Goal: Information Seeking & Learning: Learn about a topic

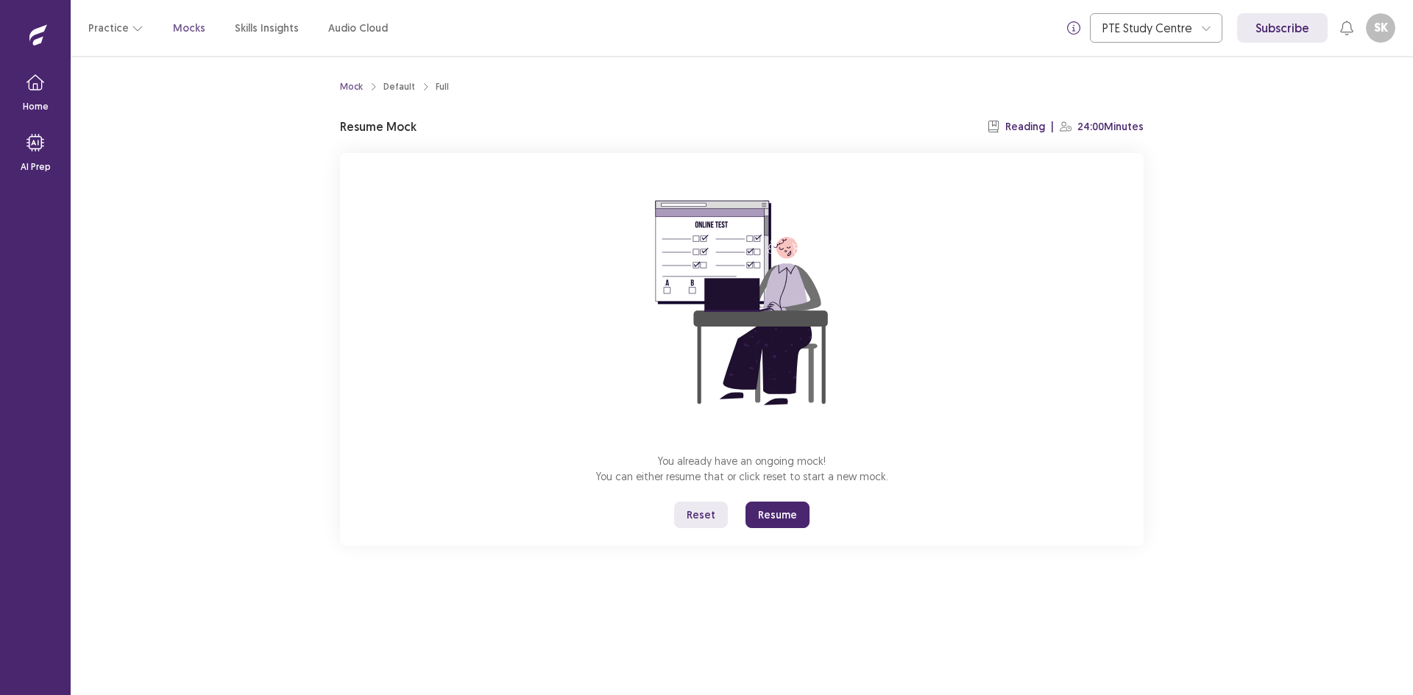
click at [778, 511] on button "Resume" at bounding box center [777, 515] width 64 height 26
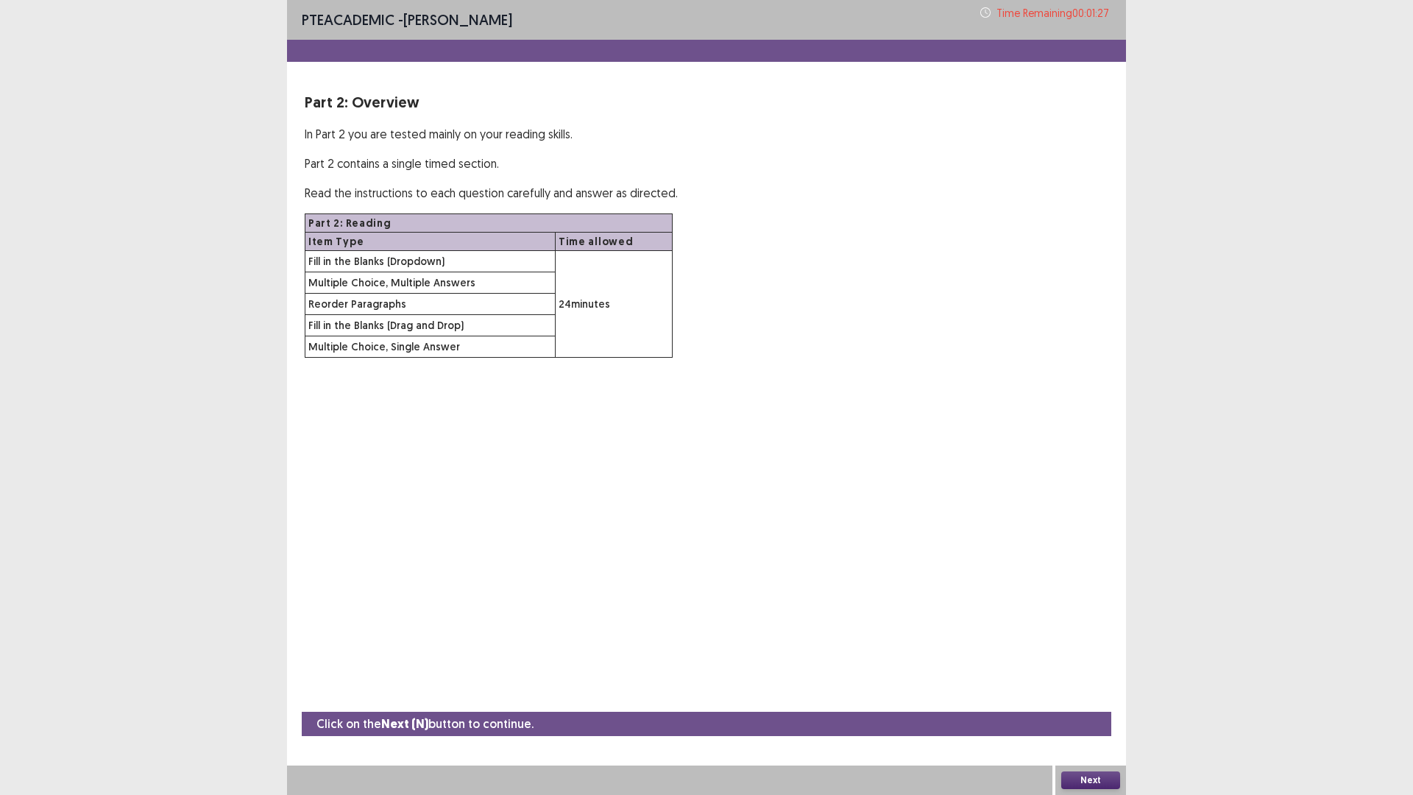
click at [1078, 694] on button "Next" at bounding box center [1090, 780] width 59 height 18
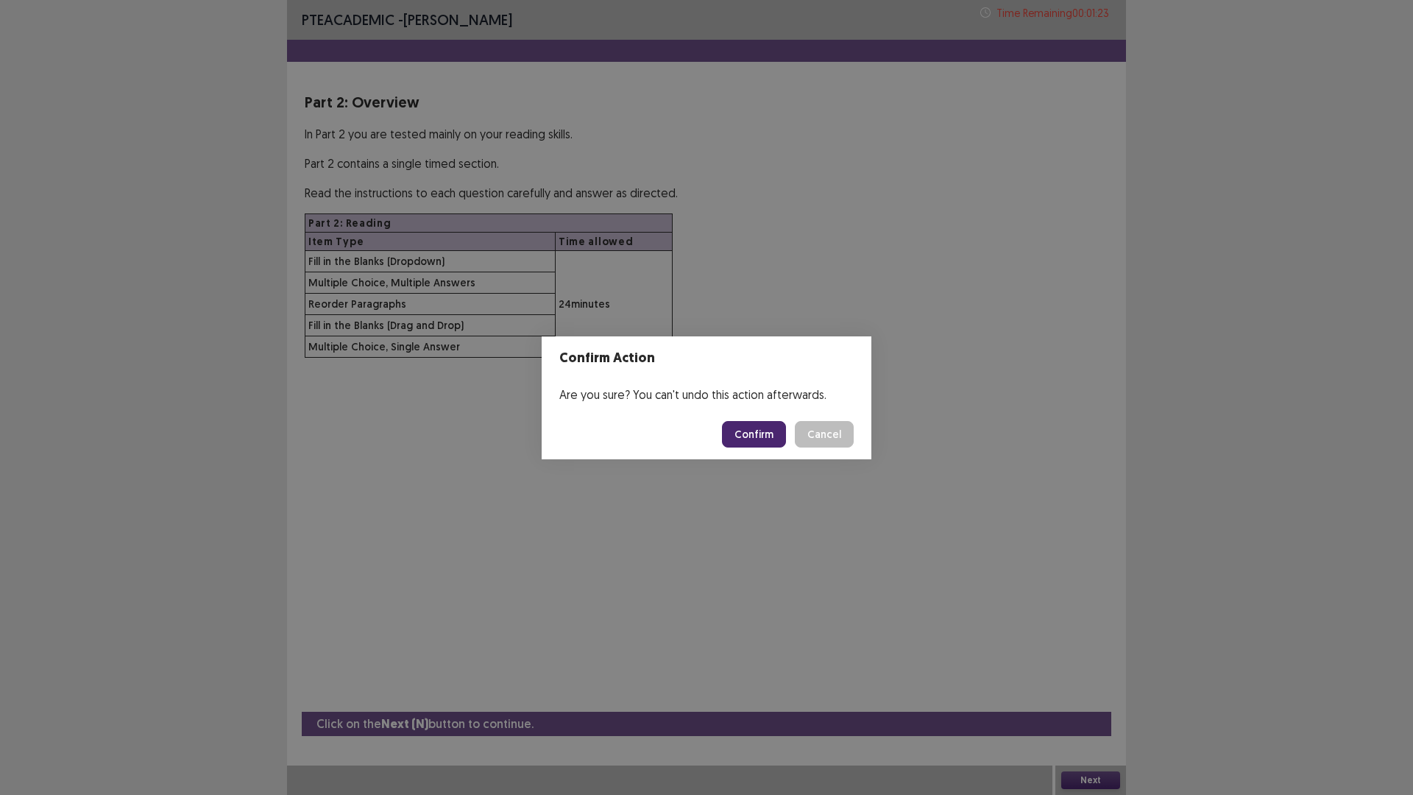
click at [750, 426] on button "Confirm" at bounding box center [754, 434] width 64 height 26
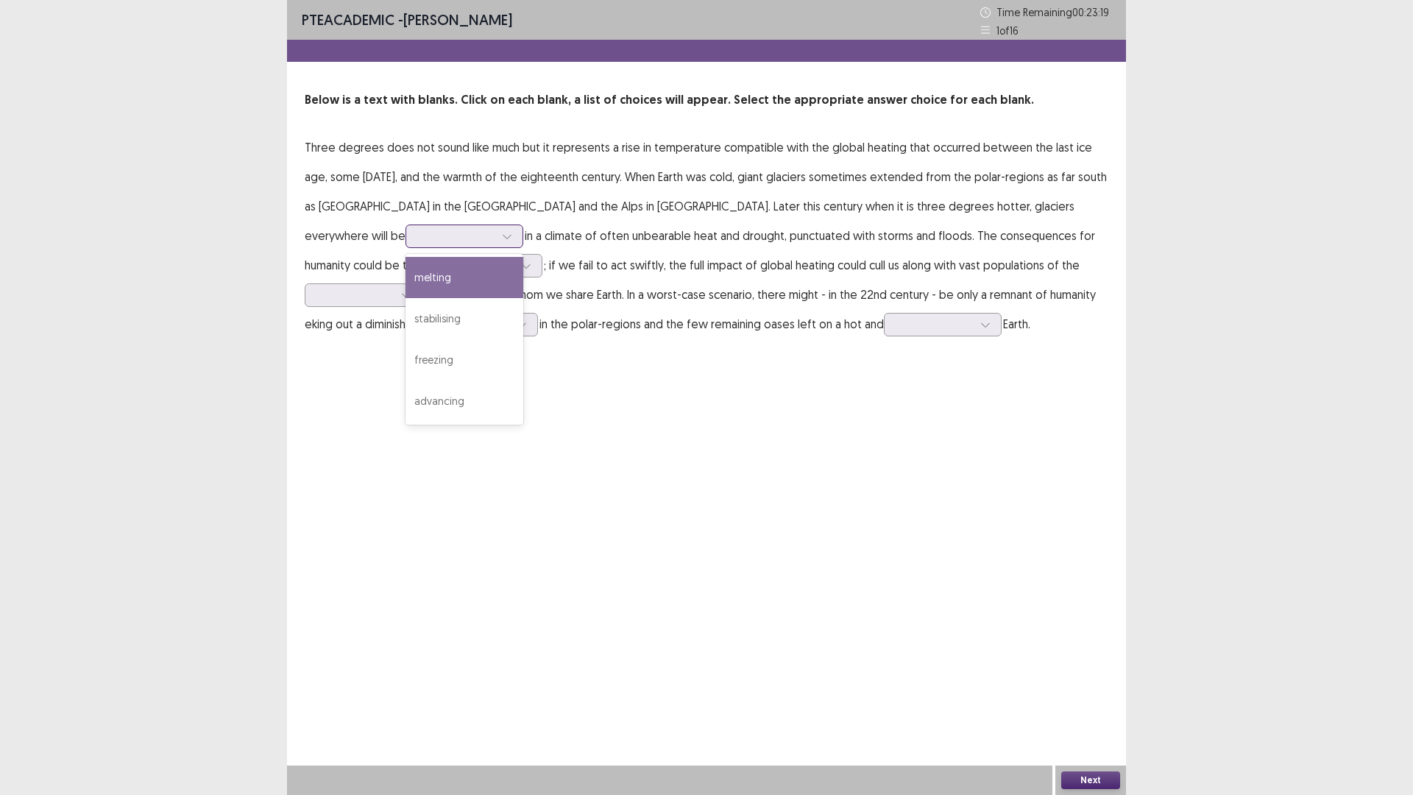
click at [523, 224] on div at bounding box center [464, 236] width 118 height 24
click at [523, 257] on div "melting" at bounding box center [464, 277] width 118 height 41
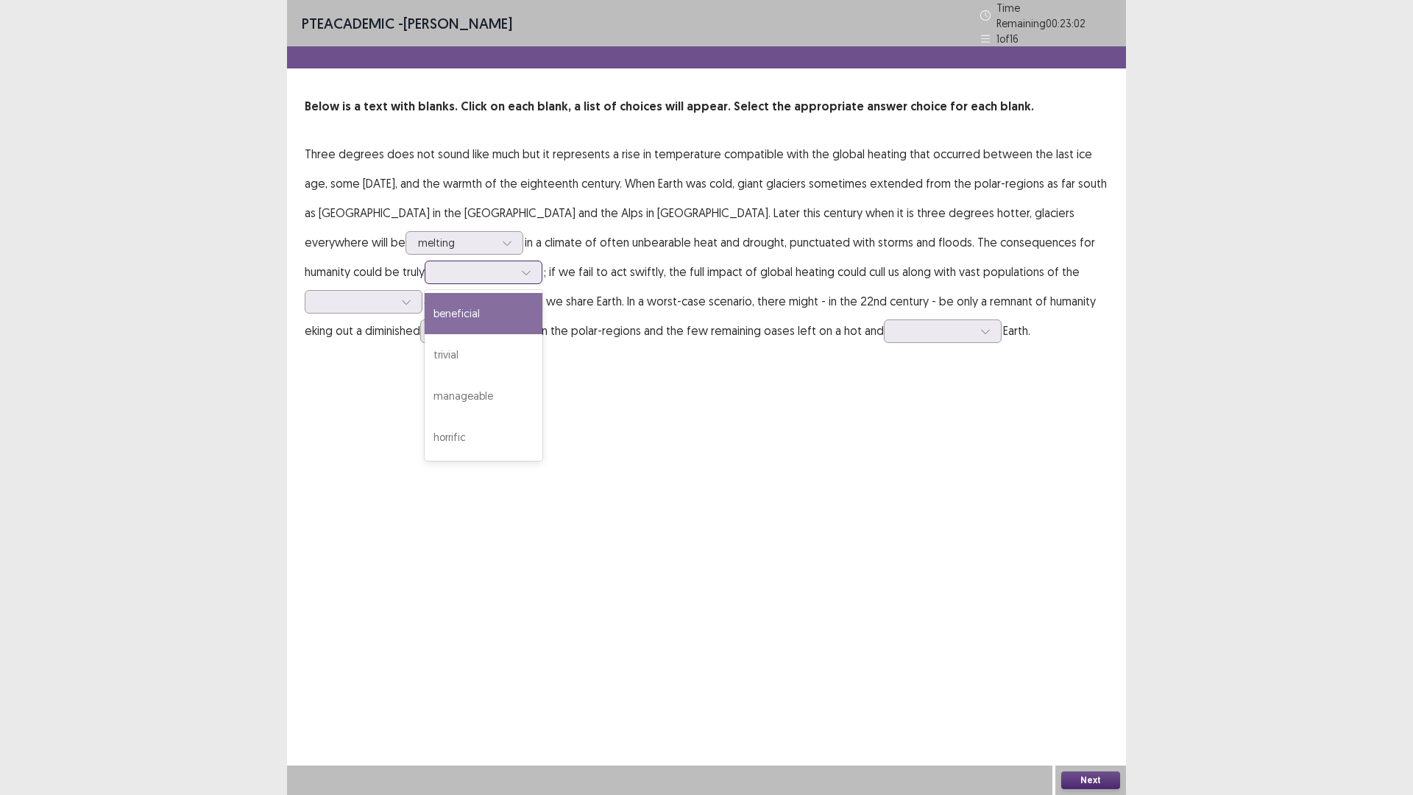
click at [514, 265] on div at bounding box center [475, 272] width 77 height 14
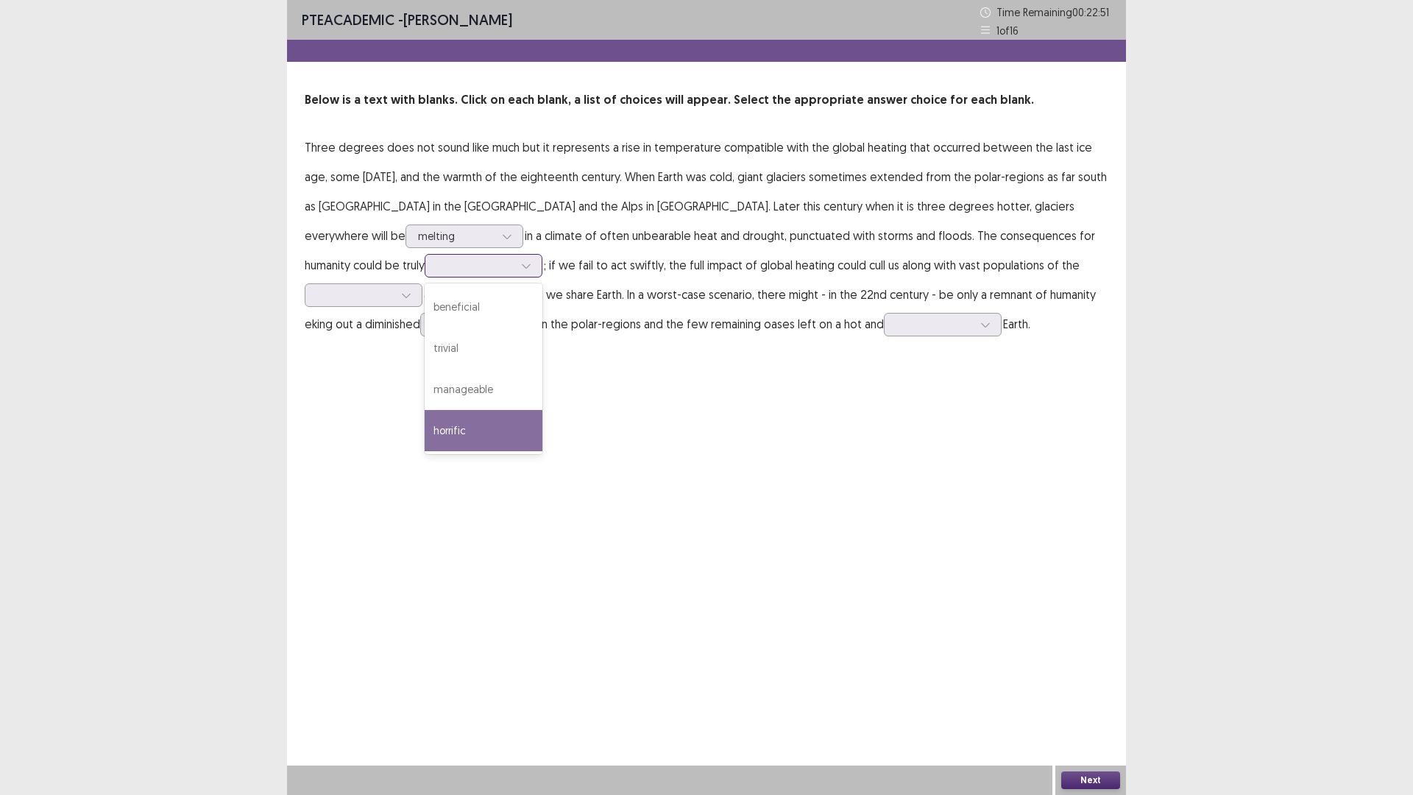
click at [542, 410] on div "horrific" at bounding box center [483, 430] width 118 height 41
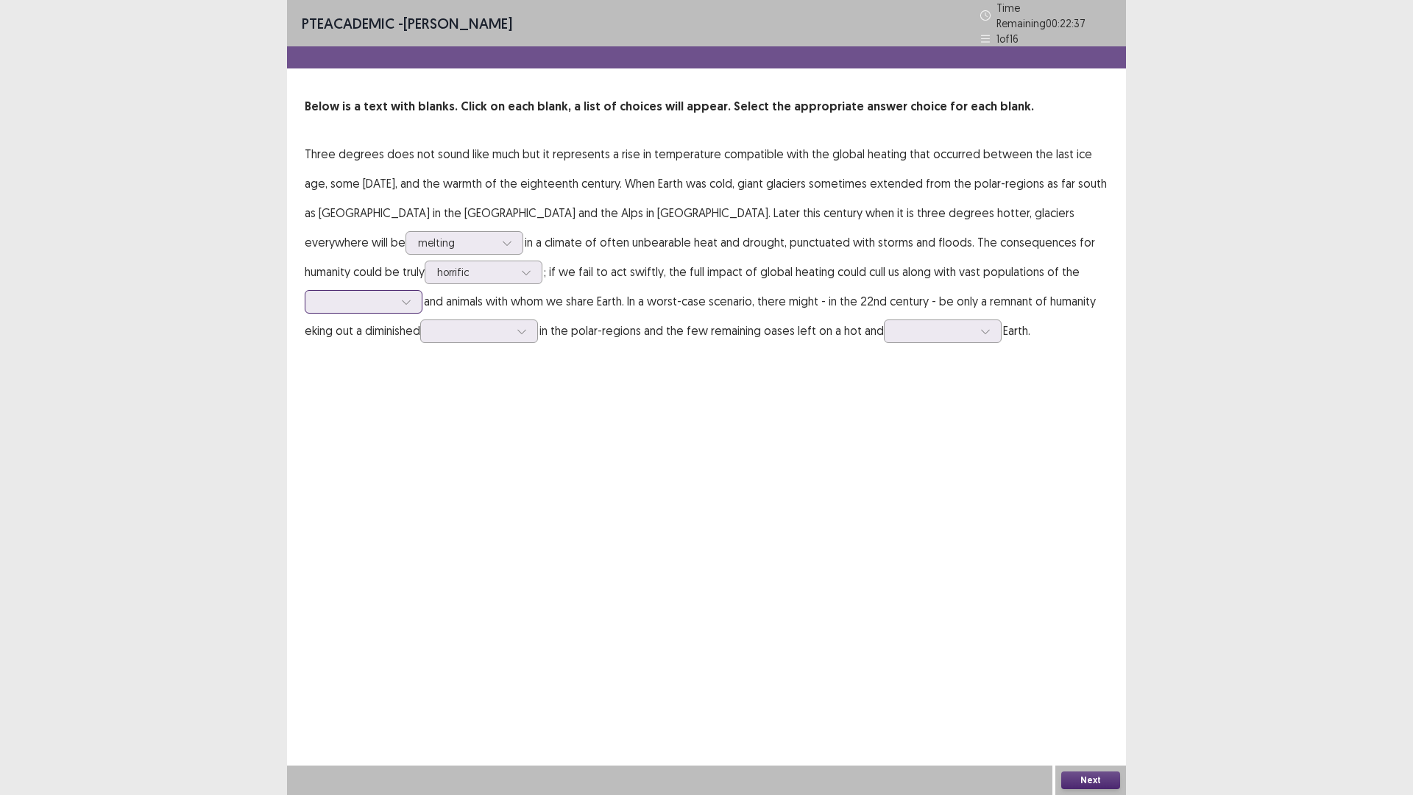
click at [394, 294] on div at bounding box center [355, 301] width 77 height 14
click at [494, 399] on div "PTE academic - [PERSON_NAME] Time Remaining 00 : 22 : 24 1 of 16 Below is a tex…" at bounding box center [706, 397] width 839 height 795
click at [394, 294] on div at bounding box center [355, 301] width 77 height 14
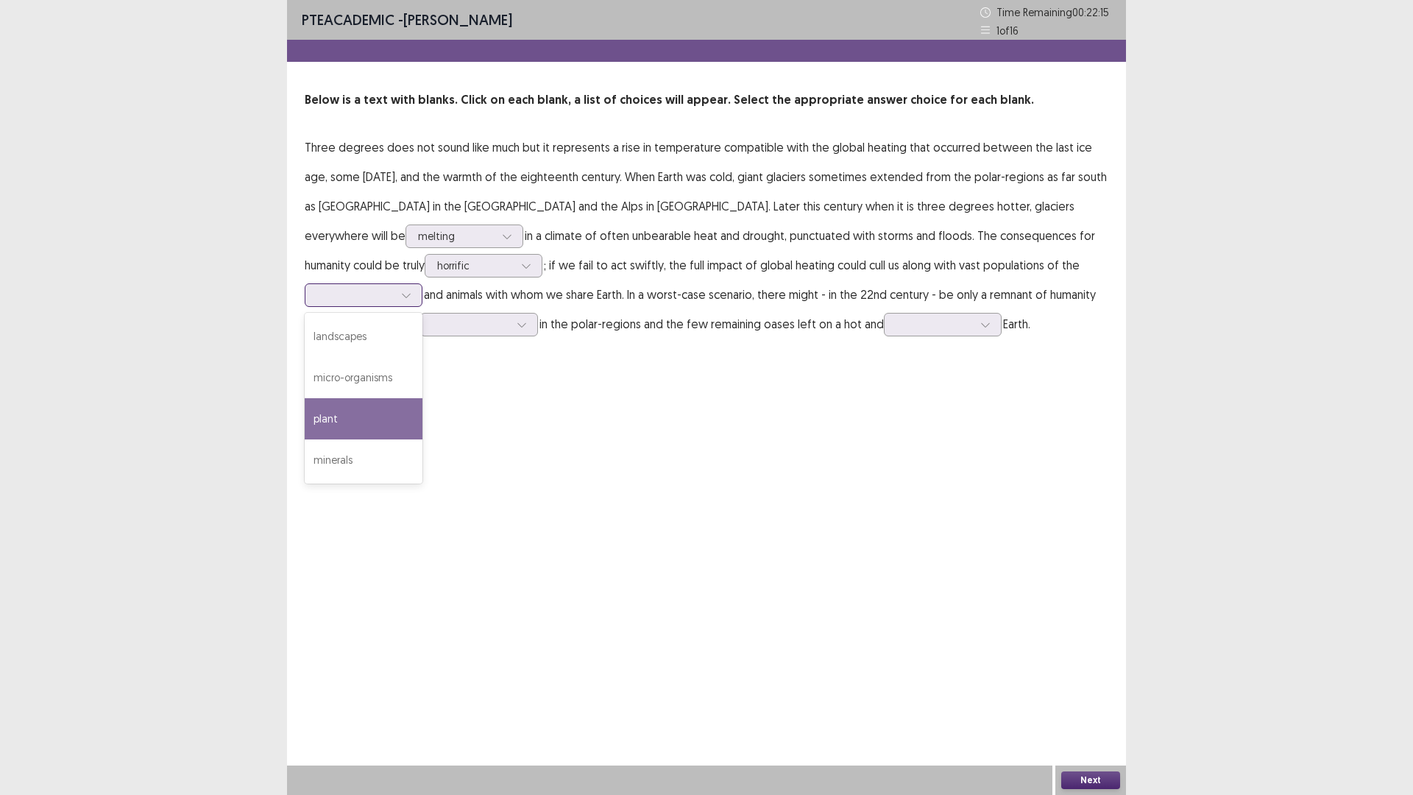
click at [422, 398] on div "plant" at bounding box center [364, 418] width 118 height 41
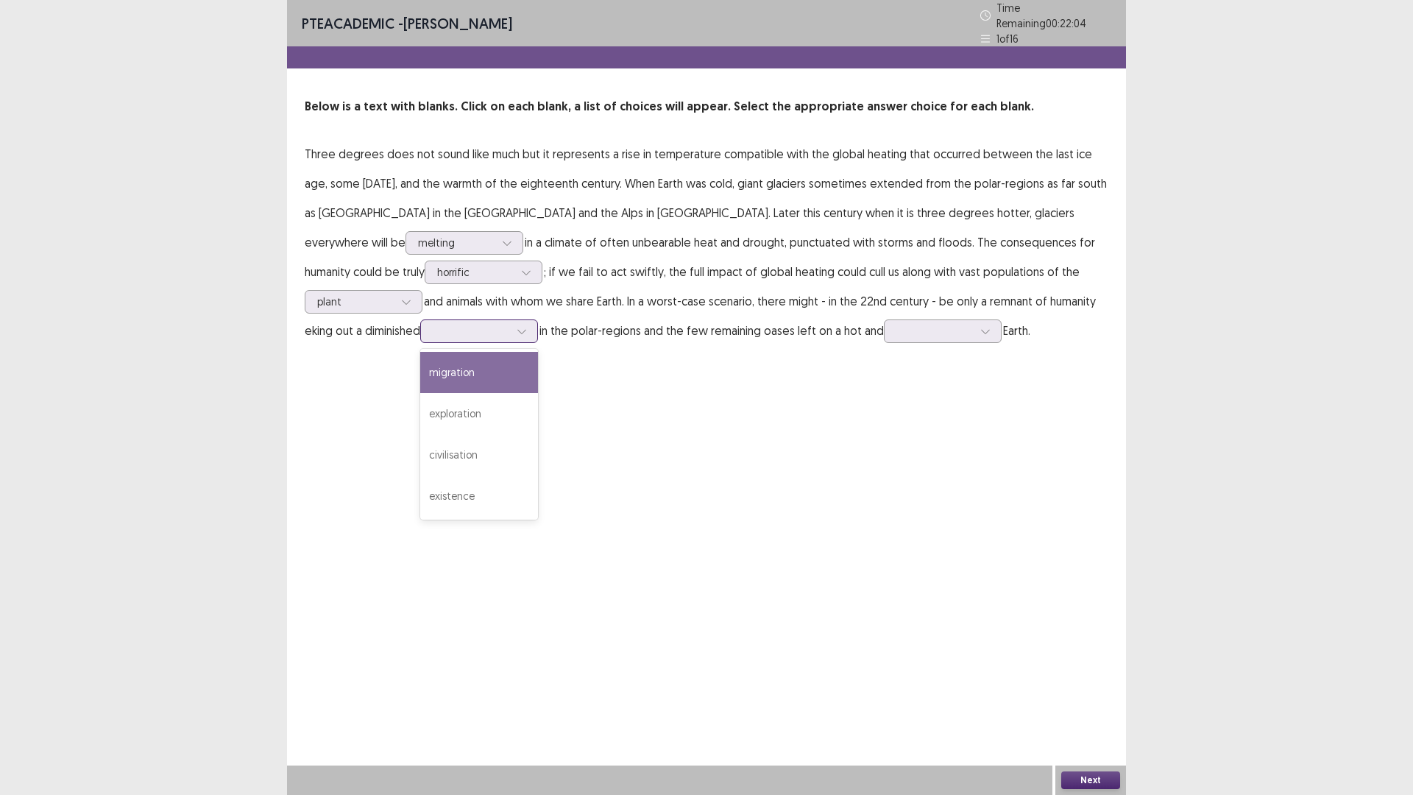
click at [509, 324] on div at bounding box center [471, 331] width 77 height 14
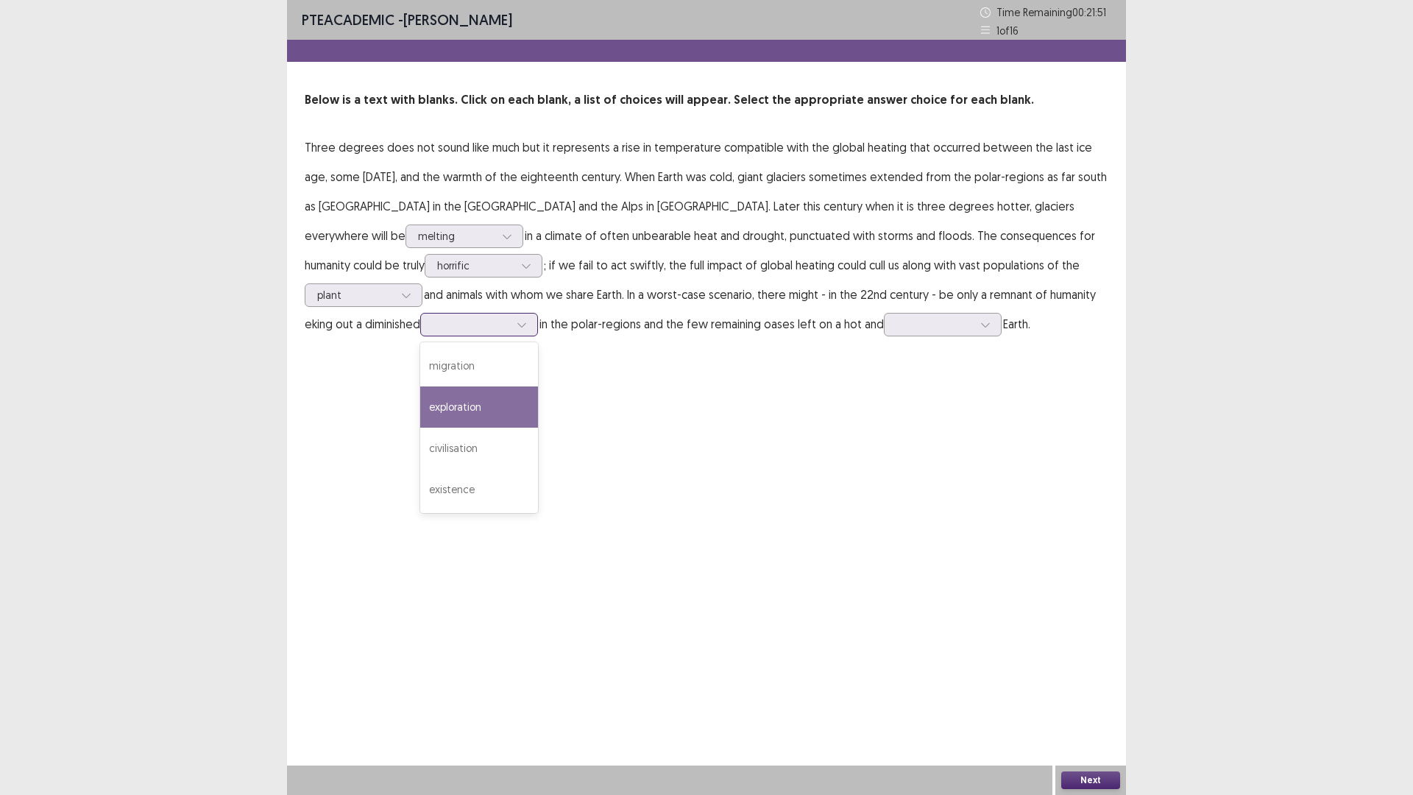
click at [538, 386] on div "exploration" at bounding box center [479, 406] width 118 height 41
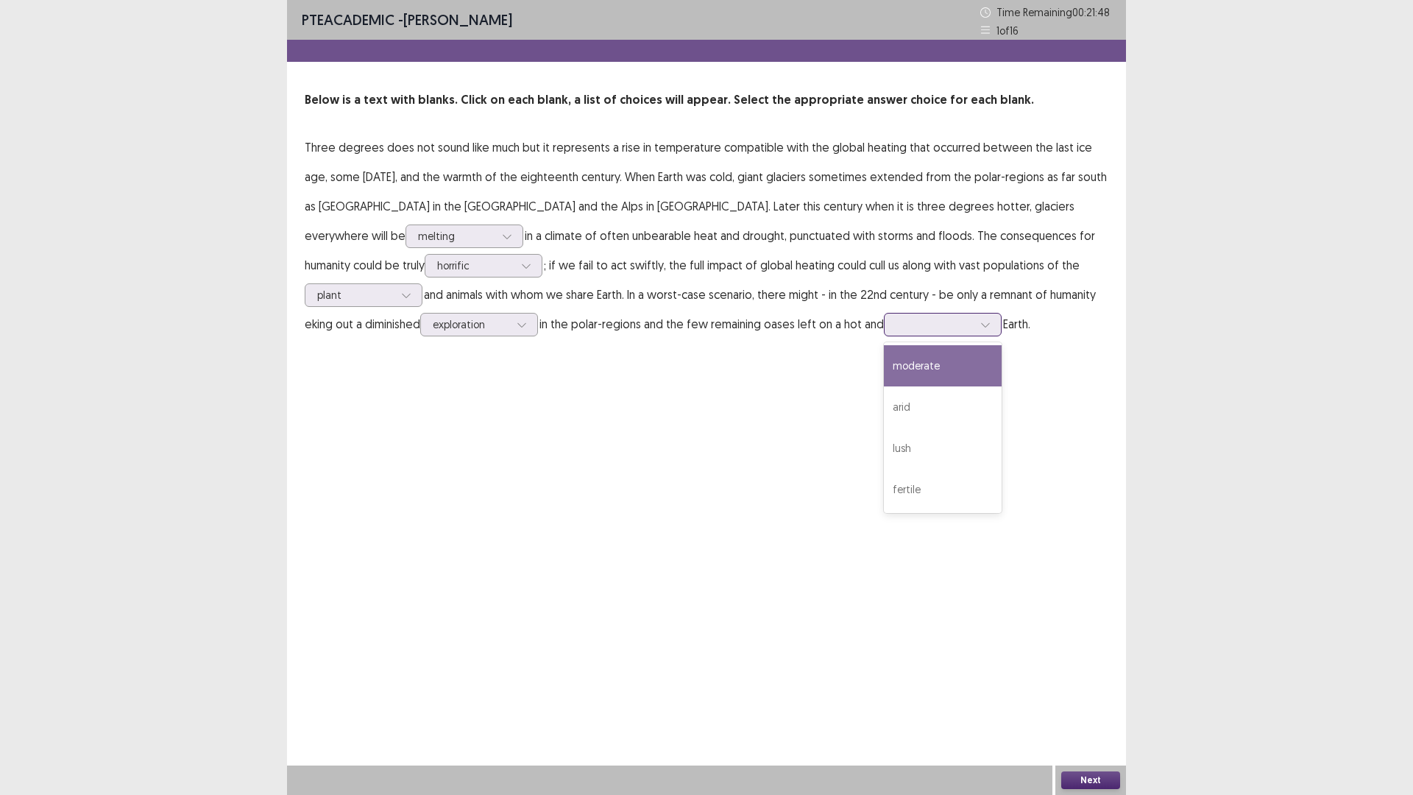
click at [896, 328] on div at bounding box center [934, 324] width 77 height 14
click at [884, 361] on div "moderate" at bounding box center [943, 365] width 118 height 41
click at [896, 321] on div at bounding box center [934, 324] width 77 height 14
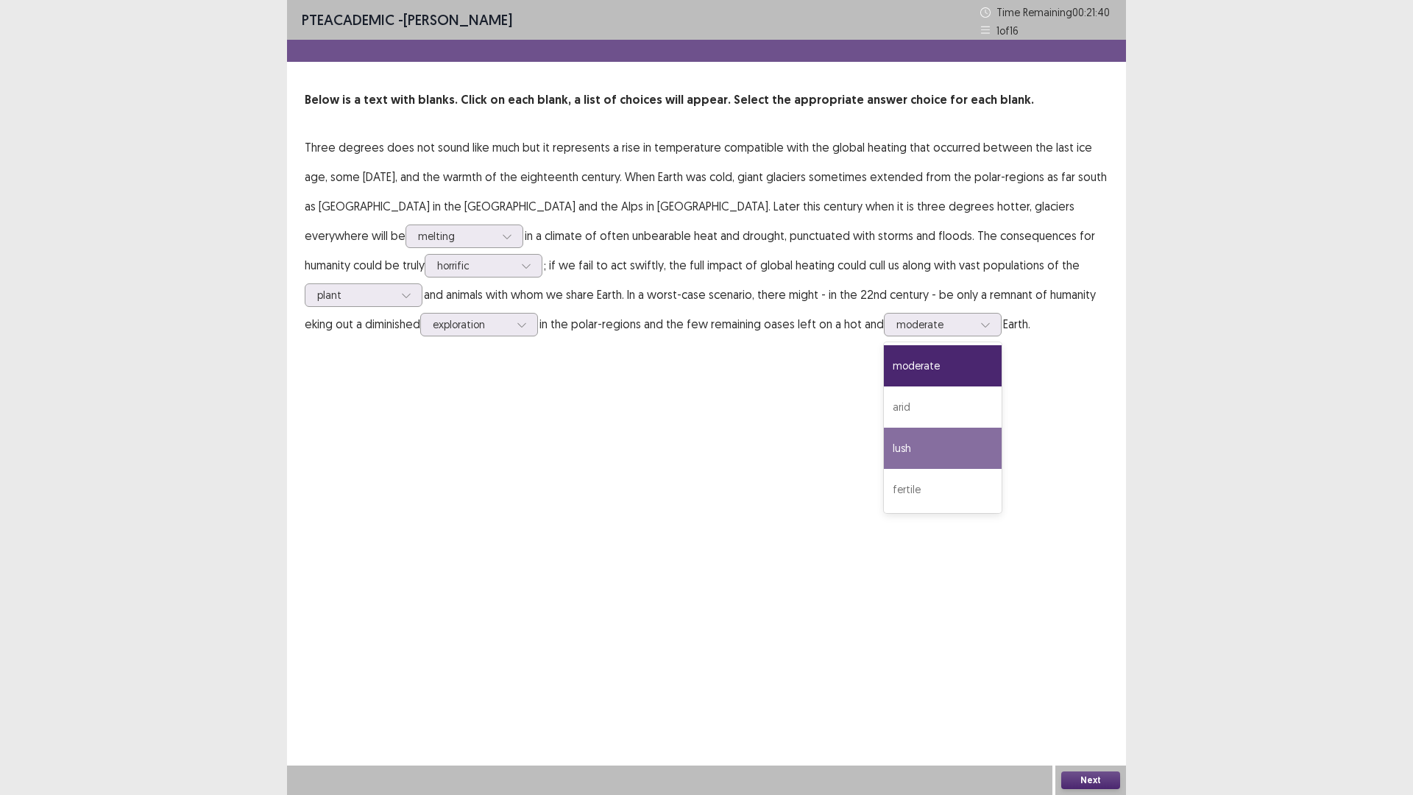
click at [803, 462] on div "PTE academic - [PERSON_NAME] Time Remaining 00 : 21 : 40 1 of 16 Below is a tex…" at bounding box center [706, 397] width 839 height 795
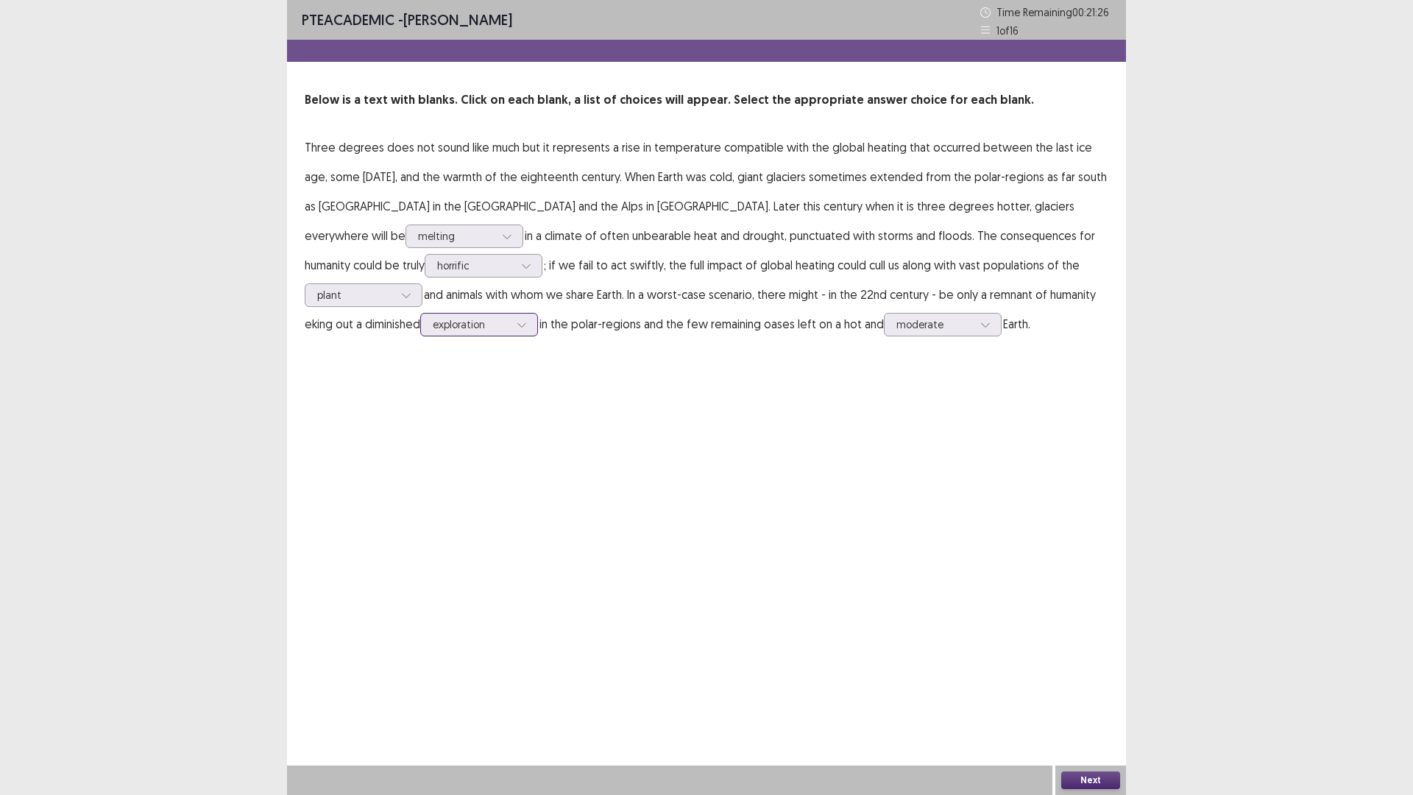
click at [533, 313] on div at bounding box center [522, 324] width 22 height 22
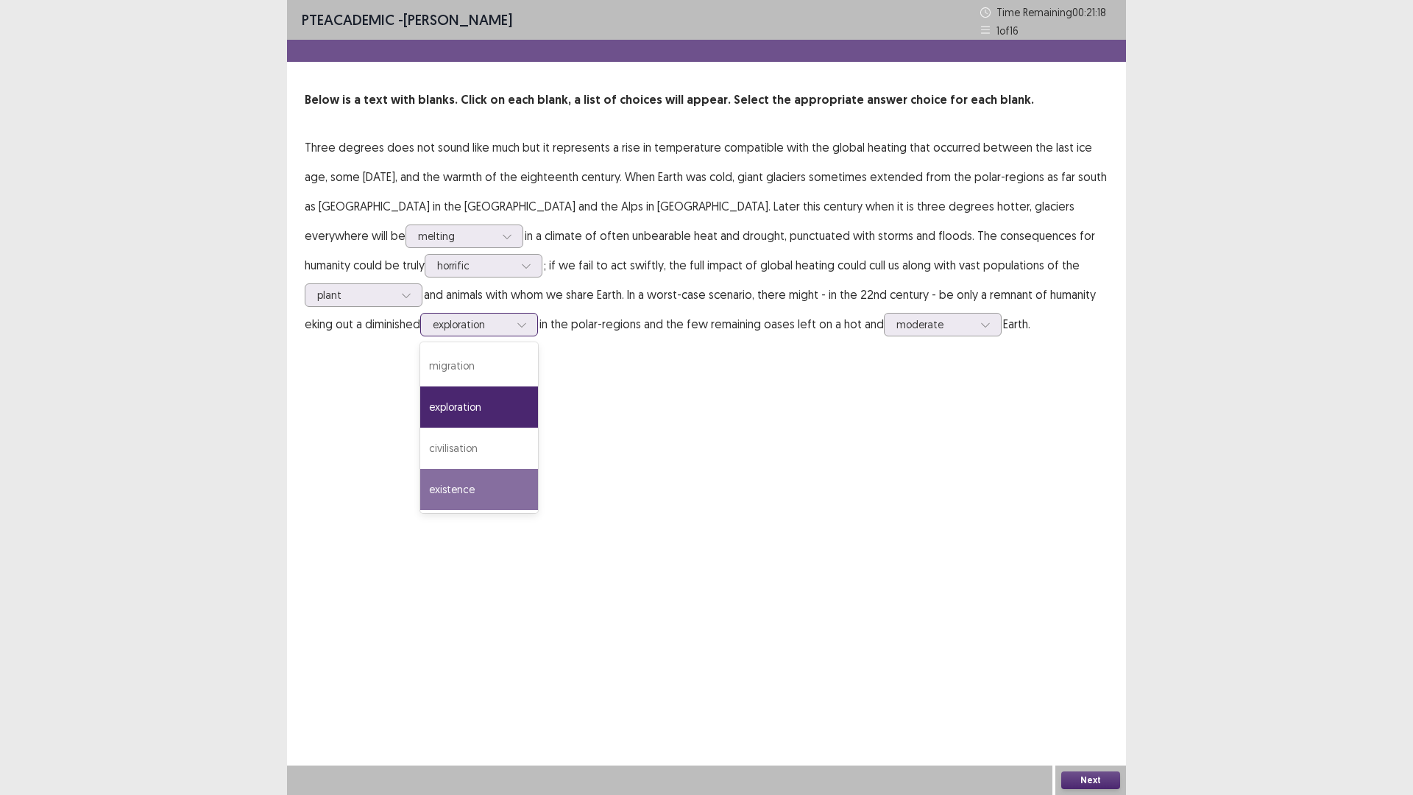
click at [538, 469] on div "existence" at bounding box center [479, 489] width 118 height 41
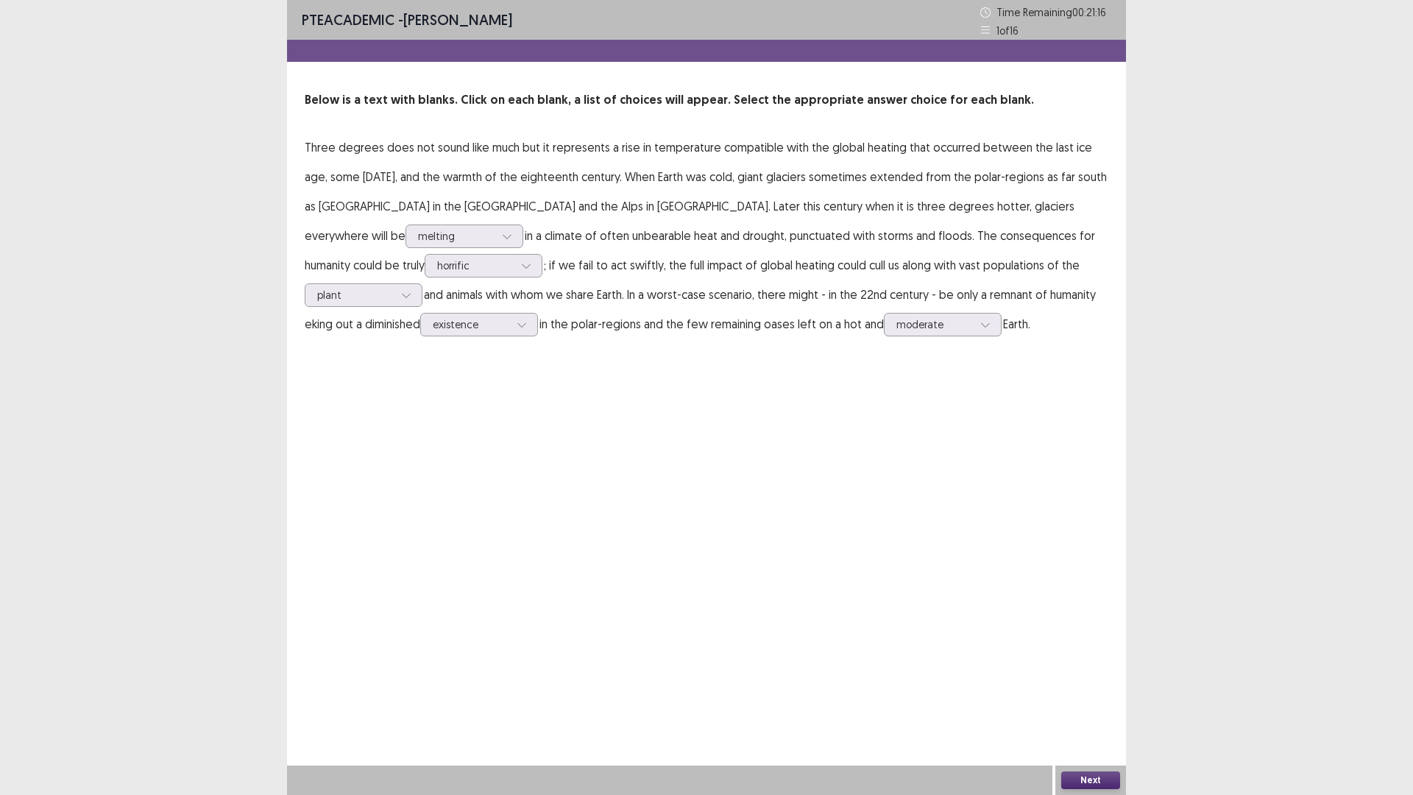
click at [1106, 694] on button "Next" at bounding box center [1090, 780] width 59 height 18
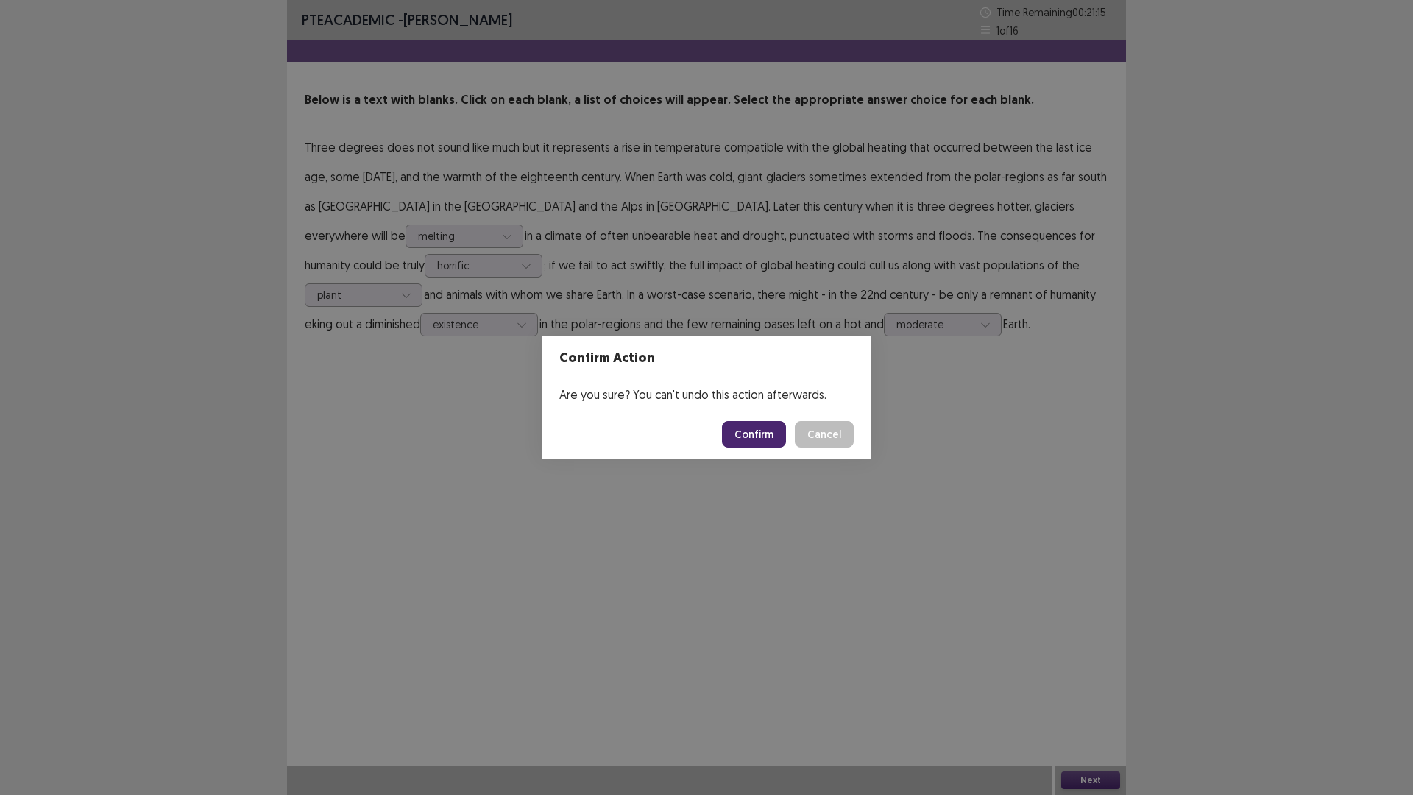
click at [753, 421] on button "Confirm" at bounding box center [754, 434] width 64 height 26
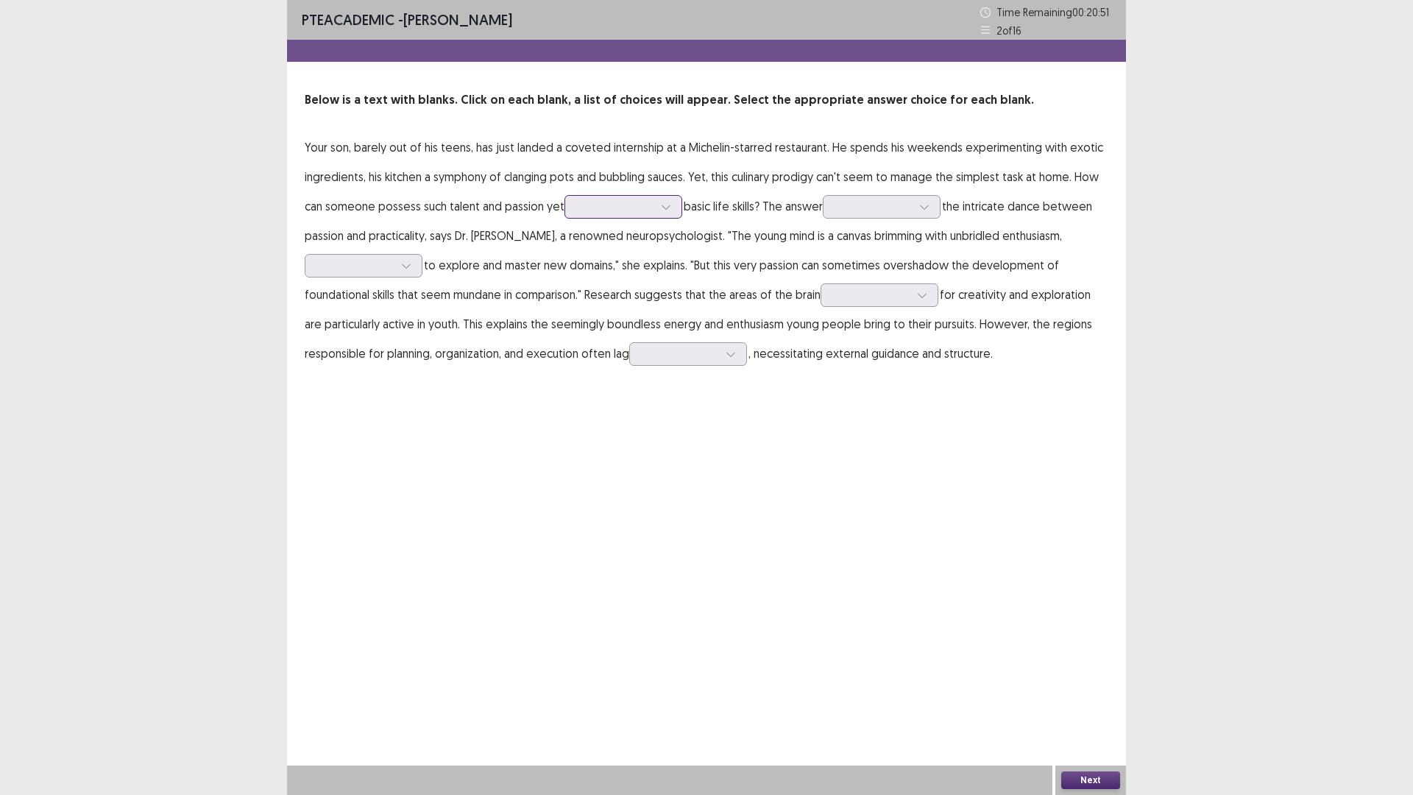
click at [621, 215] on div at bounding box center [614, 206] width 79 height 17
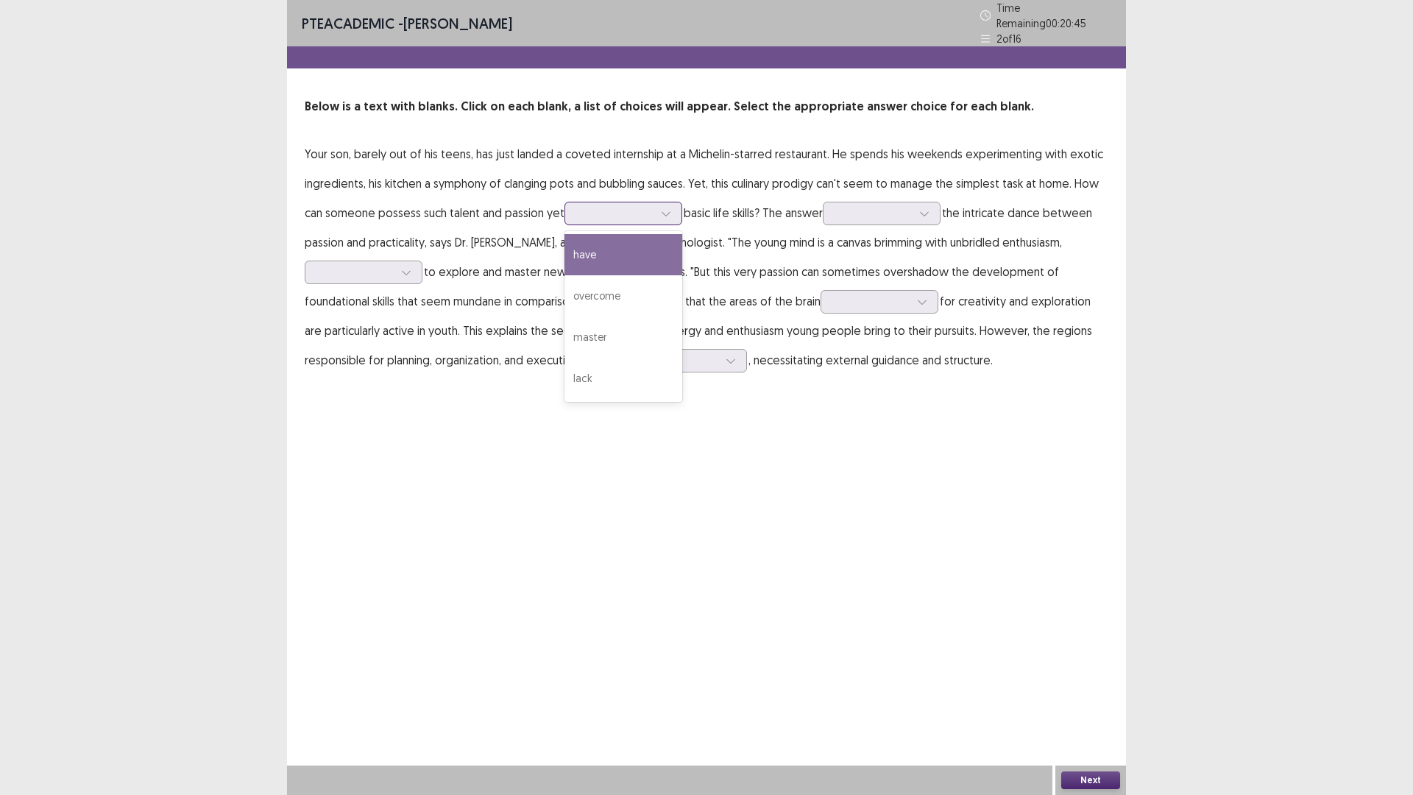
click at [617, 234] on div "have" at bounding box center [623, 254] width 118 height 41
click at [632, 206] on div at bounding box center [615, 213] width 77 height 14
click at [642, 360] on div "lack" at bounding box center [623, 378] width 118 height 41
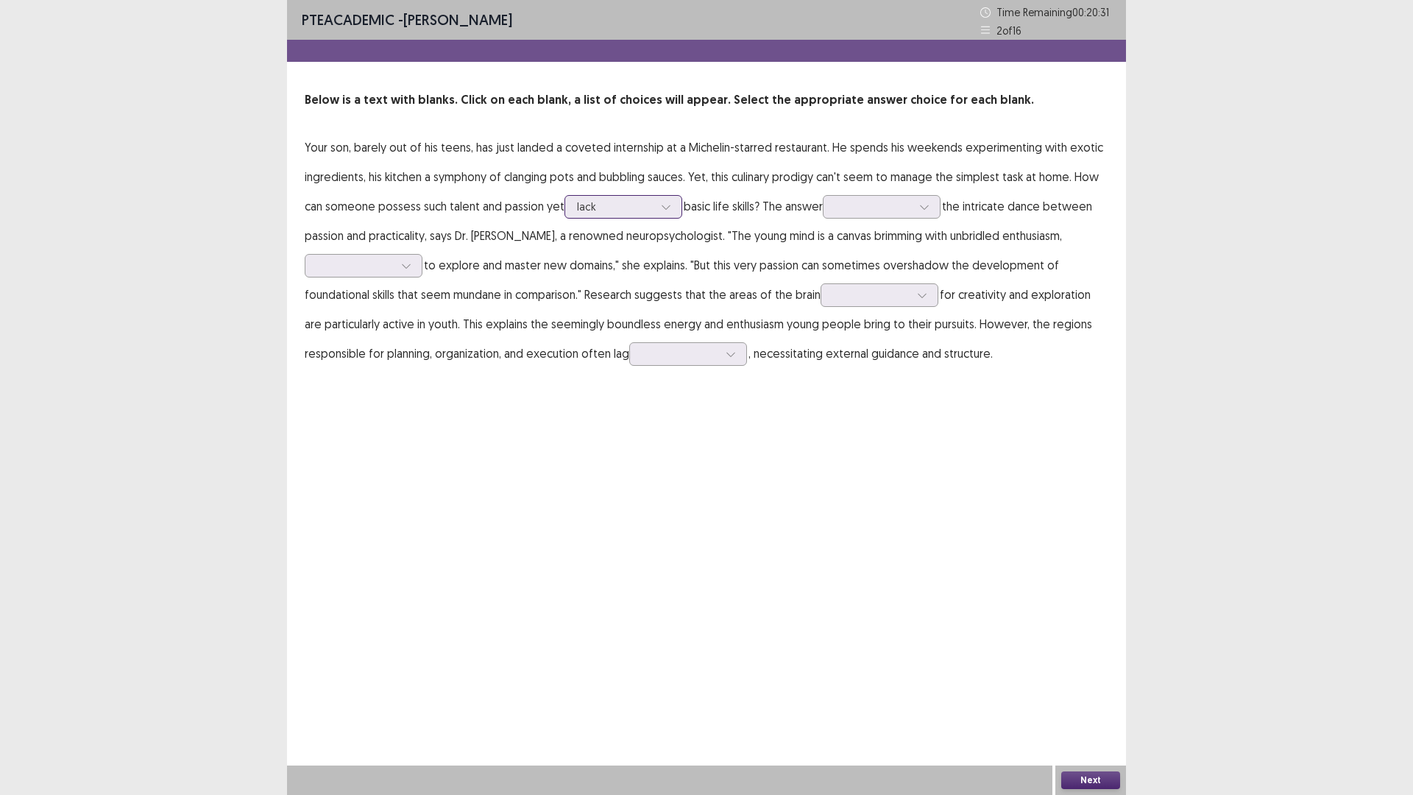
click at [665, 199] on div at bounding box center [666, 207] width 22 height 22
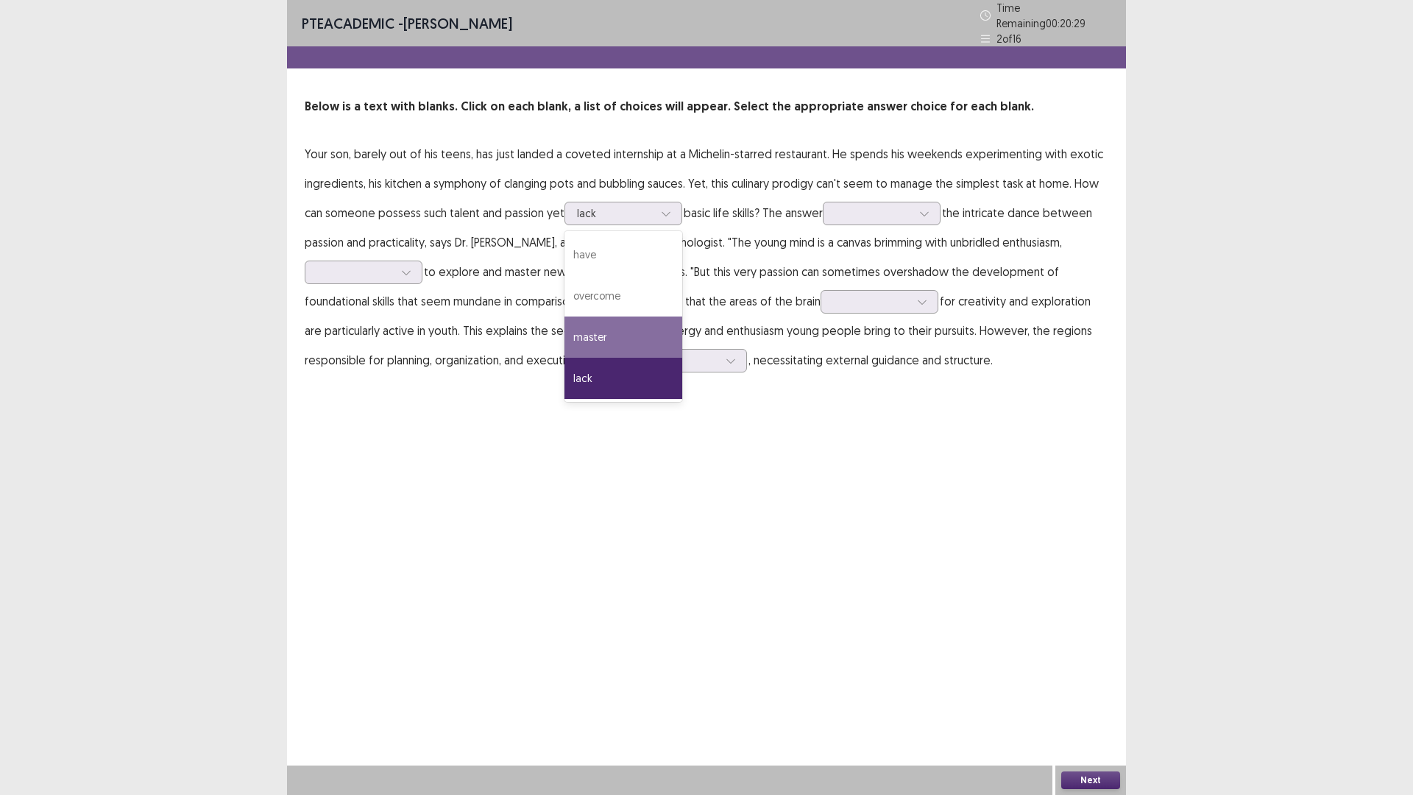
click at [731, 476] on div "PTE academic - [PERSON_NAME] Time Remaining 00 : 20 : 29 2 of 16 Below is a tex…" at bounding box center [706, 397] width 839 height 795
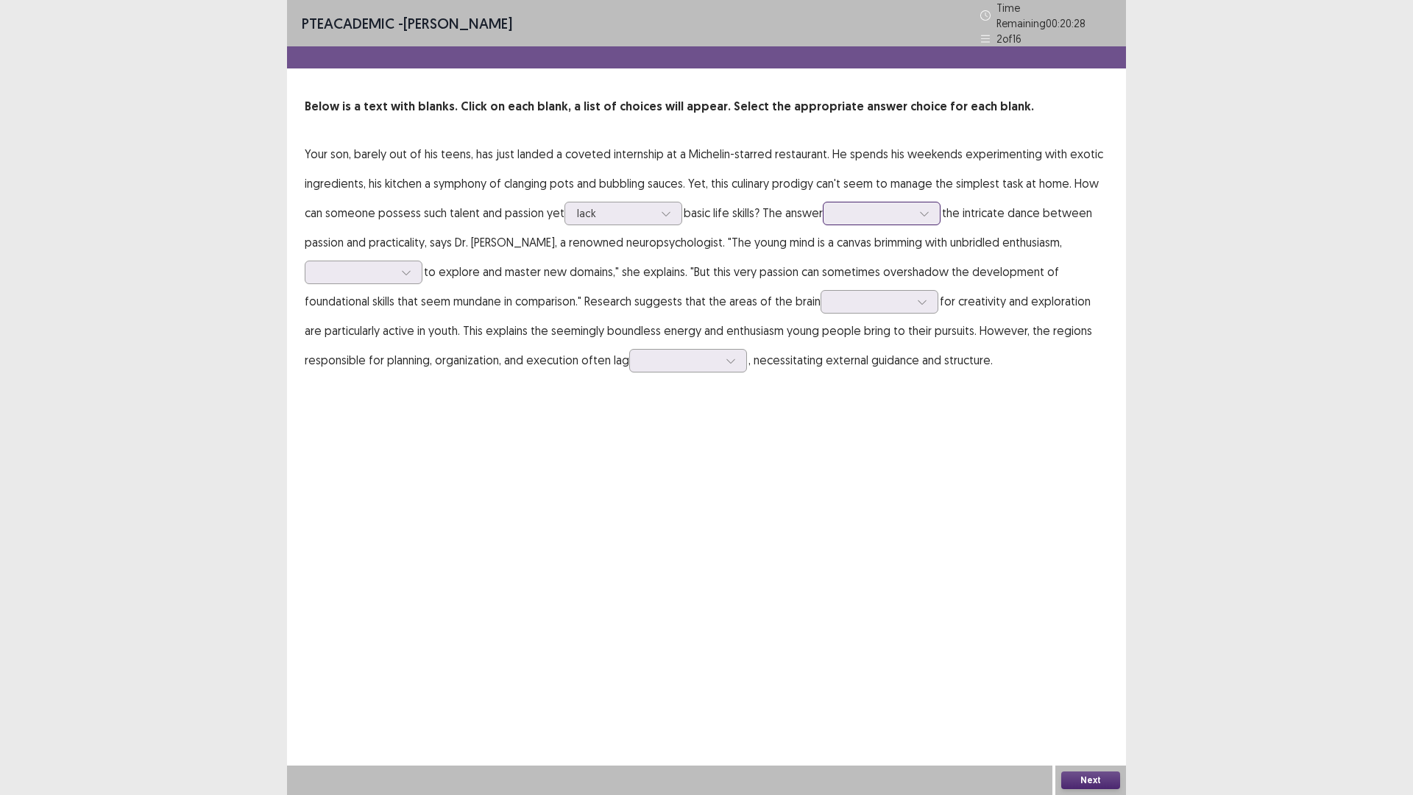
click at [877, 216] on div at bounding box center [882, 214] width 118 height 24
click at [884, 241] on div "lies in" at bounding box center [882, 254] width 118 height 41
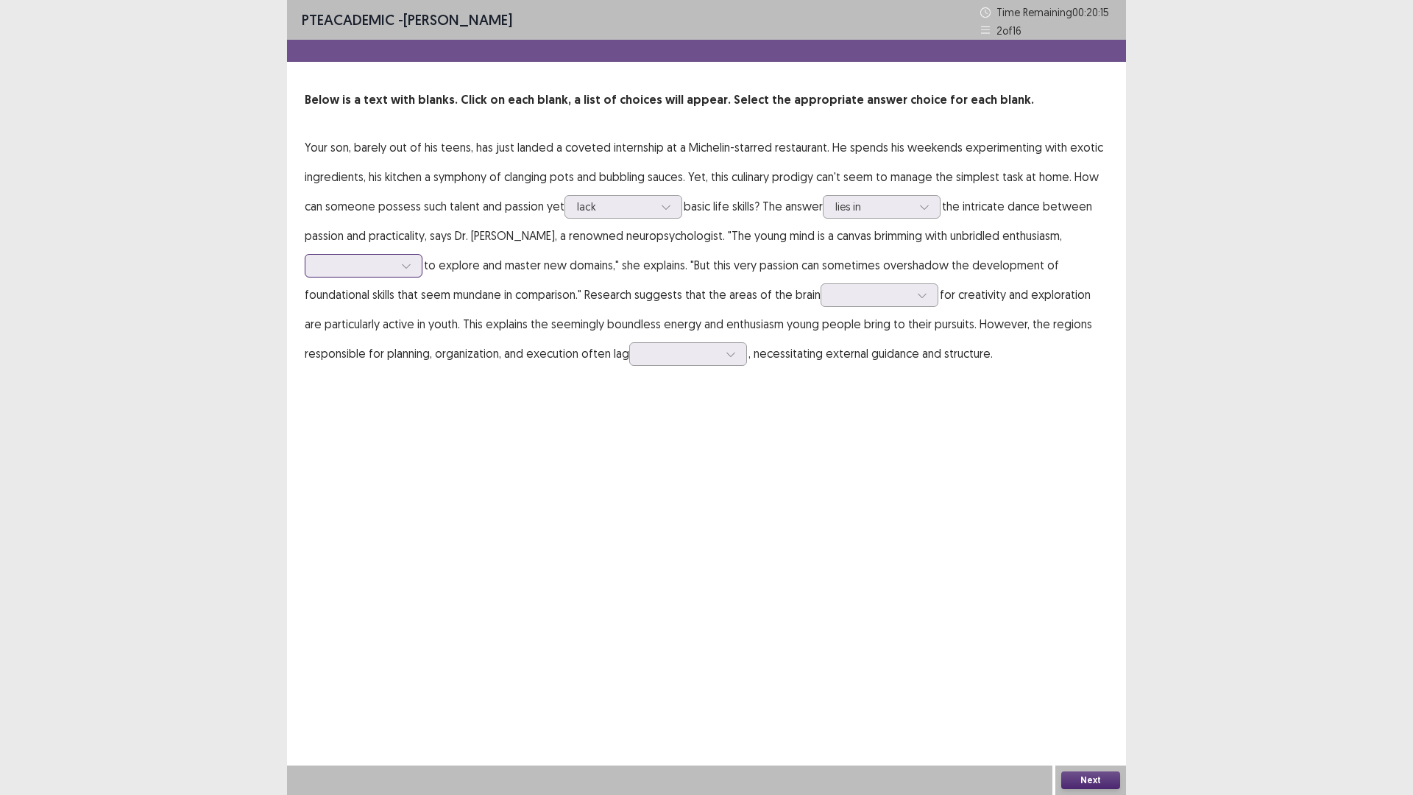
click at [390, 261] on div at bounding box center [355, 265] width 77 height 14
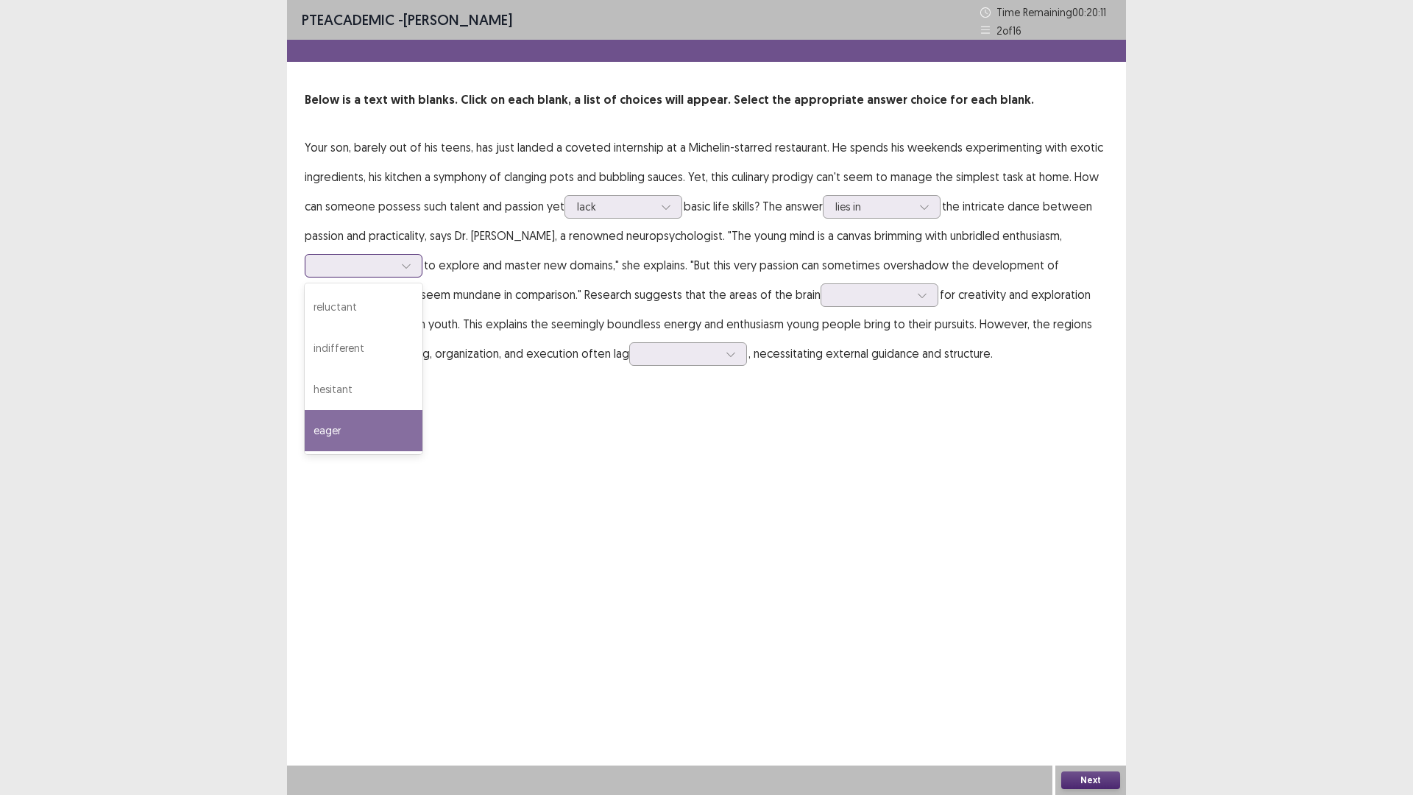
click at [372, 433] on div "eager" at bounding box center [364, 430] width 118 height 41
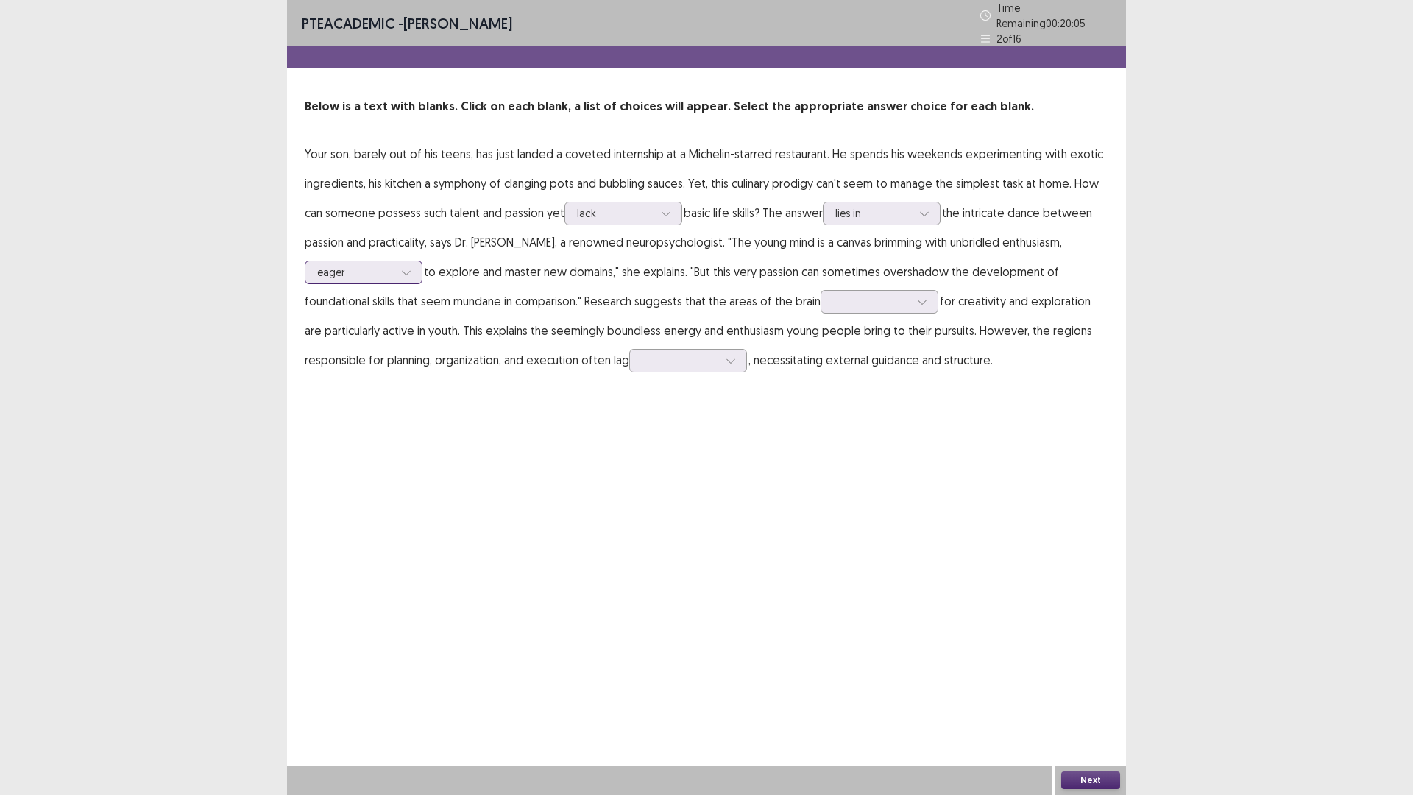
click at [399, 261] on div at bounding box center [406, 272] width 22 height 22
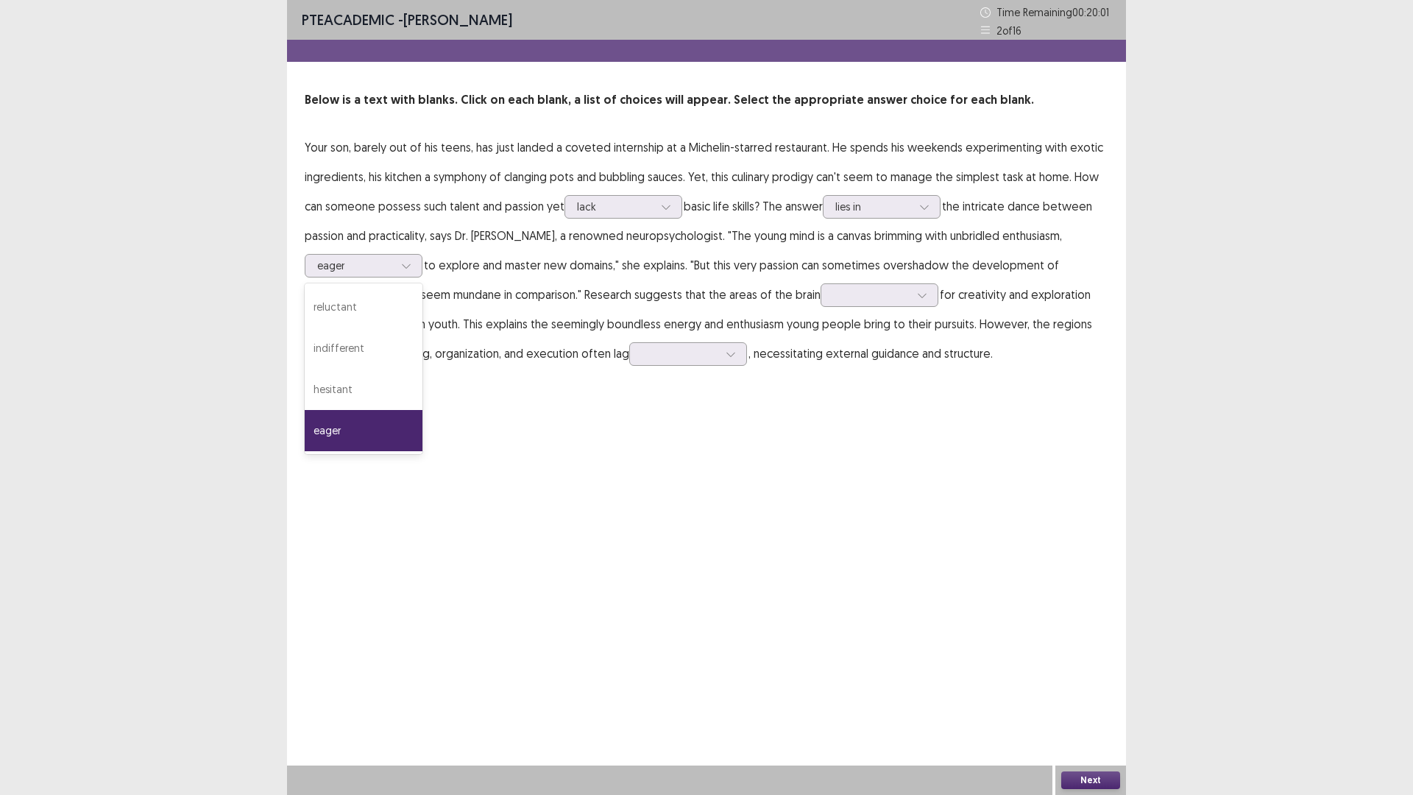
click at [647, 472] on div "PTE academic - [PERSON_NAME] Time Remaining 00 : 20 : 01 2 of 16 Below is a tex…" at bounding box center [706, 397] width 839 height 795
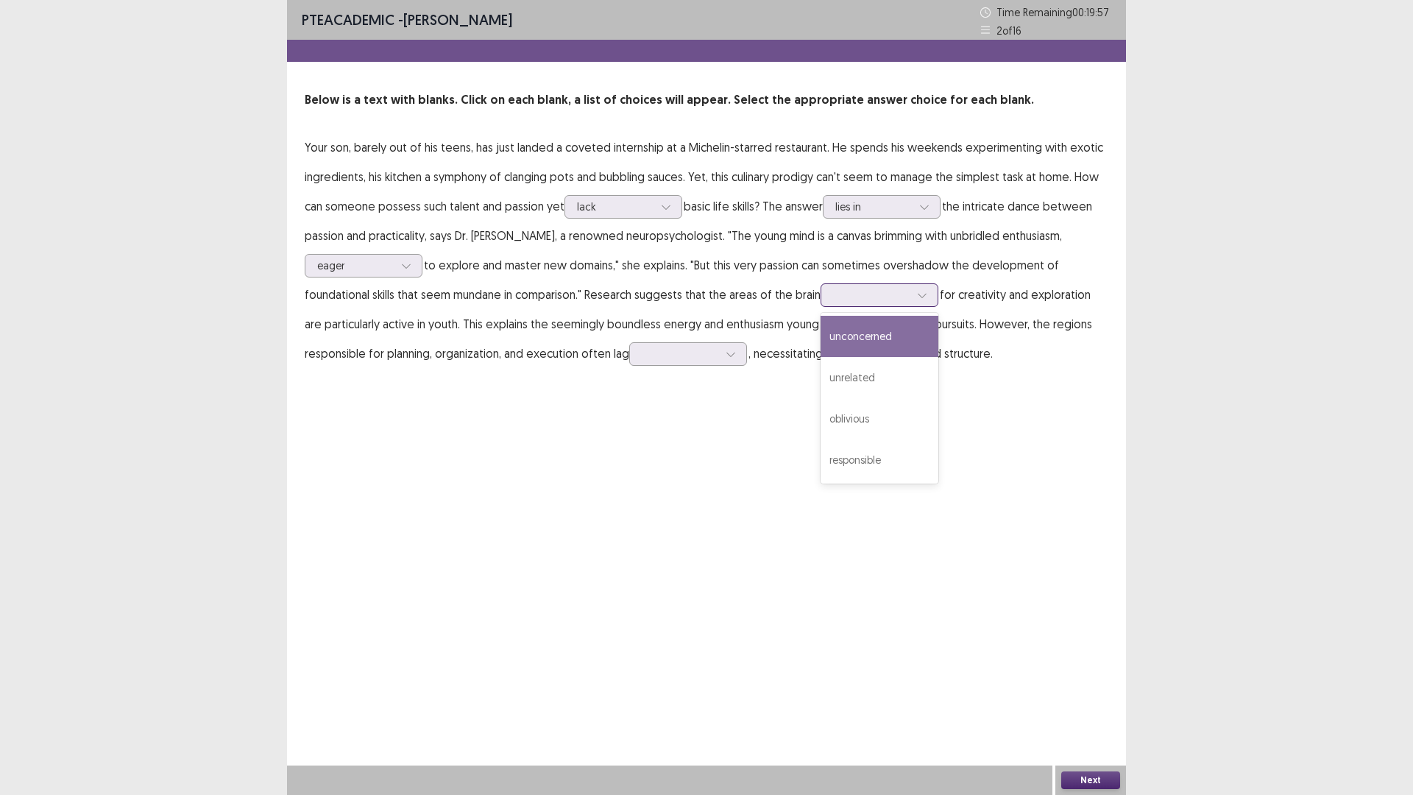
click at [849, 296] on div at bounding box center [871, 295] width 77 height 14
click at [887, 451] on div "responsible" at bounding box center [879, 459] width 118 height 41
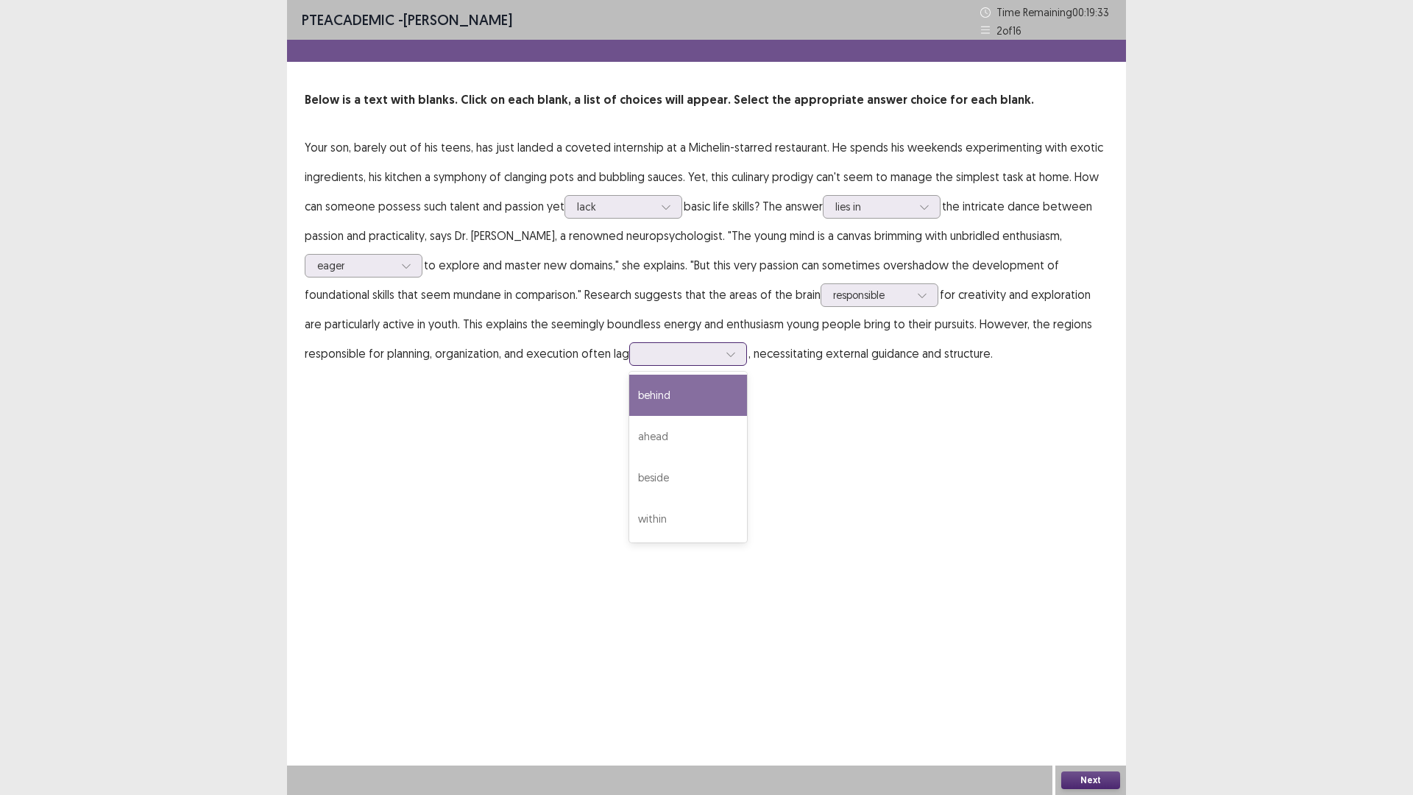
click at [675, 357] on div at bounding box center [680, 354] width 77 height 14
click at [647, 517] on div "within" at bounding box center [688, 518] width 118 height 41
click at [1109, 694] on button "Next" at bounding box center [1090, 780] width 59 height 18
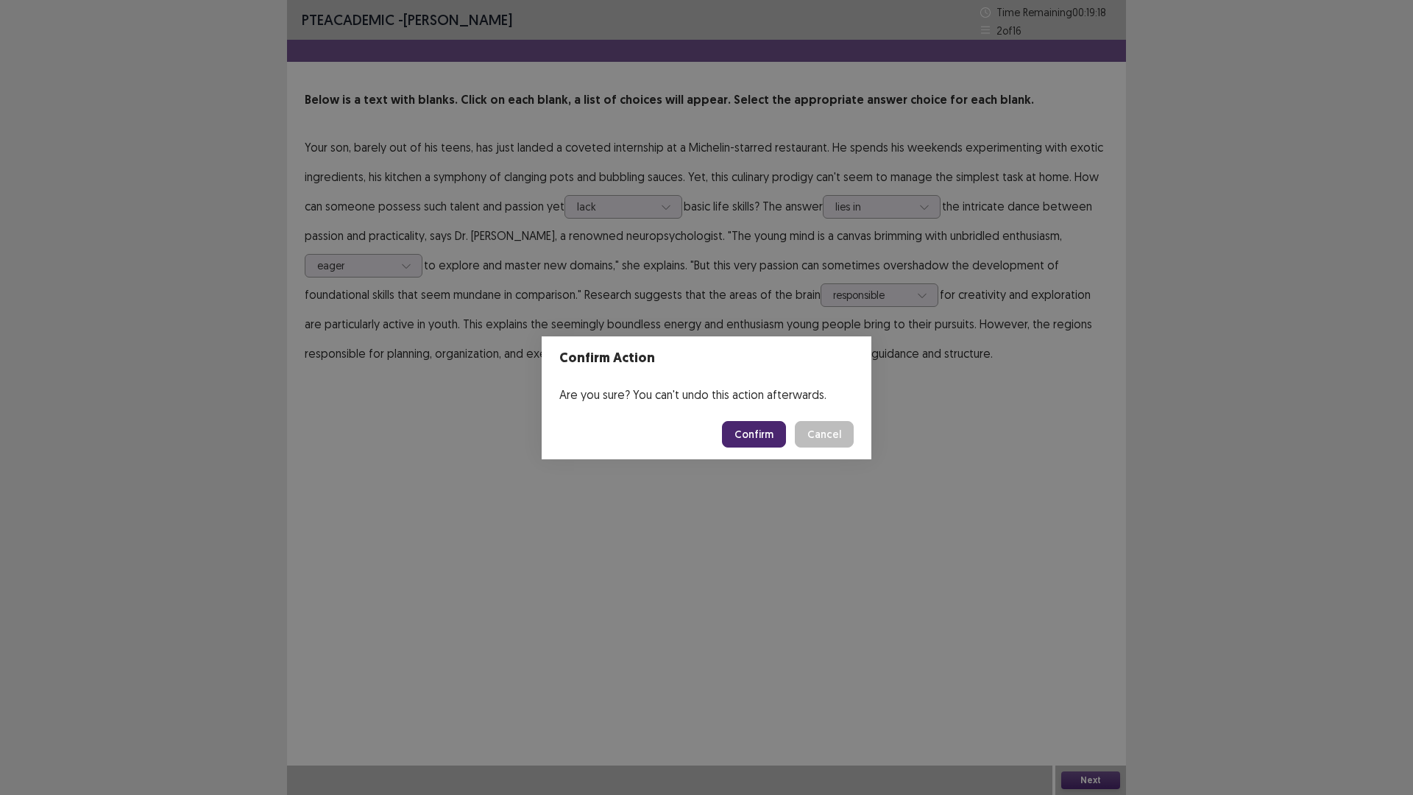
click at [750, 436] on button "Confirm" at bounding box center [754, 434] width 64 height 26
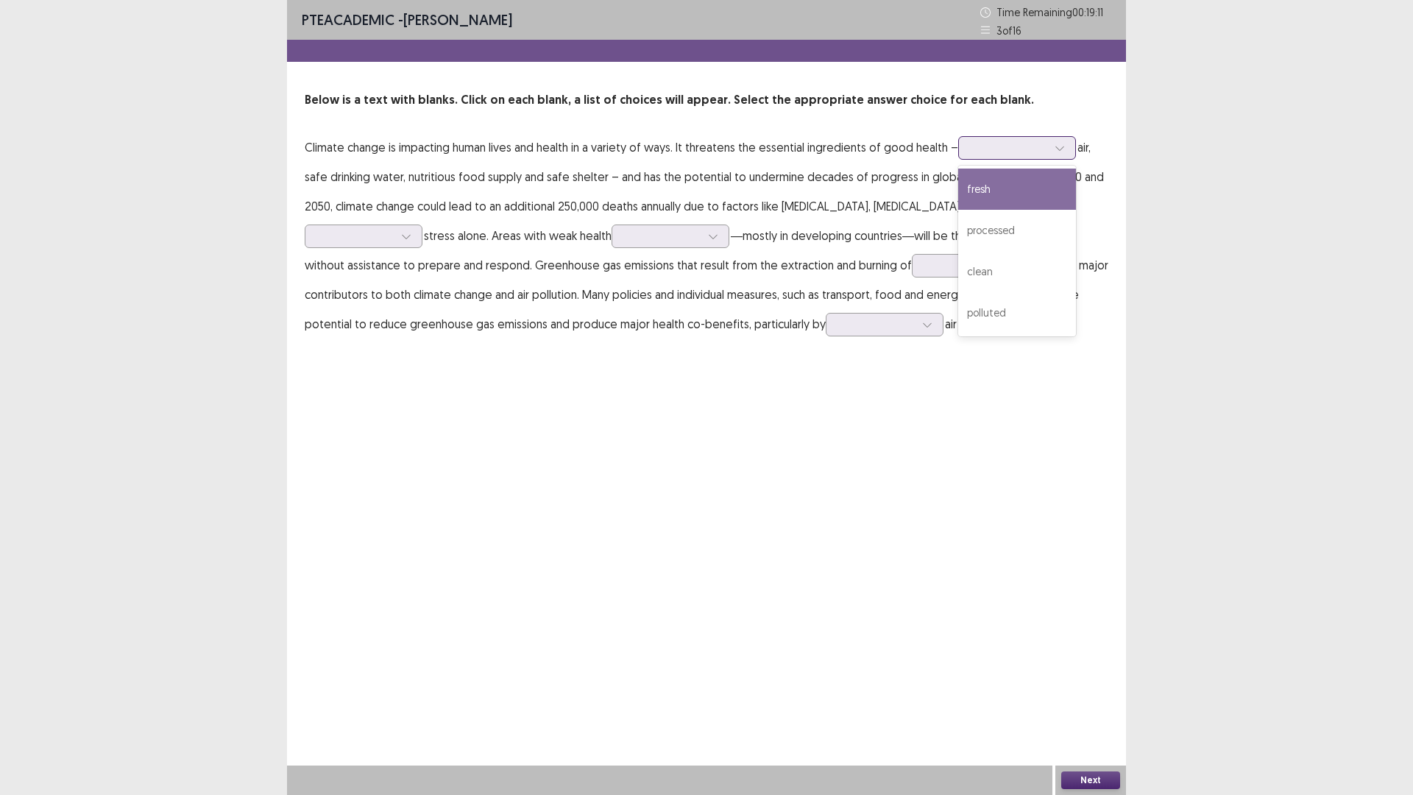
click at [1017, 154] on div at bounding box center [1008, 148] width 77 height 14
click at [1008, 177] on div "fresh" at bounding box center [1017, 188] width 118 height 41
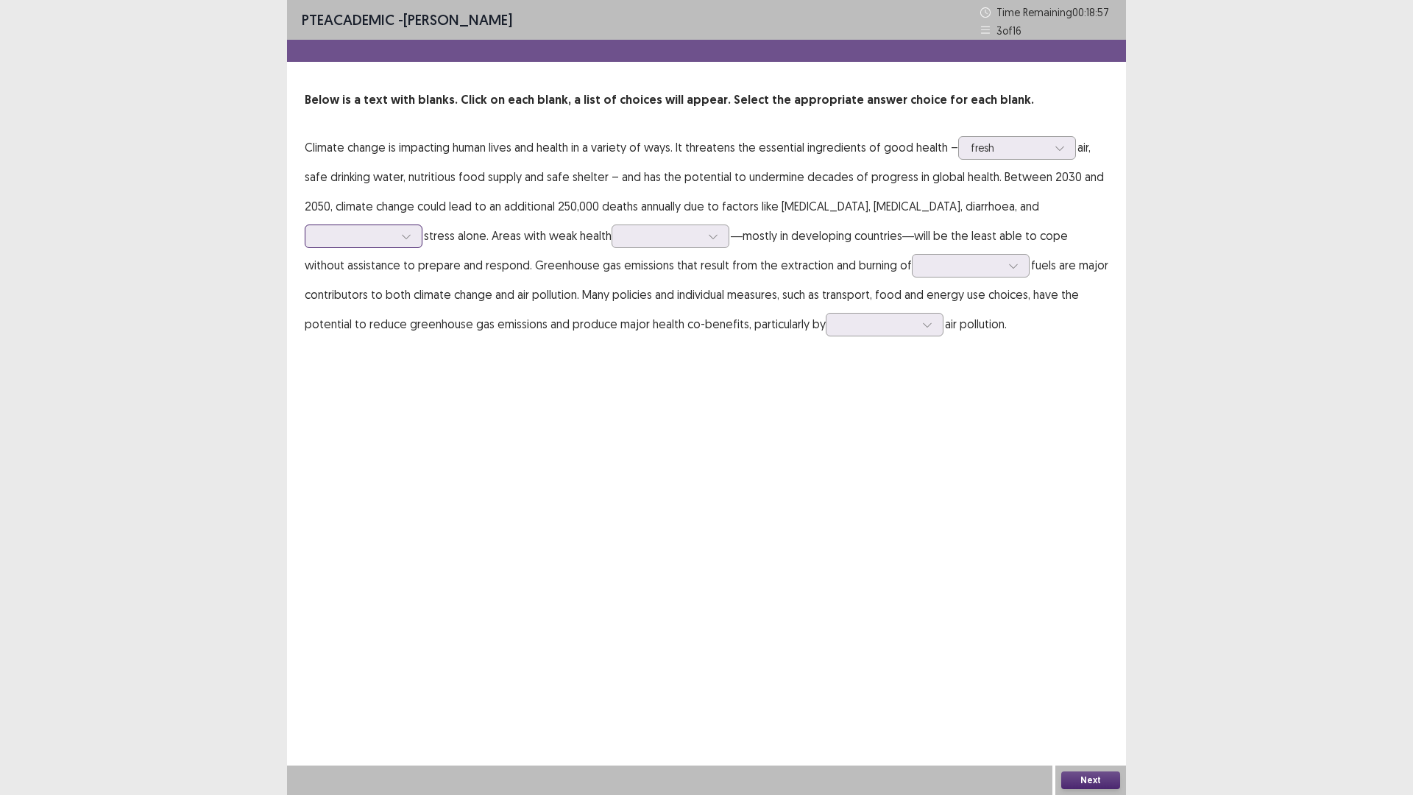
click at [394, 229] on div at bounding box center [355, 236] width 77 height 14
click at [422, 257] on div "light" at bounding box center [364, 277] width 118 height 41
click at [624, 238] on div at bounding box center [662, 236] width 77 height 14
click at [394, 229] on div at bounding box center [355, 236] width 77 height 14
click at [542, 222] on p "Climate change is impacting human lives and health in a variety of ways. It thr…" at bounding box center [706, 235] width 803 height 206
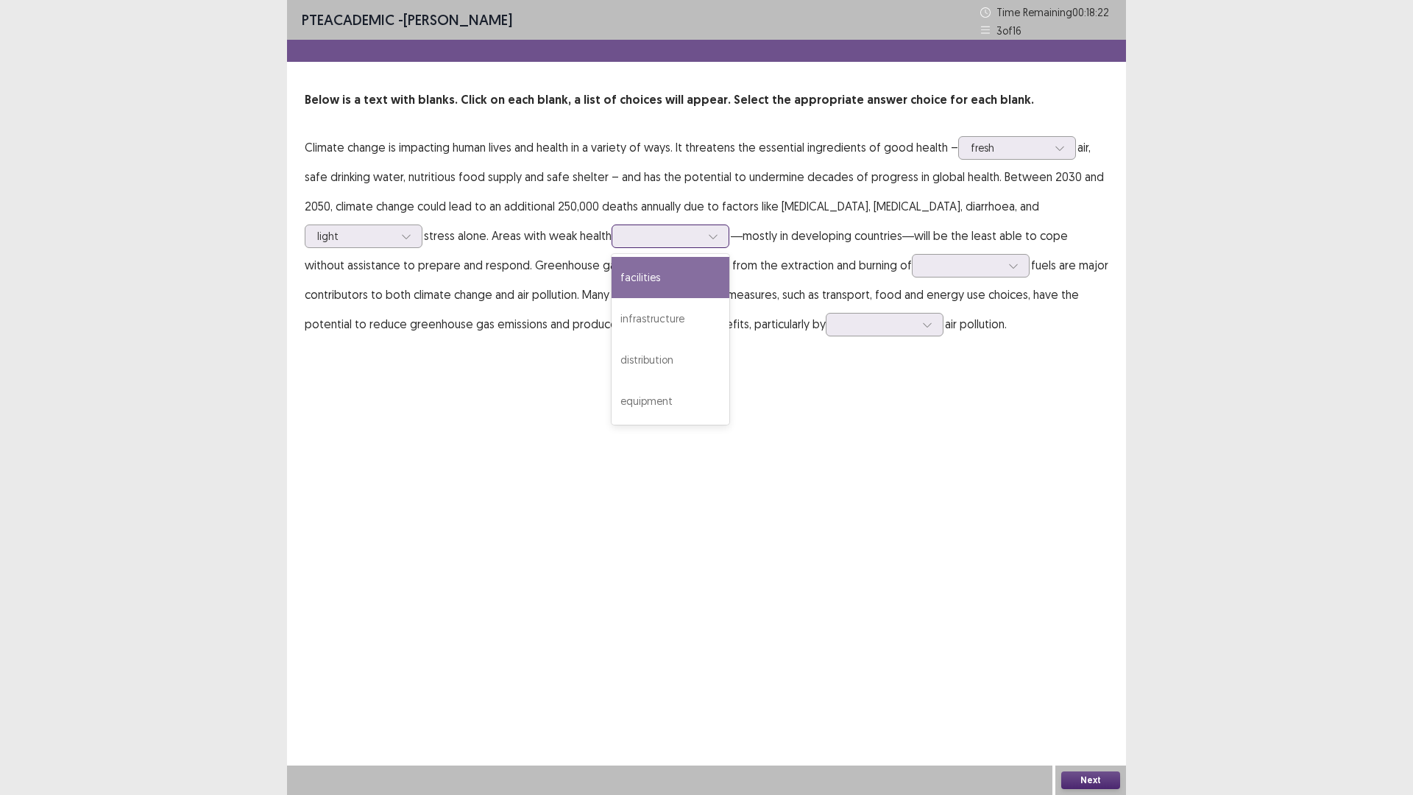
click at [624, 234] on div at bounding box center [662, 236] width 77 height 14
click at [611, 308] on div "infrastructure" at bounding box center [670, 318] width 118 height 41
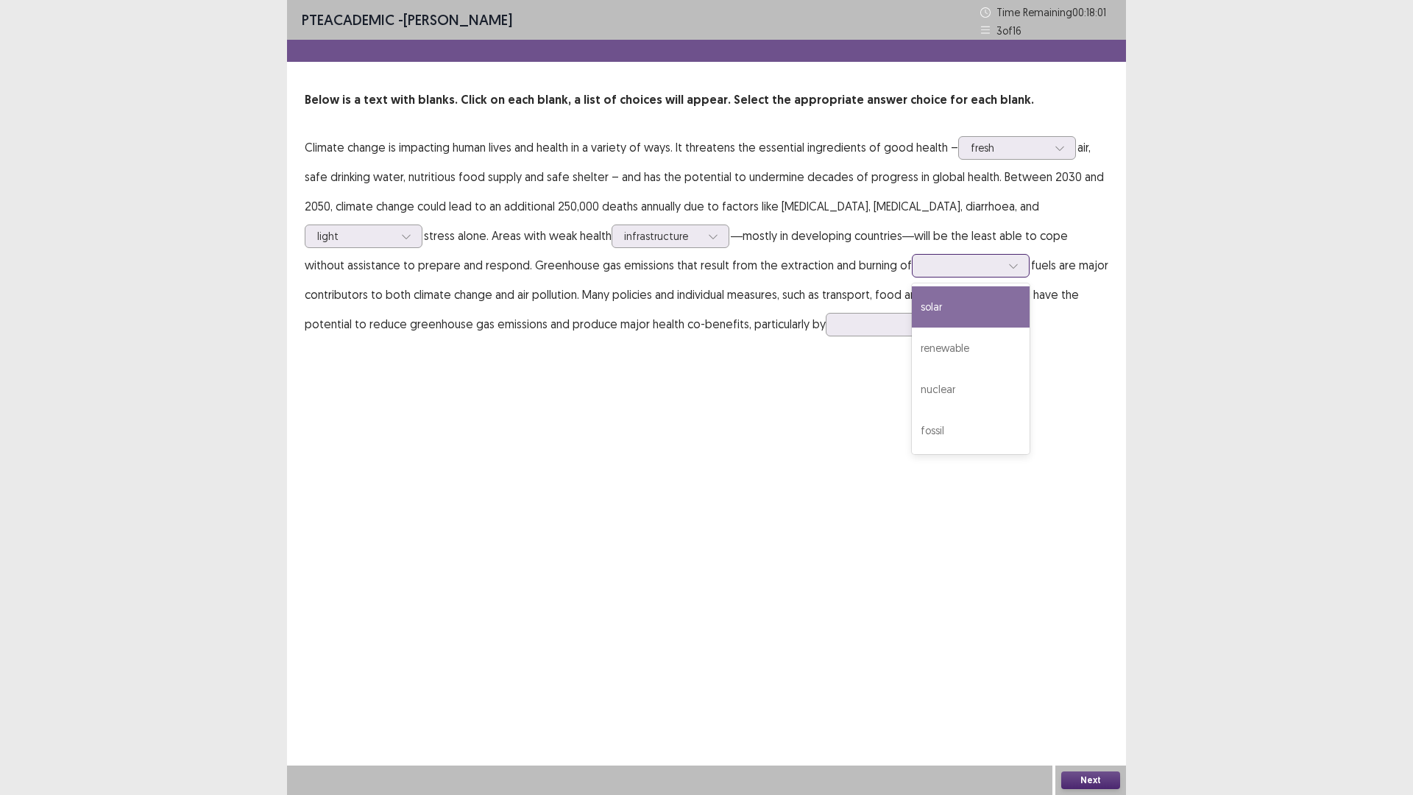
click at [924, 271] on div at bounding box center [962, 265] width 77 height 14
click at [912, 430] on div "fossil" at bounding box center [971, 430] width 118 height 41
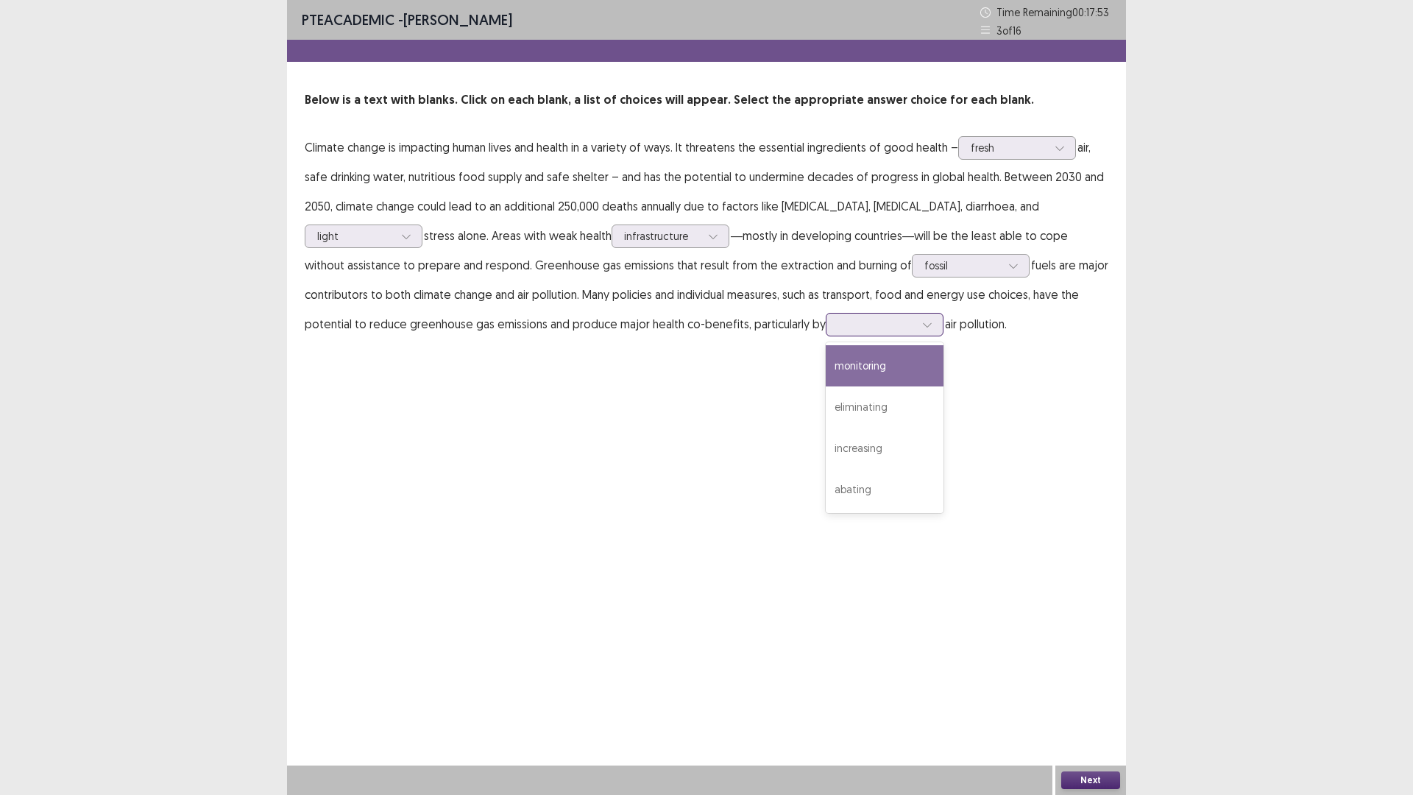
click at [836, 316] on div at bounding box center [875, 324] width 79 height 17
click at [825, 480] on div "abating" at bounding box center [884, 489] width 118 height 41
click at [702, 238] on div at bounding box center [713, 236] width 22 height 22
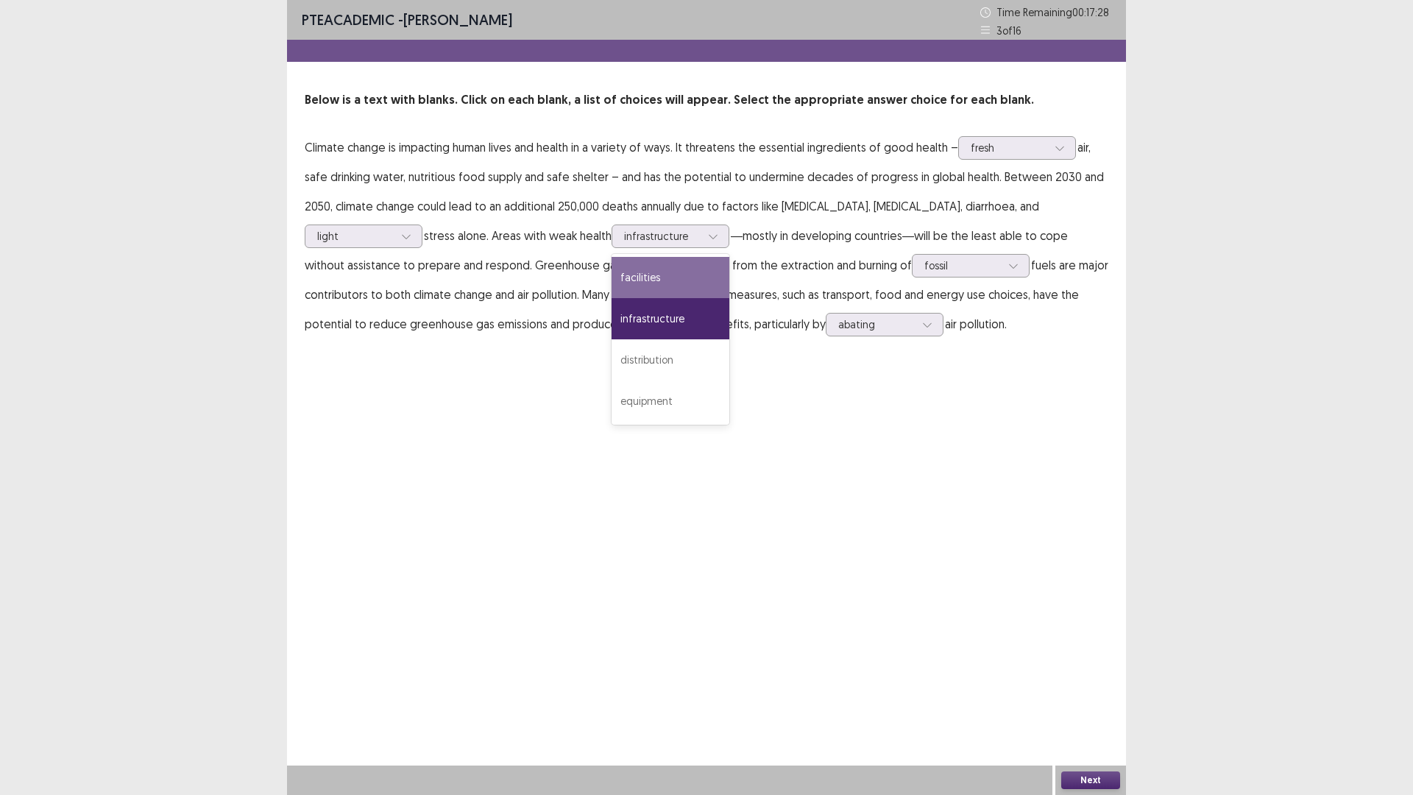
click at [673, 413] on div "PTE academic - [PERSON_NAME] Time Remaining 00 : 17 : 28 3 of 16 Below is a tex…" at bounding box center [706, 397] width 839 height 795
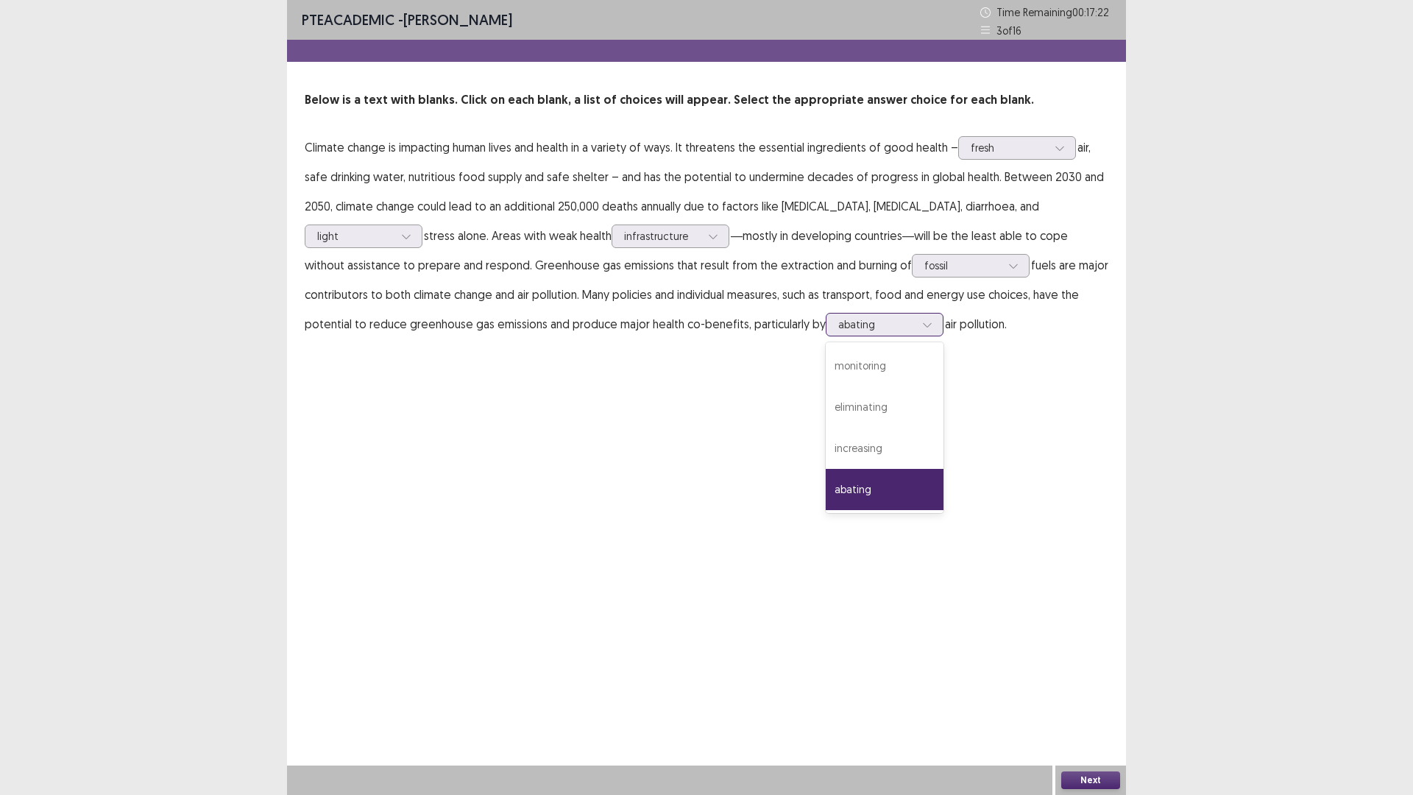
click at [838, 326] on div at bounding box center [876, 324] width 77 height 14
click at [781, 543] on div "PTE academic - [PERSON_NAME] Time Remaining 00 : 17 : 01 3 of 16 Below is a tex…" at bounding box center [706, 397] width 839 height 795
click at [1109, 694] on button "Next" at bounding box center [1090, 780] width 59 height 18
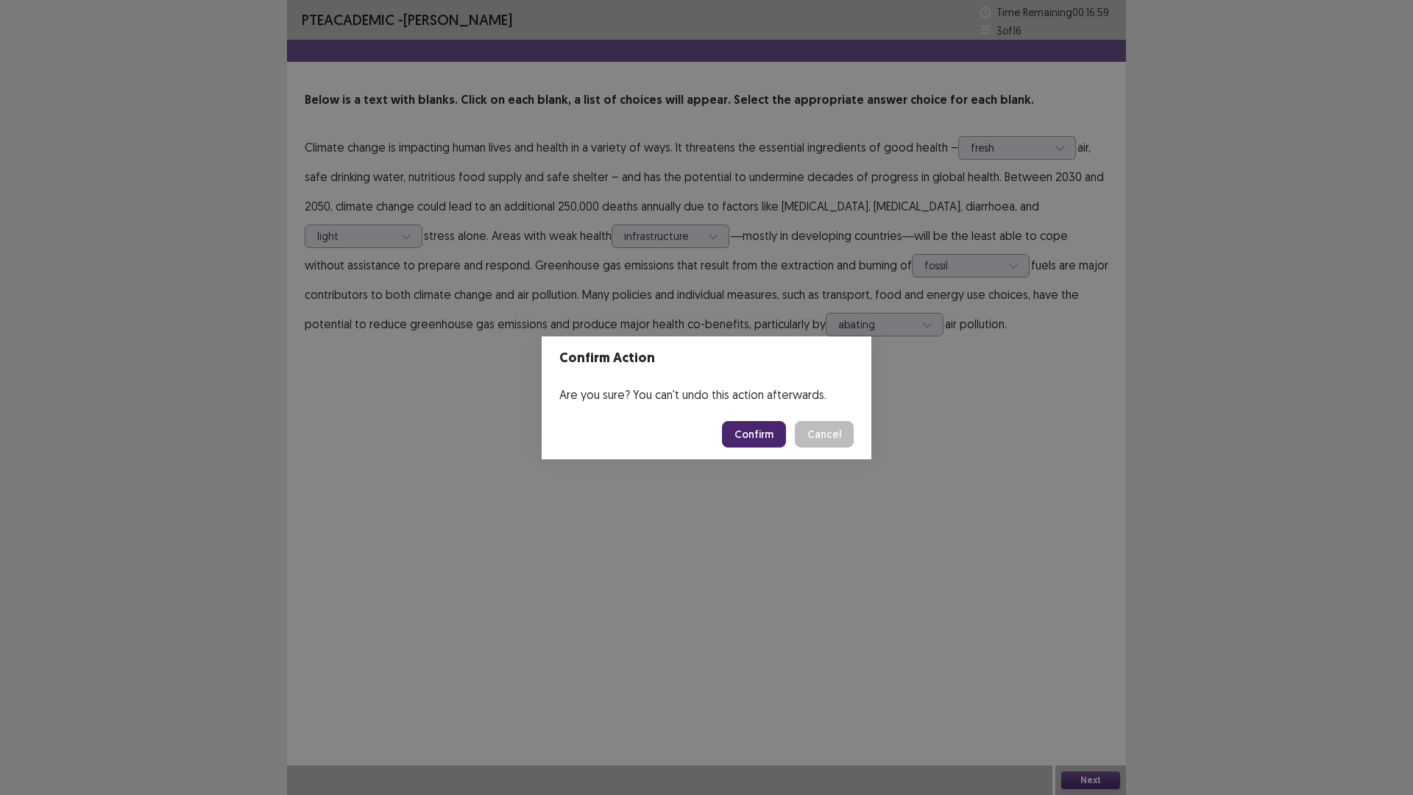
click at [744, 424] on button "Confirm" at bounding box center [754, 434] width 64 height 26
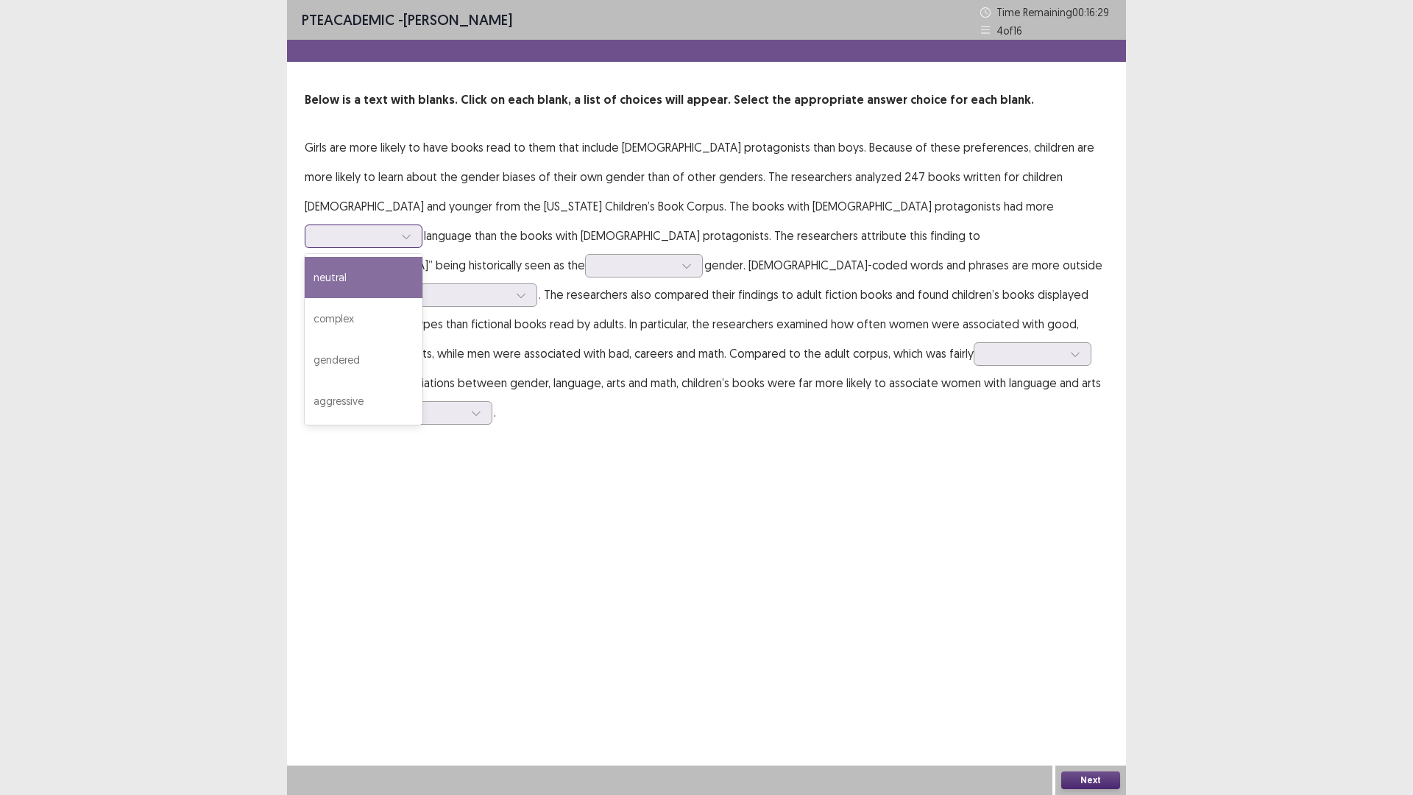
click at [394, 229] on div at bounding box center [355, 236] width 77 height 14
click at [422, 257] on div "neutral" at bounding box center [364, 277] width 118 height 41
click at [417, 225] on div at bounding box center [406, 236] width 22 height 22
click at [422, 298] on div "complex" at bounding box center [364, 318] width 118 height 41
click at [394, 229] on div at bounding box center [355, 236] width 77 height 14
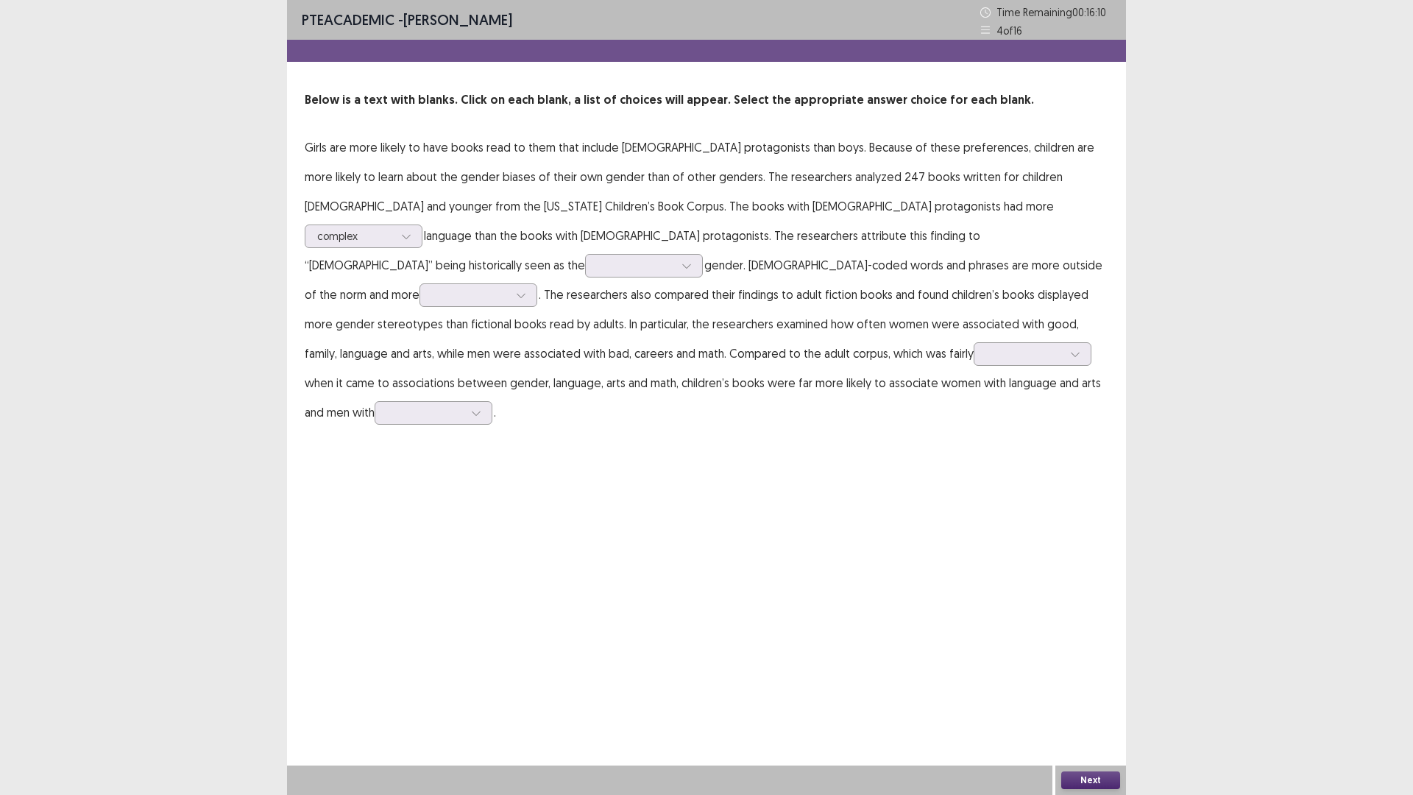
click at [677, 271] on p "Girls are more likely to have books read to them that include [DEMOGRAPHIC_DATA…" at bounding box center [706, 279] width 803 height 294
click at [674, 258] on div at bounding box center [635, 265] width 77 height 14
click at [703, 369] on div "alternative" at bounding box center [644, 389] width 118 height 41
click at [692, 260] on icon at bounding box center [686, 265] width 10 height 10
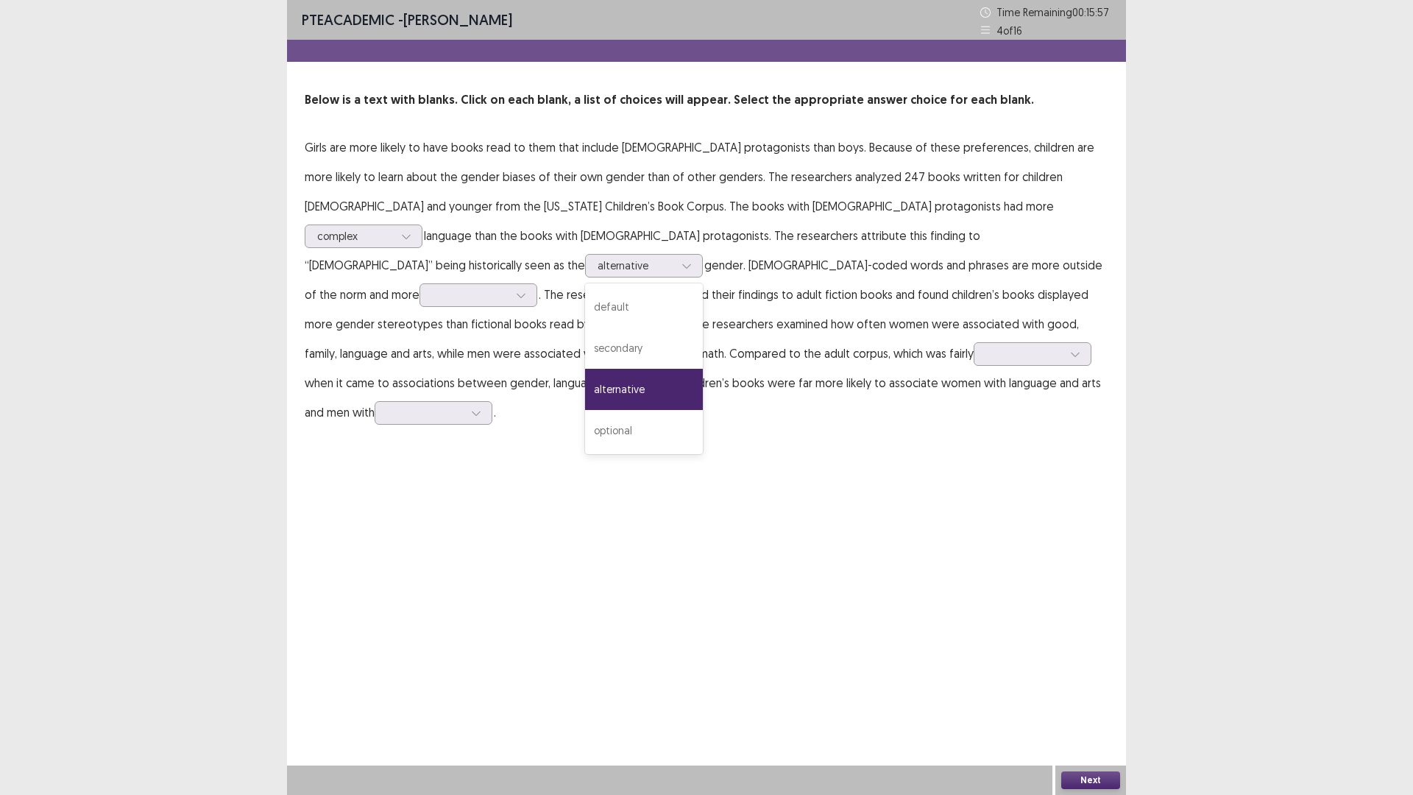
drag, startPoint x: 946, startPoint y: 274, endPoint x: 963, endPoint y: 271, distance: 17.2
click at [947, 274] on p "Girls are more likely to have books read to them that include [DEMOGRAPHIC_DATA…" at bounding box center [706, 279] width 803 height 294
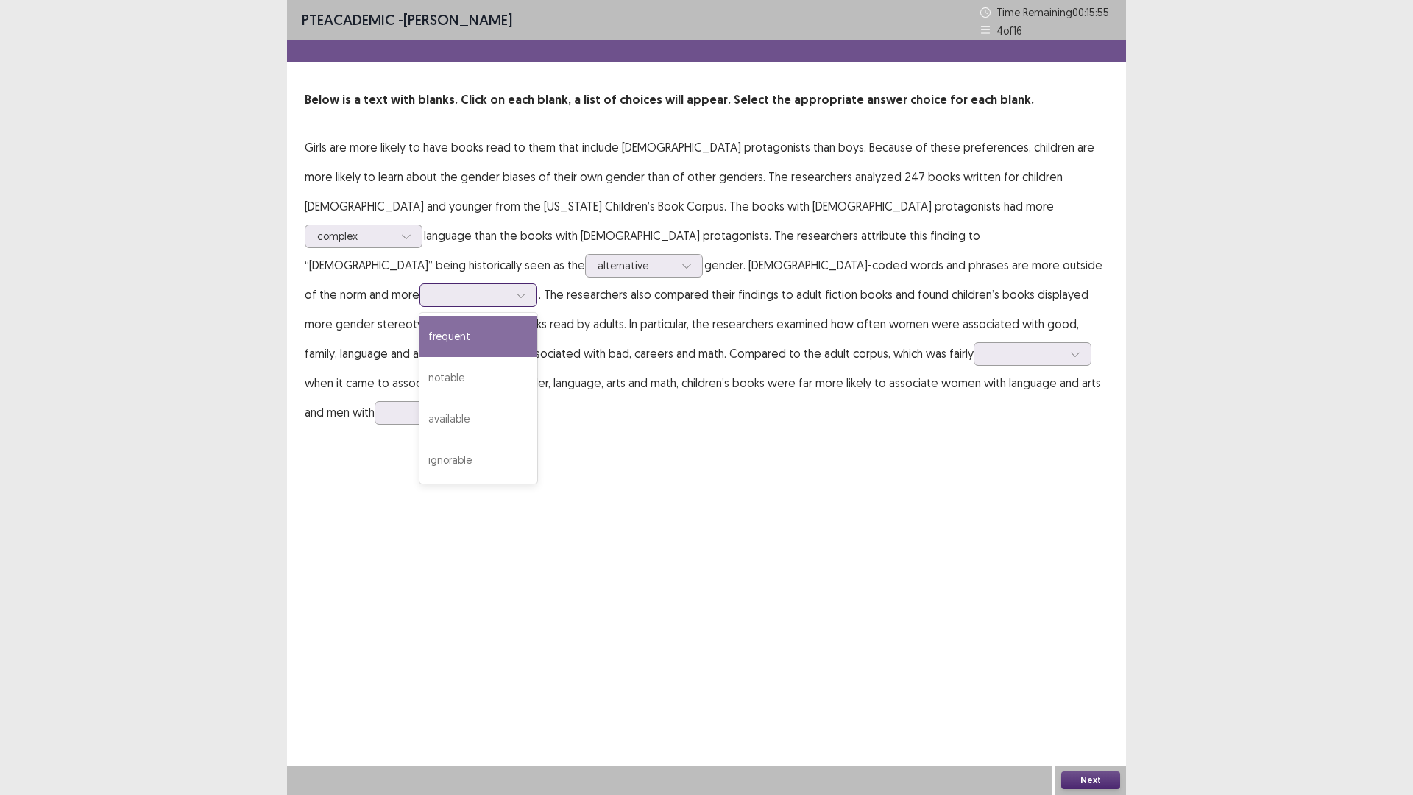
click at [508, 288] on div at bounding box center [470, 295] width 77 height 14
click at [700, 314] on p "Girls are more likely to have books read to them that include [DEMOGRAPHIC_DATA…" at bounding box center [706, 279] width 803 height 294
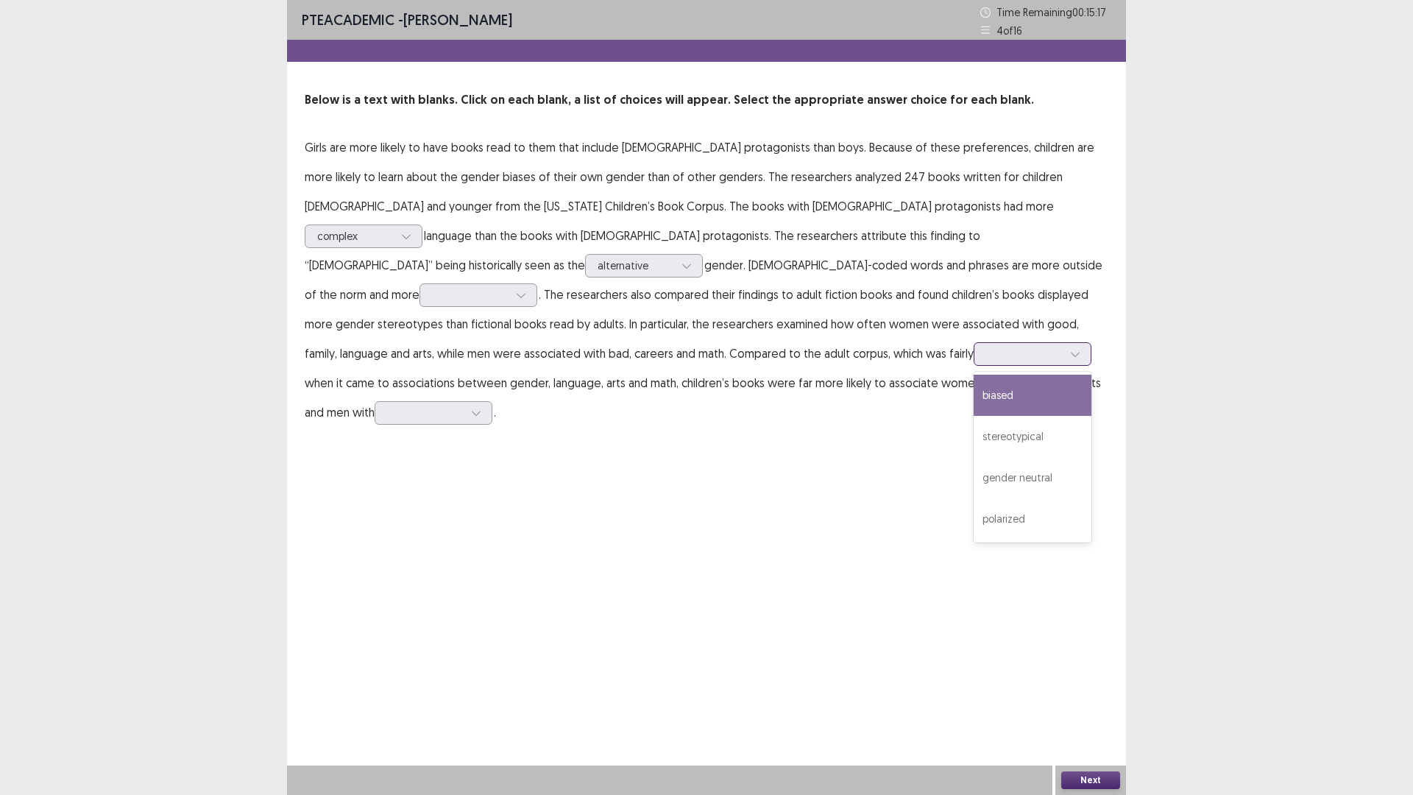
click at [986, 356] on div at bounding box center [1024, 354] width 77 height 14
click at [973, 401] on div "biased" at bounding box center [1032, 394] width 118 height 41
click at [463, 405] on div at bounding box center [425, 412] width 77 height 14
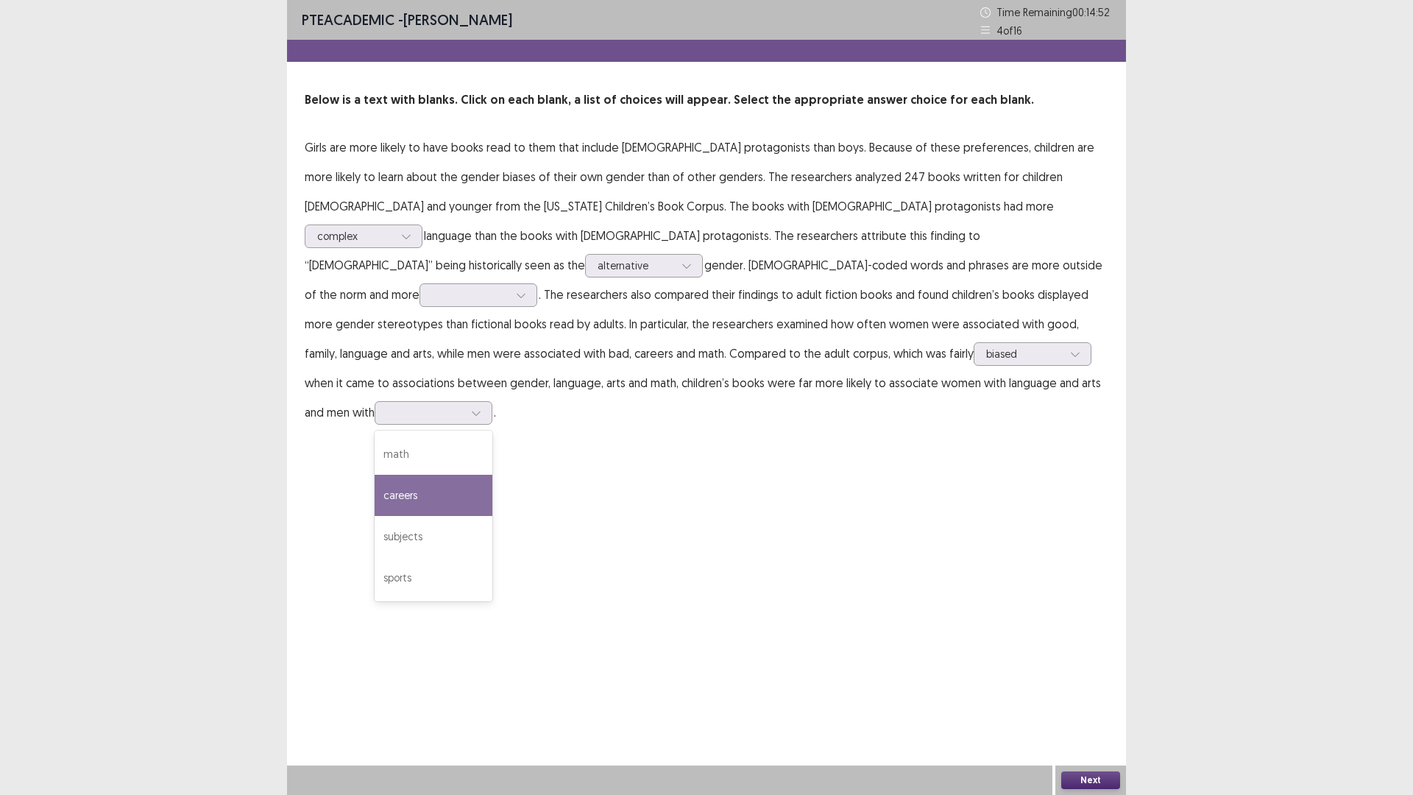
click at [427, 465] on div "PTE academic - [PERSON_NAME] Time Remaining 00 : 14 : 52 4 of 16 Below is a tex…" at bounding box center [706, 397] width 839 height 795
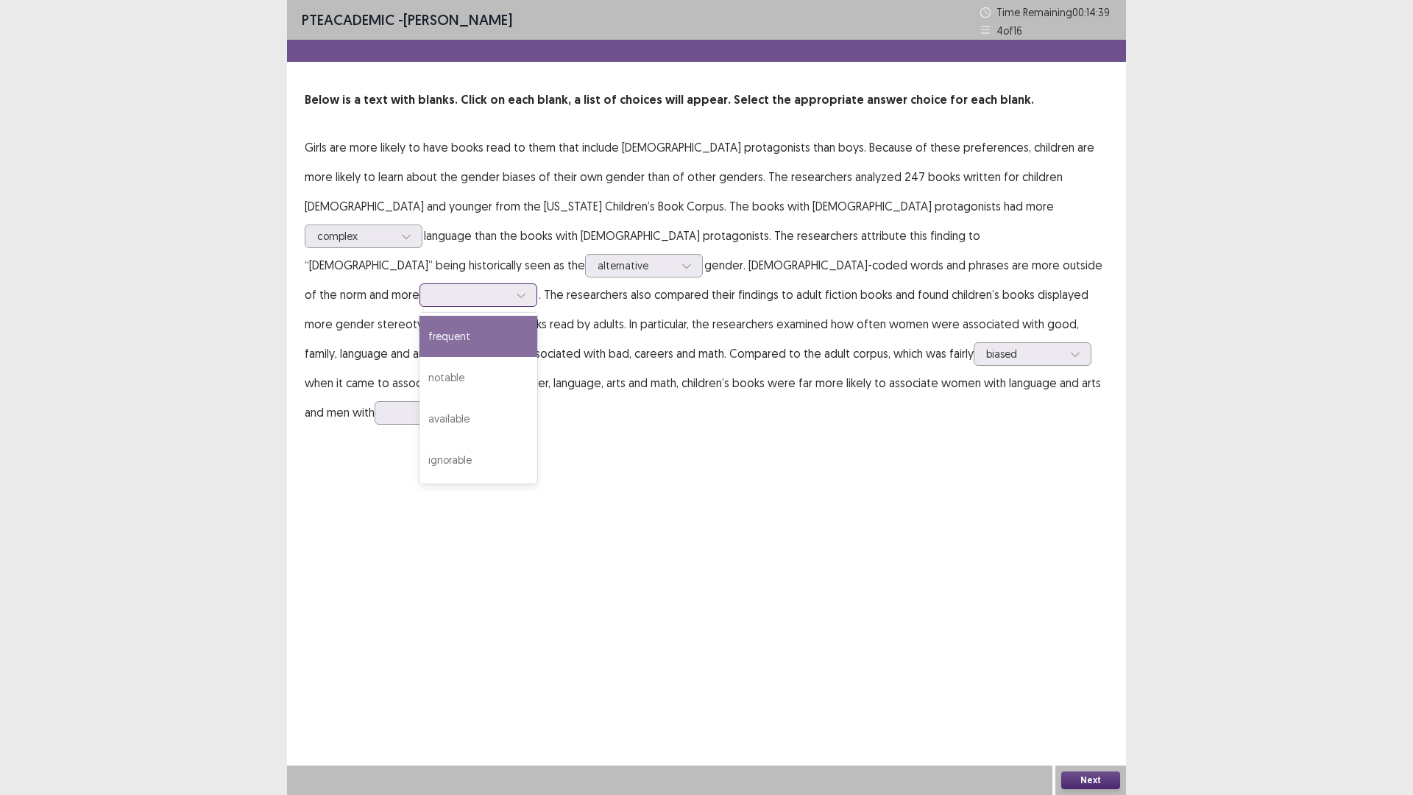
click at [508, 288] on div at bounding box center [470, 295] width 77 height 14
click at [537, 316] on div "frequent" at bounding box center [478, 336] width 118 height 41
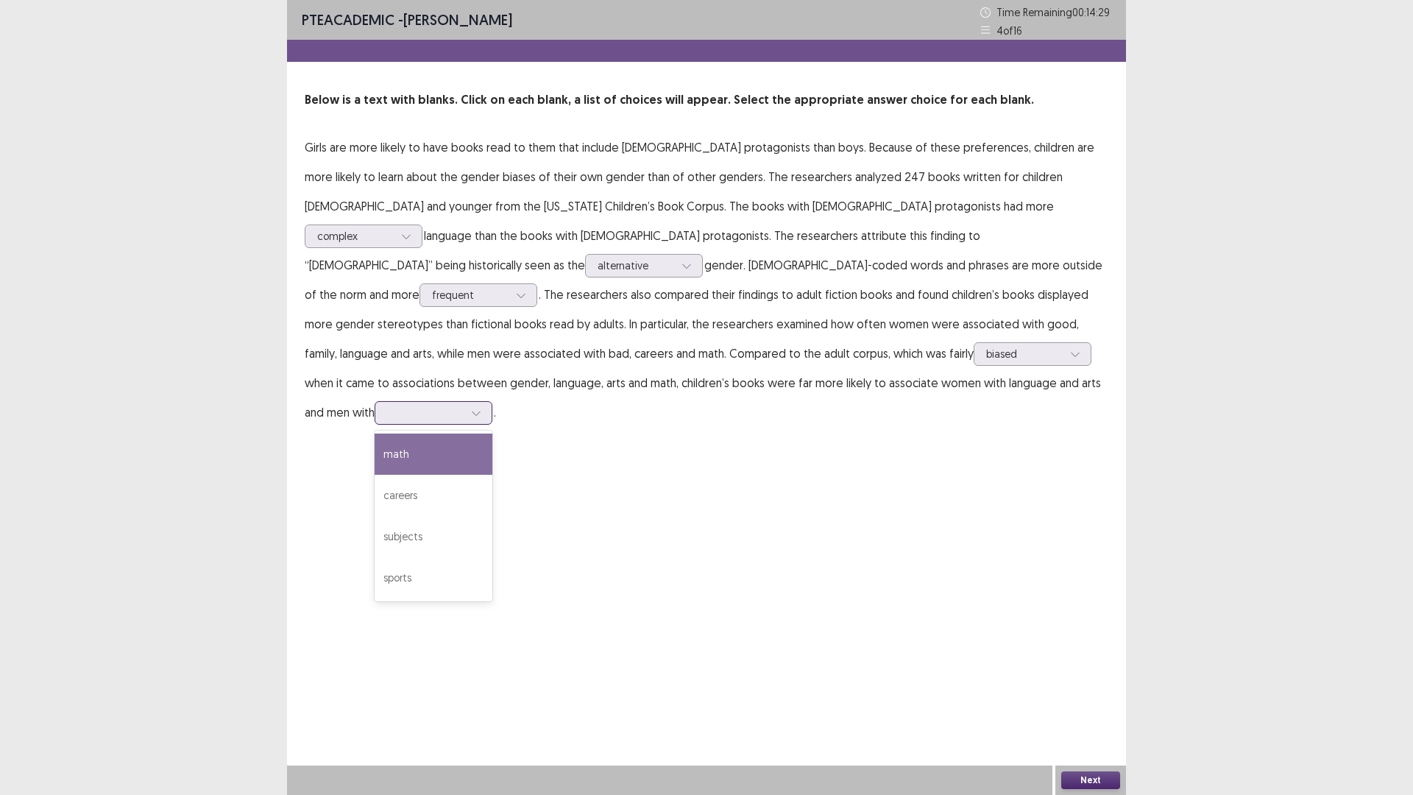
click at [463, 405] on div at bounding box center [425, 412] width 77 height 14
click at [492, 433] on div "math" at bounding box center [433, 453] width 118 height 41
drag, startPoint x: 1094, startPoint y: 769, endPoint x: 1039, endPoint y: 742, distance: 61.2
click at [1091, 694] on div "Next" at bounding box center [1090, 779] width 71 height 29
click at [1090, 694] on button "Next" at bounding box center [1090, 780] width 59 height 18
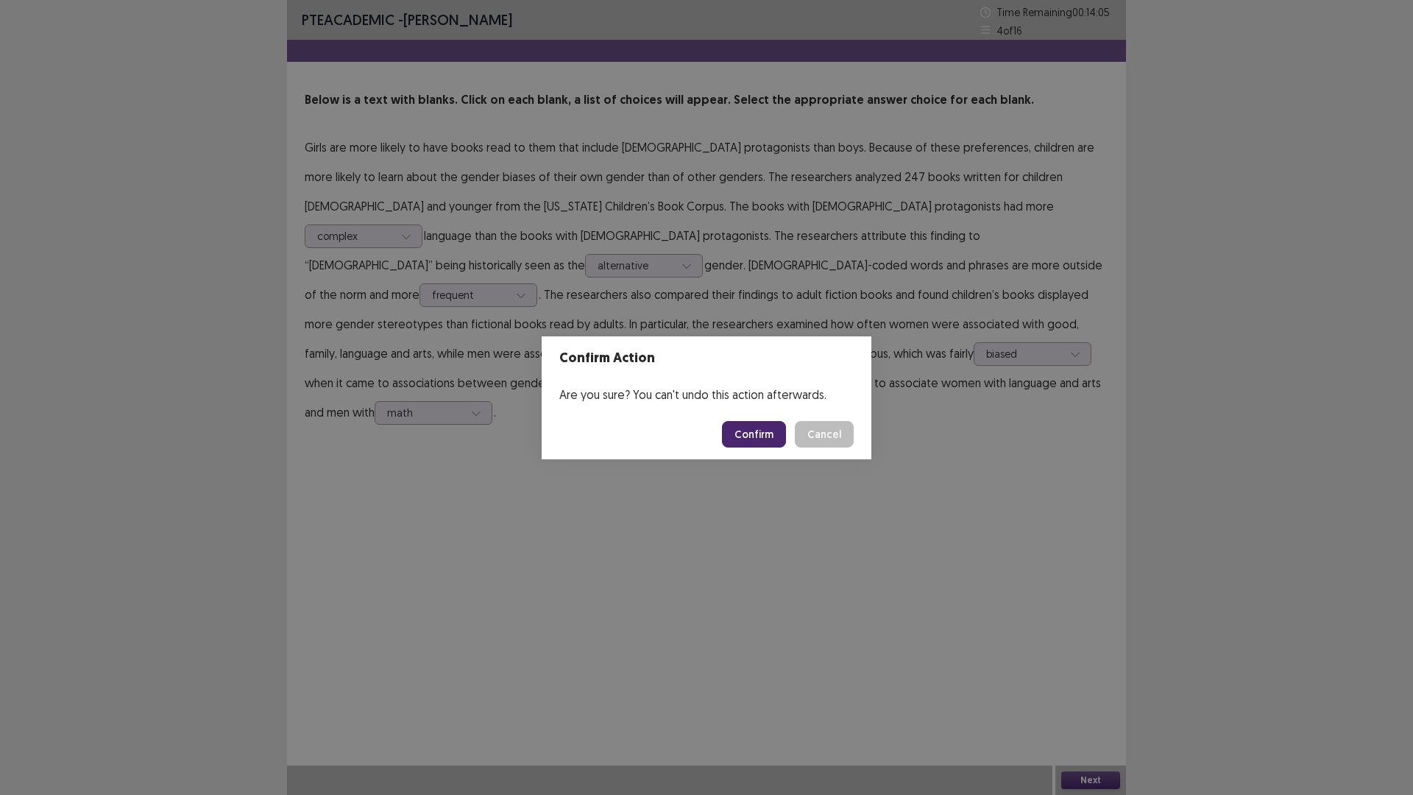
click at [738, 427] on button "Confirm" at bounding box center [754, 434] width 64 height 26
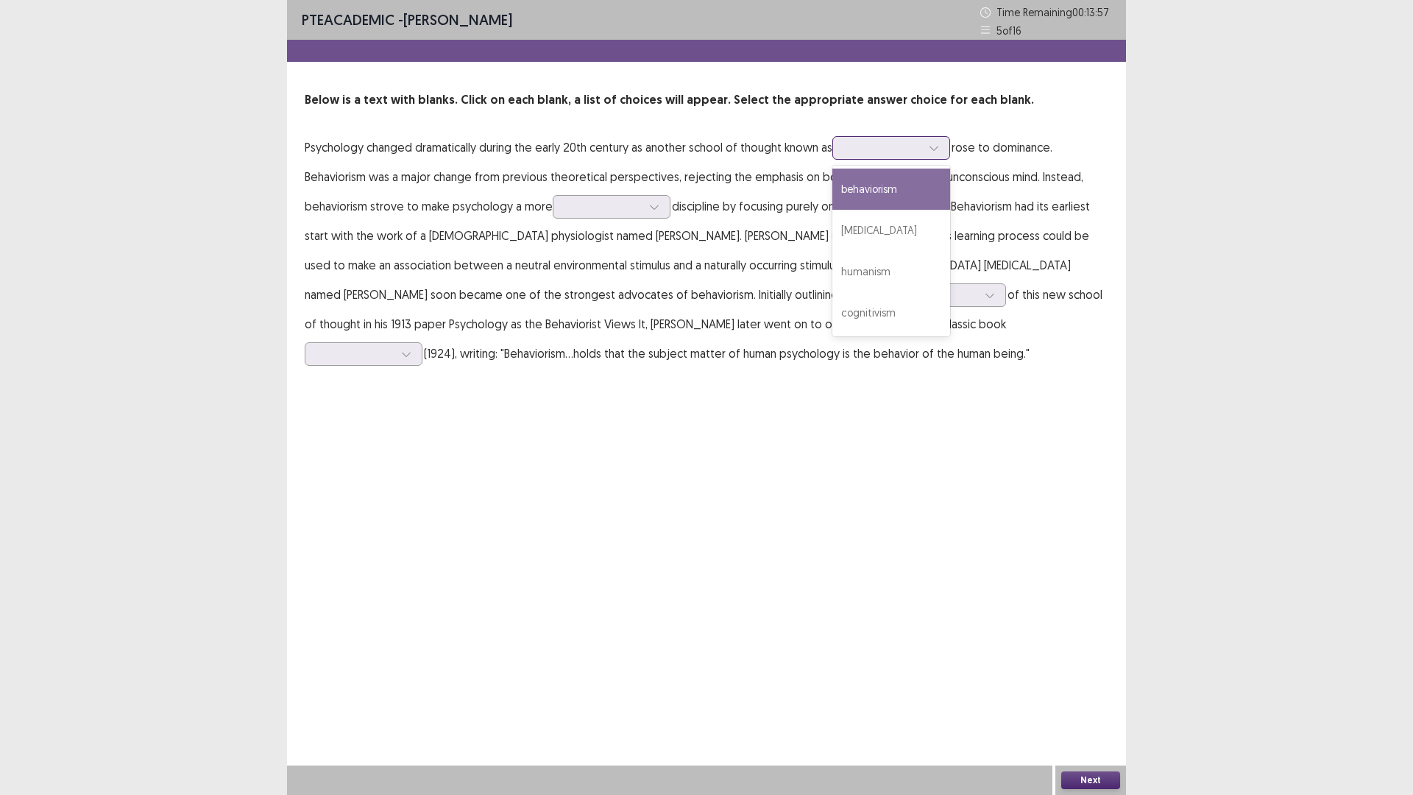
click at [882, 156] on div at bounding box center [882, 147] width 79 height 17
click at [909, 223] on div "[MEDICAL_DATA]" at bounding box center [891, 230] width 118 height 41
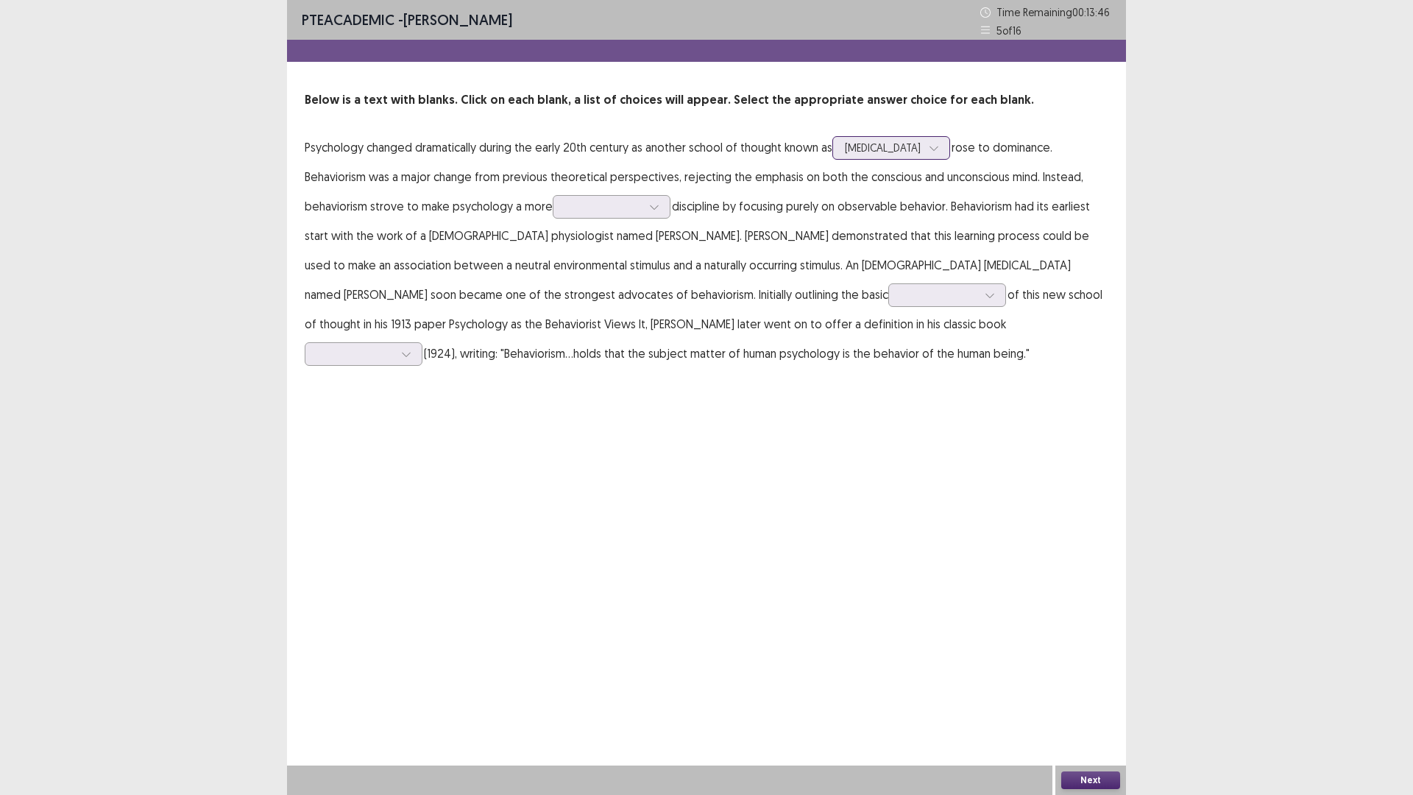
click at [928, 146] on div at bounding box center [934, 148] width 22 height 22
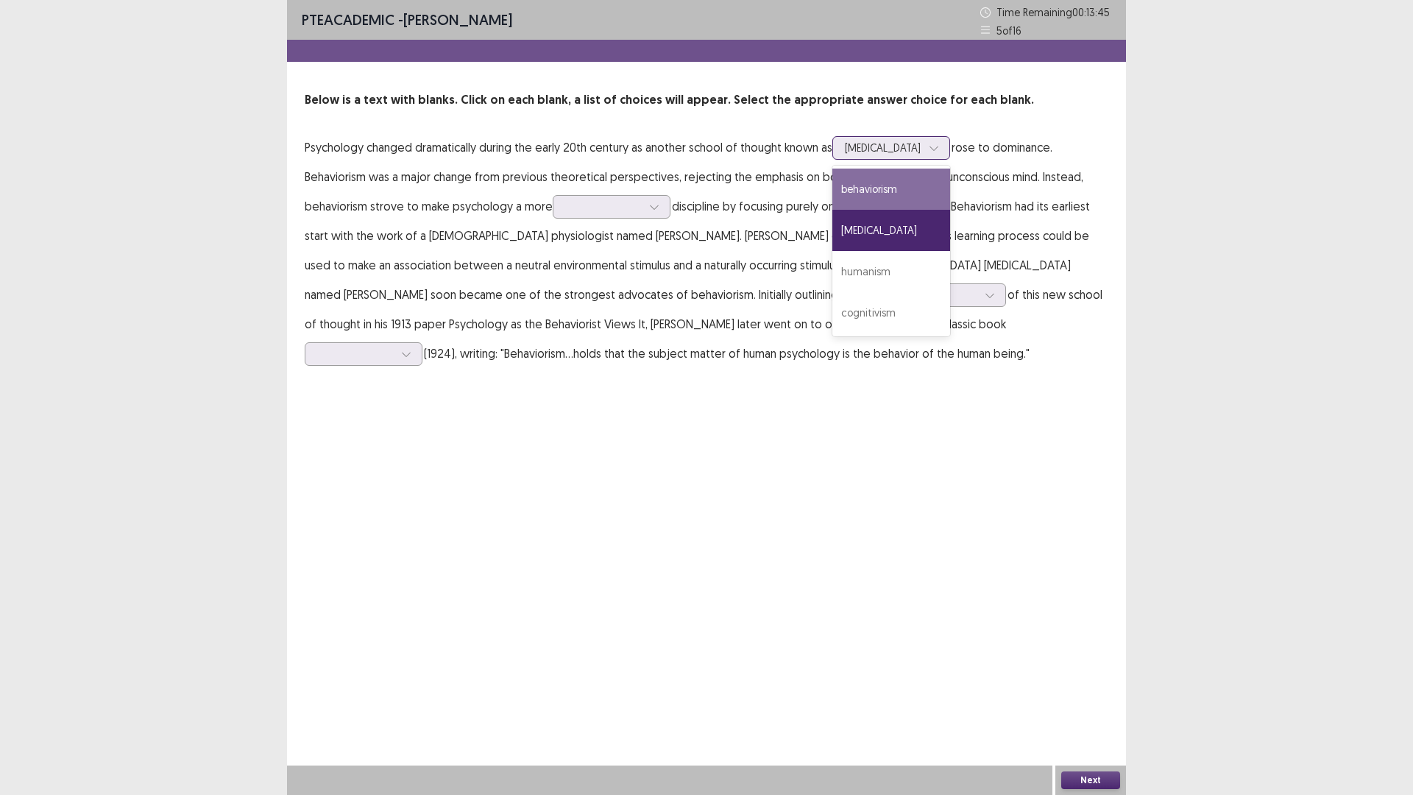
click at [922, 188] on div "behaviorism" at bounding box center [891, 188] width 118 height 41
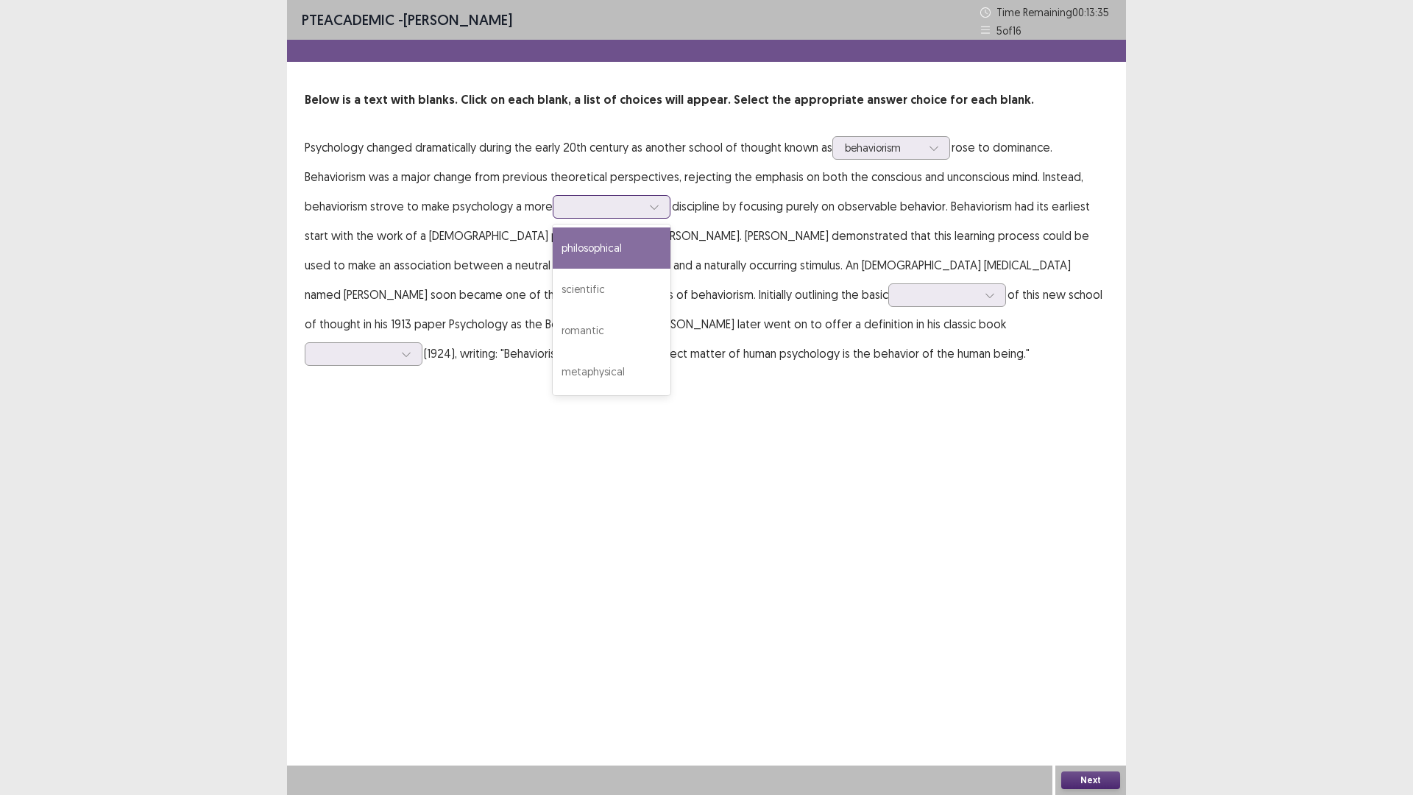
click at [589, 211] on div at bounding box center [603, 206] width 77 height 14
click at [624, 250] on div "philosophical" at bounding box center [612, 247] width 118 height 41
click at [650, 208] on icon at bounding box center [654, 207] width 10 height 10
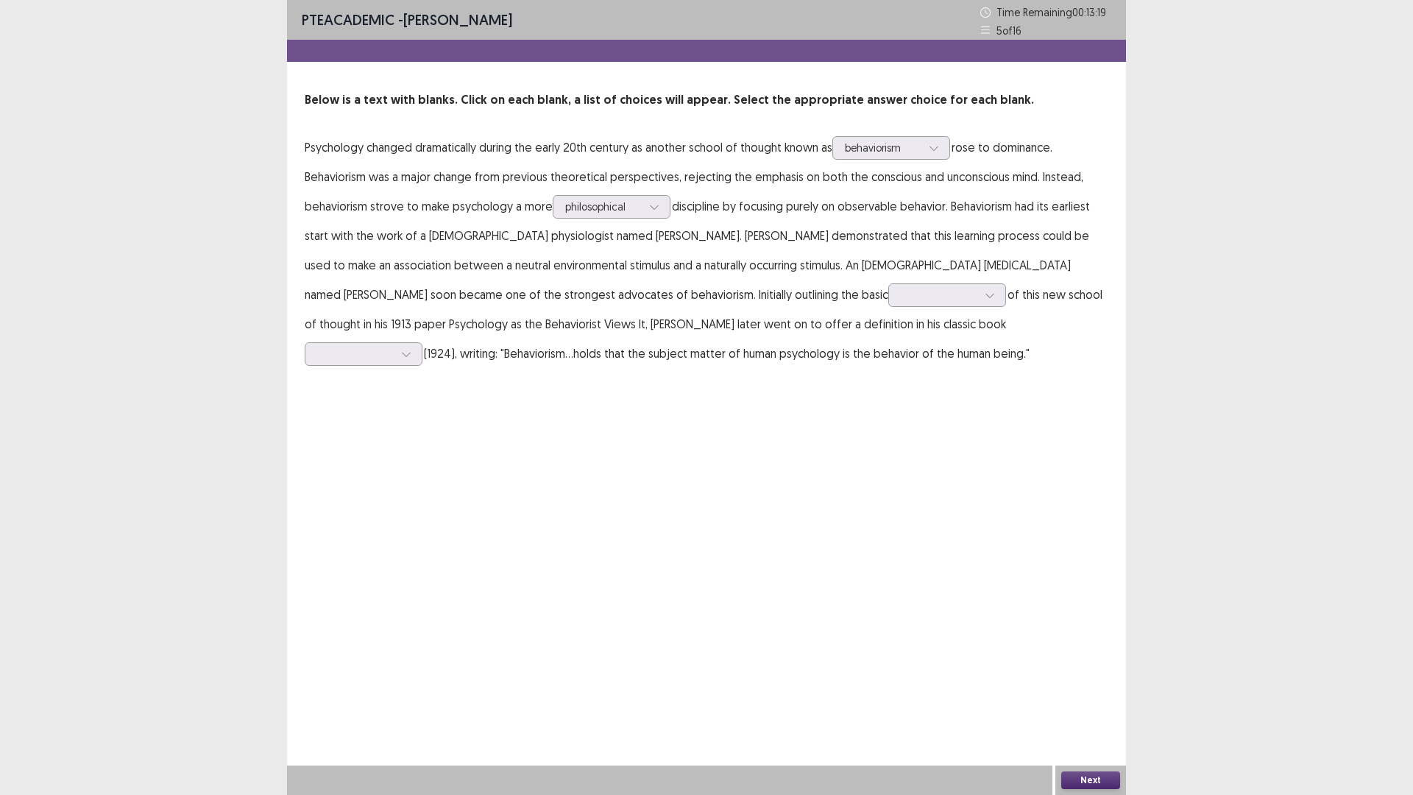
click at [708, 218] on p "Psychology changed dramatically during the early 20th century as another school…" at bounding box center [706, 249] width 803 height 235
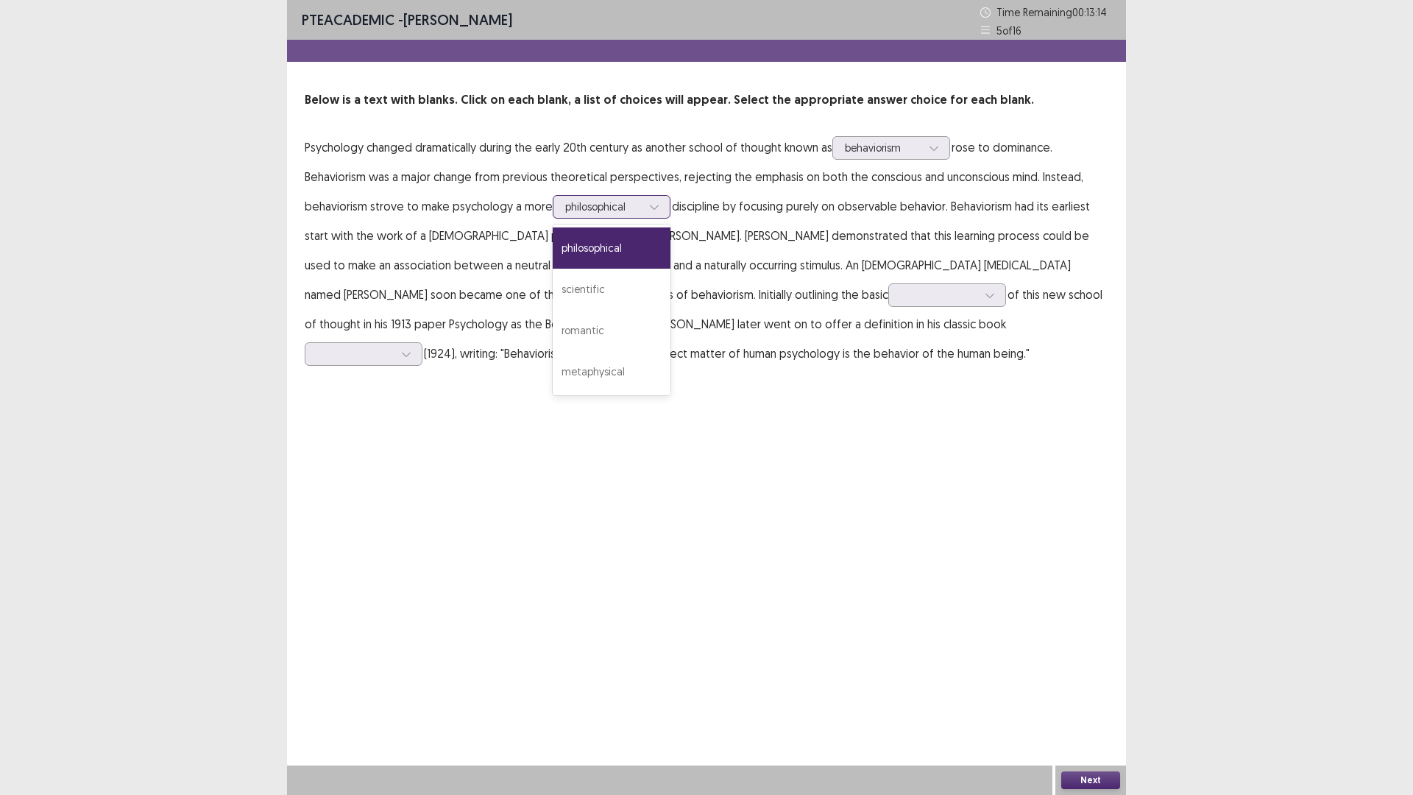
click at [625, 196] on div "philosophical" at bounding box center [603, 207] width 77 height 22
click at [722, 233] on p "Psychology changed dramatically during the early 20th century as another school…" at bounding box center [706, 249] width 803 height 235
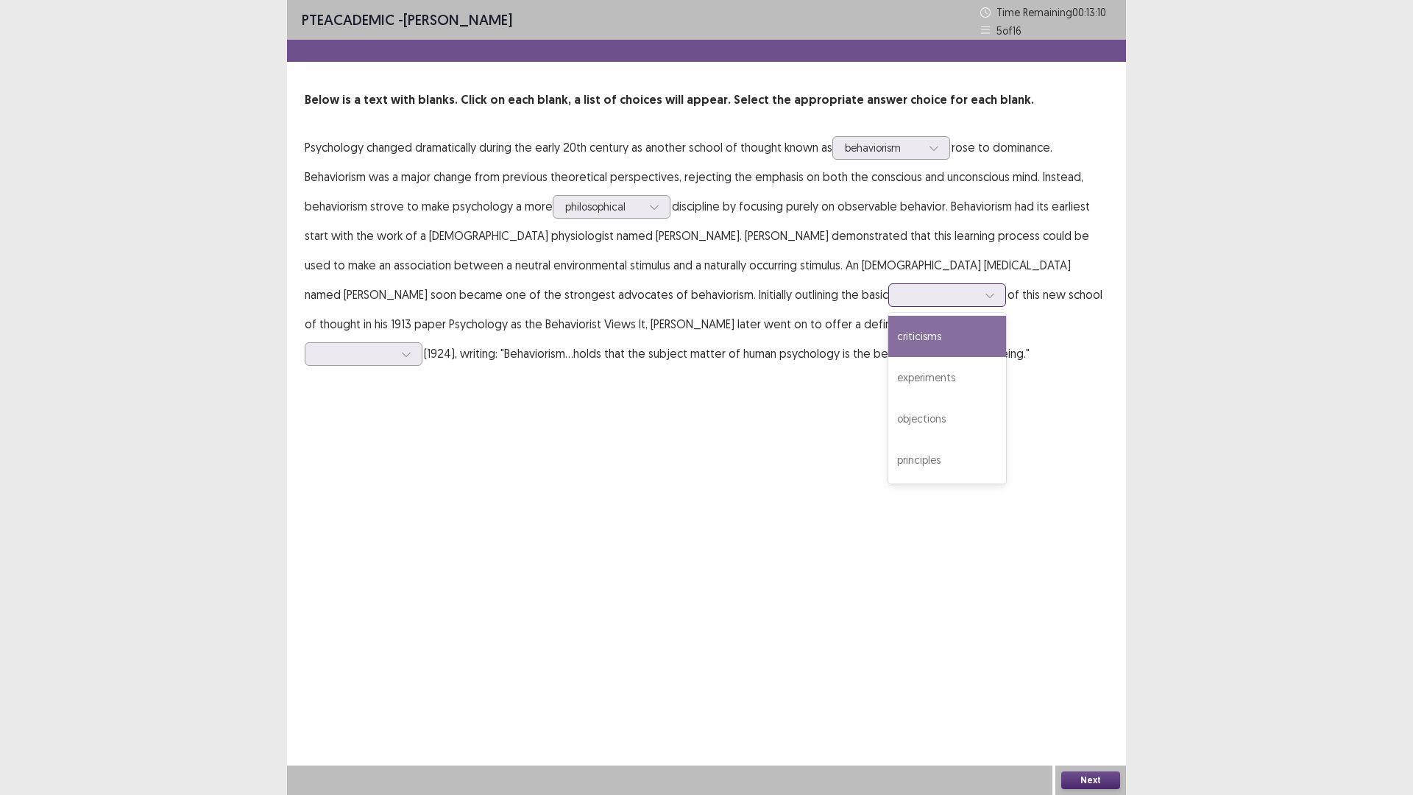
click at [978, 289] on div at bounding box center [989, 295] width 22 height 22
click at [888, 346] on div "criticisms" at bounding box center [947, 336] width 118 height 41
click at [900, 295] on div at bounding box center [938, 295] width 77 height 14
click at [888, 449] on div "principles" at bounding box center [947, 459] width 118 height 41
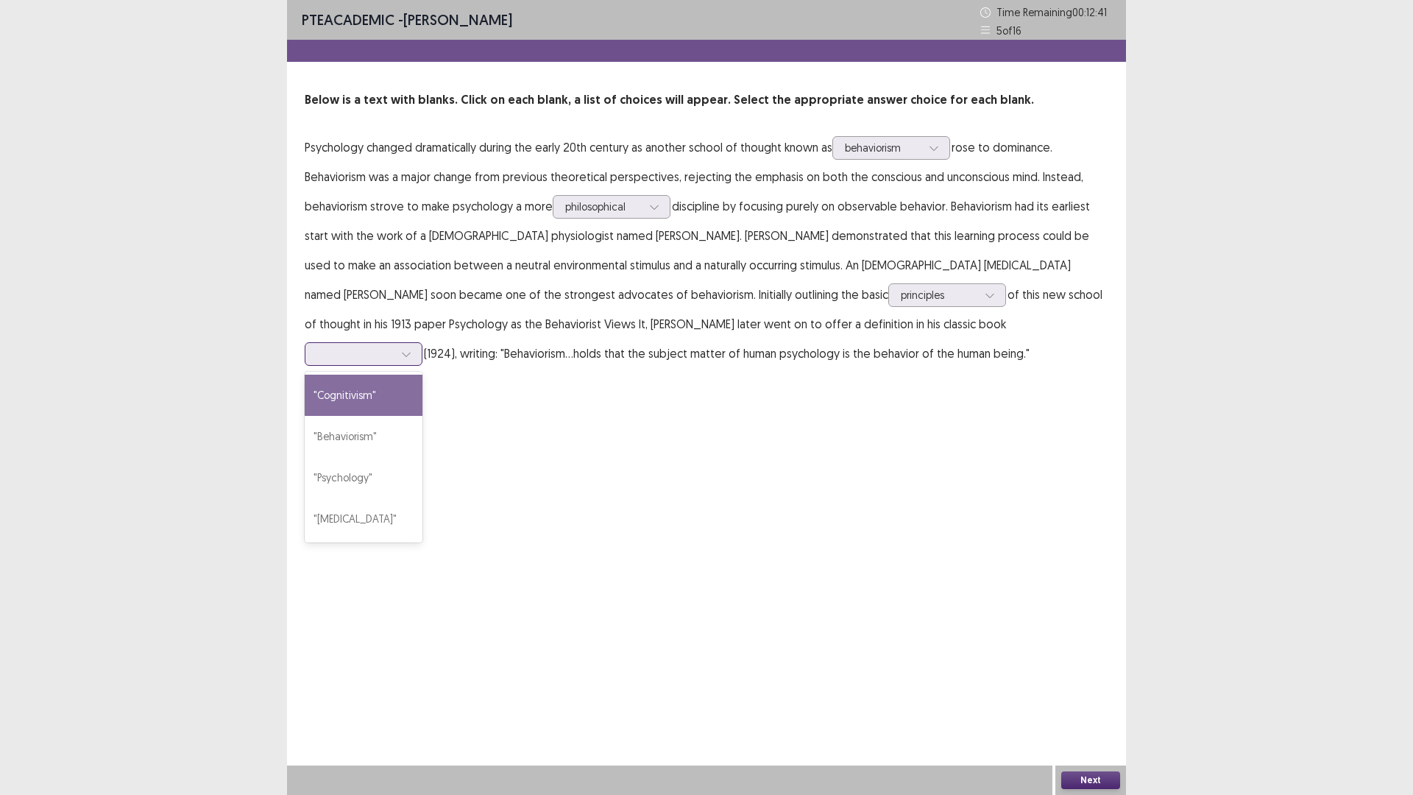
click at [394, 347] on div at bounding box center [355, 354] width 77 height 14
click at [422, 416] on div ""Behaviorism"" at bounding box center [364, 436] width 118 height 41
click at [1072, 694] on button "Next" at bounding box center [1090, 780] width 59 height 18
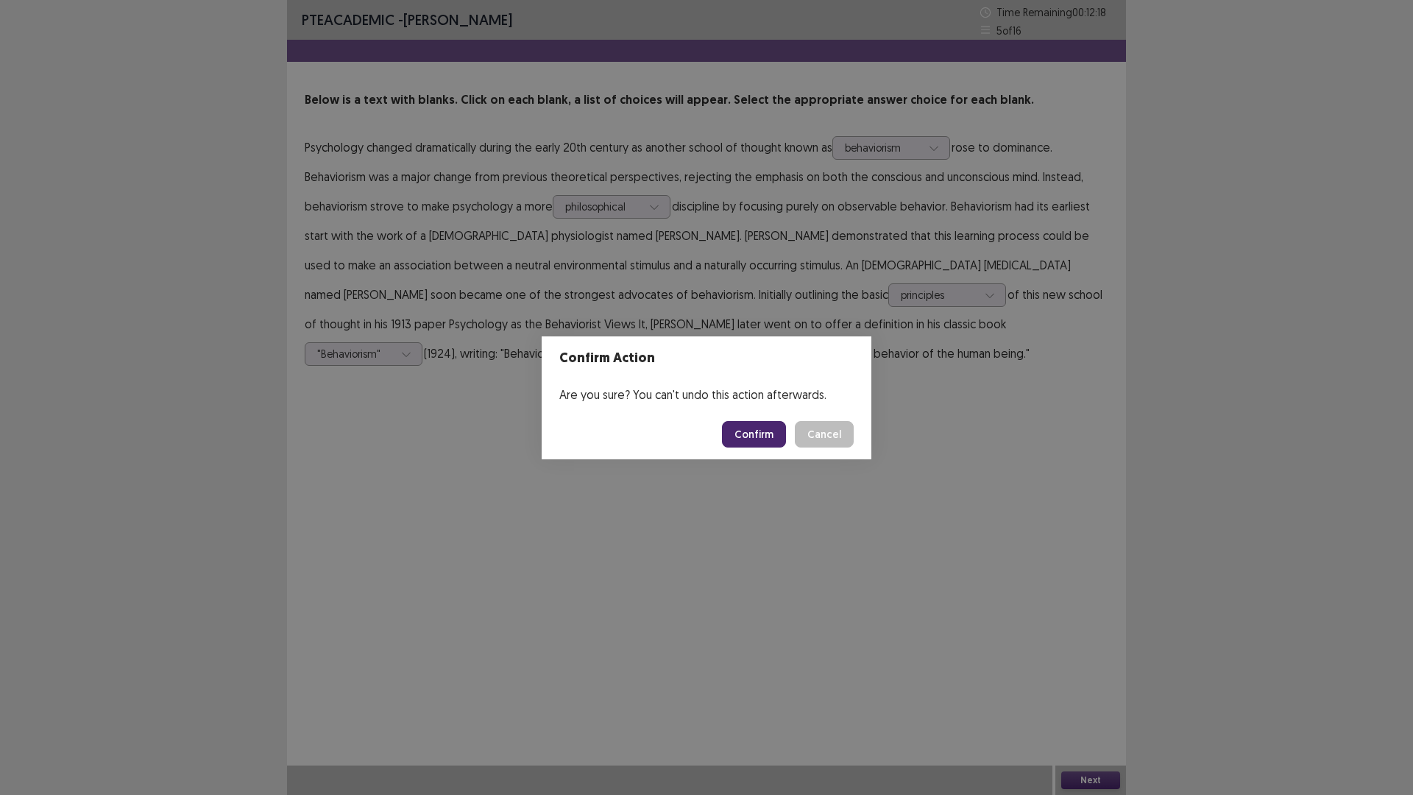
click at [745, 427] on button "Confirm" at bounding box center [754, 434] width 64 height 26
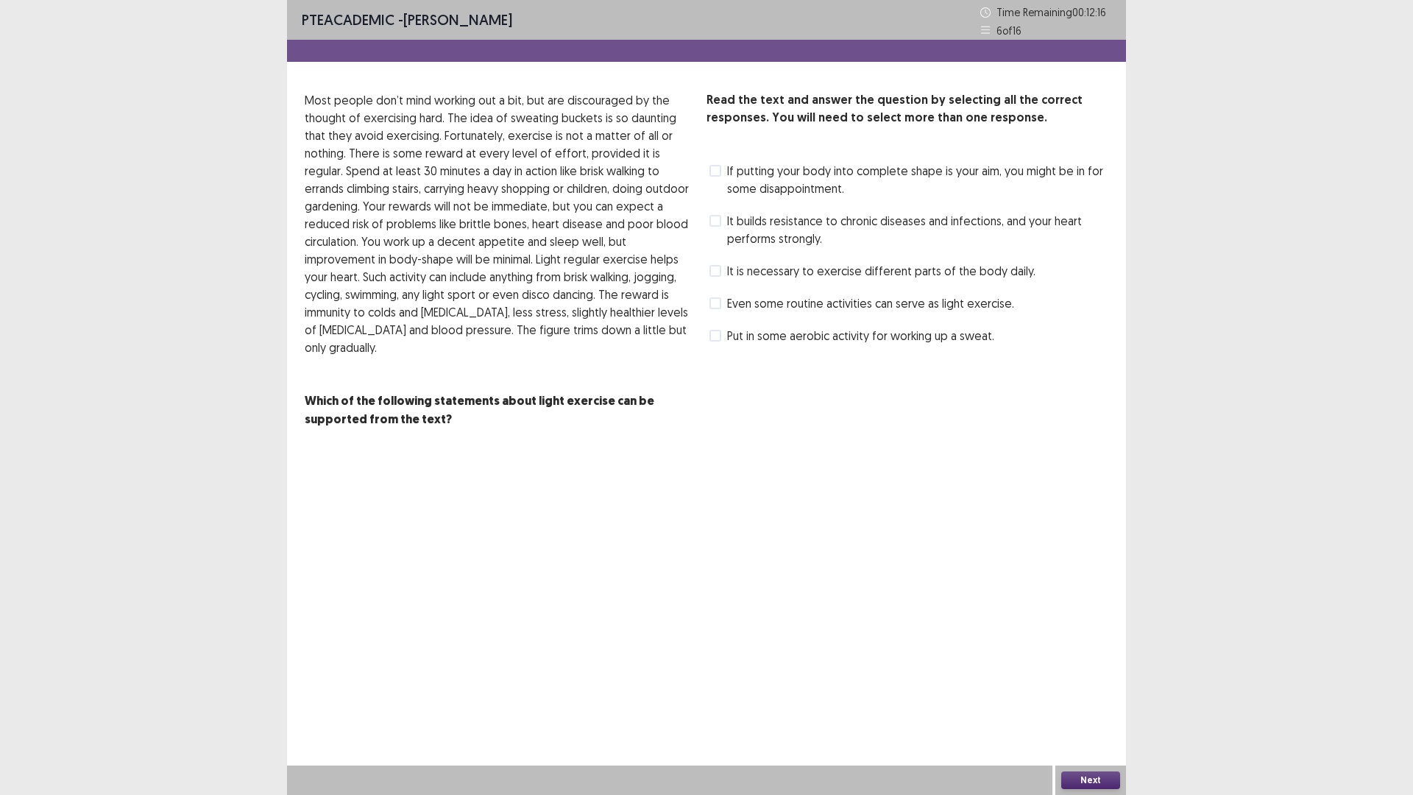
click at [716, 269] on span at bounding box center [715, 271] width 12 height 12
click at [717, 219] on span at bounding box center [715, 221] width 12 height 12
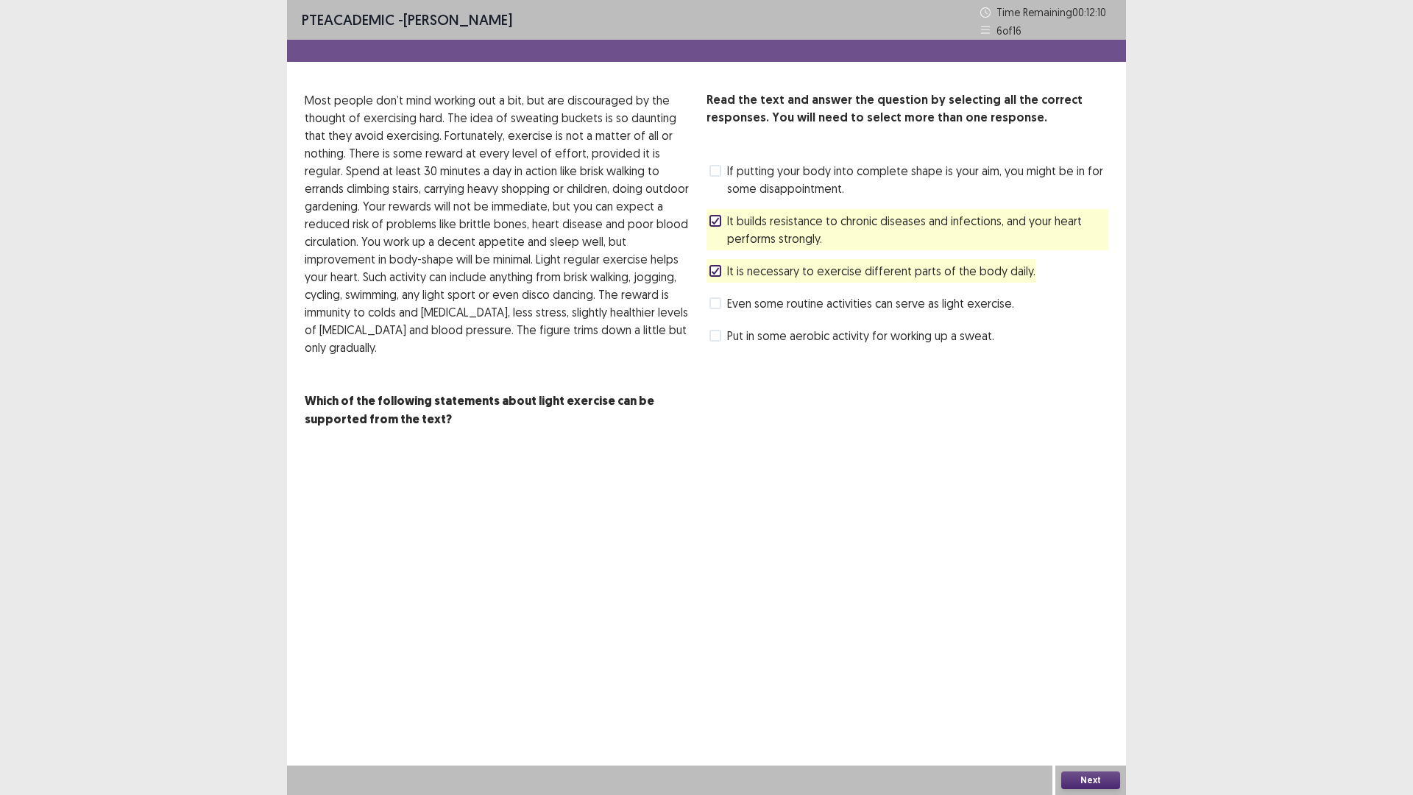
click at [713, 272] on polyline at bounding box center [715, 271] width 7 height 6
click at [1096, 694] on button "Next" at bounding box center [1090, 780] width 59 height 18
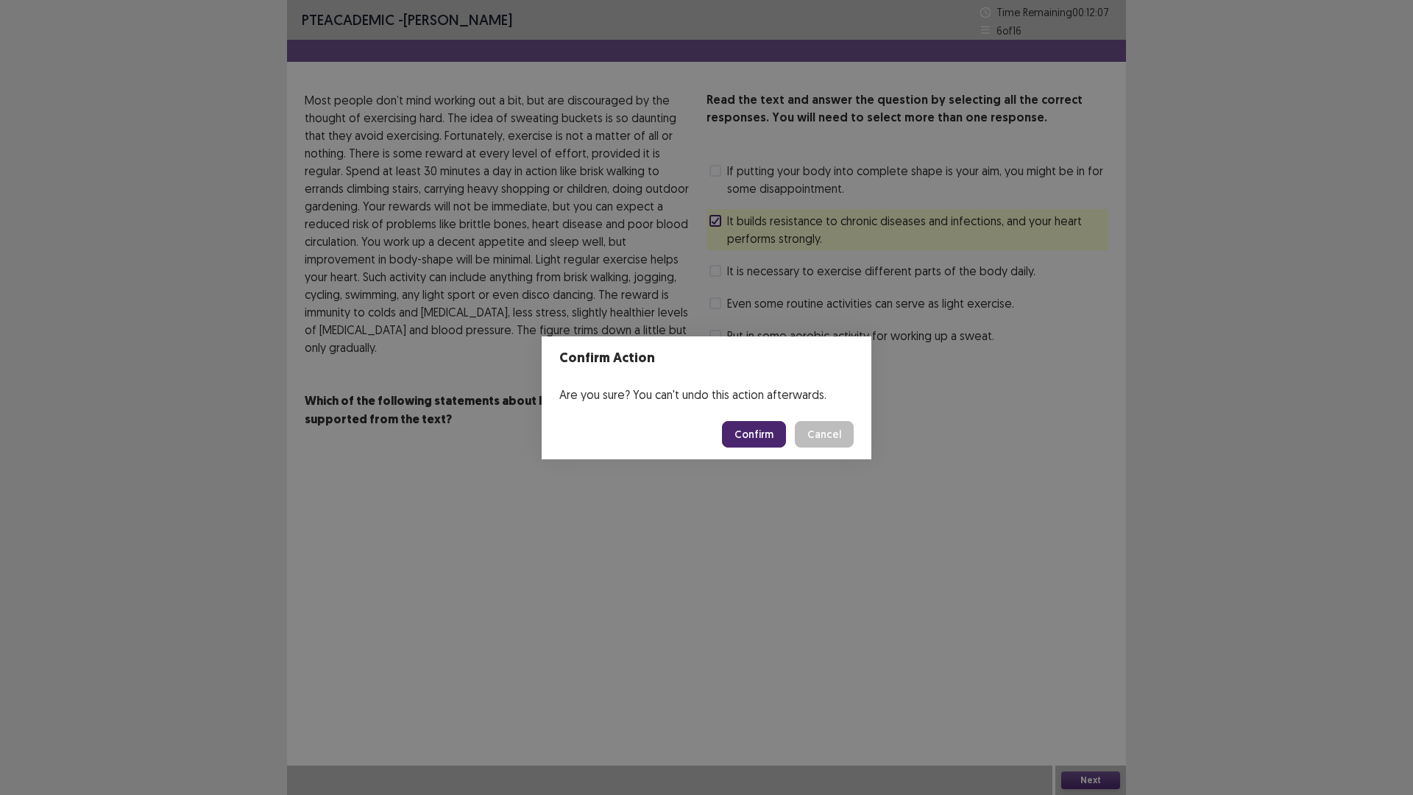
click at [772, 438] on button "Confirm" at bounding box center [754, 434] width 64 height 26
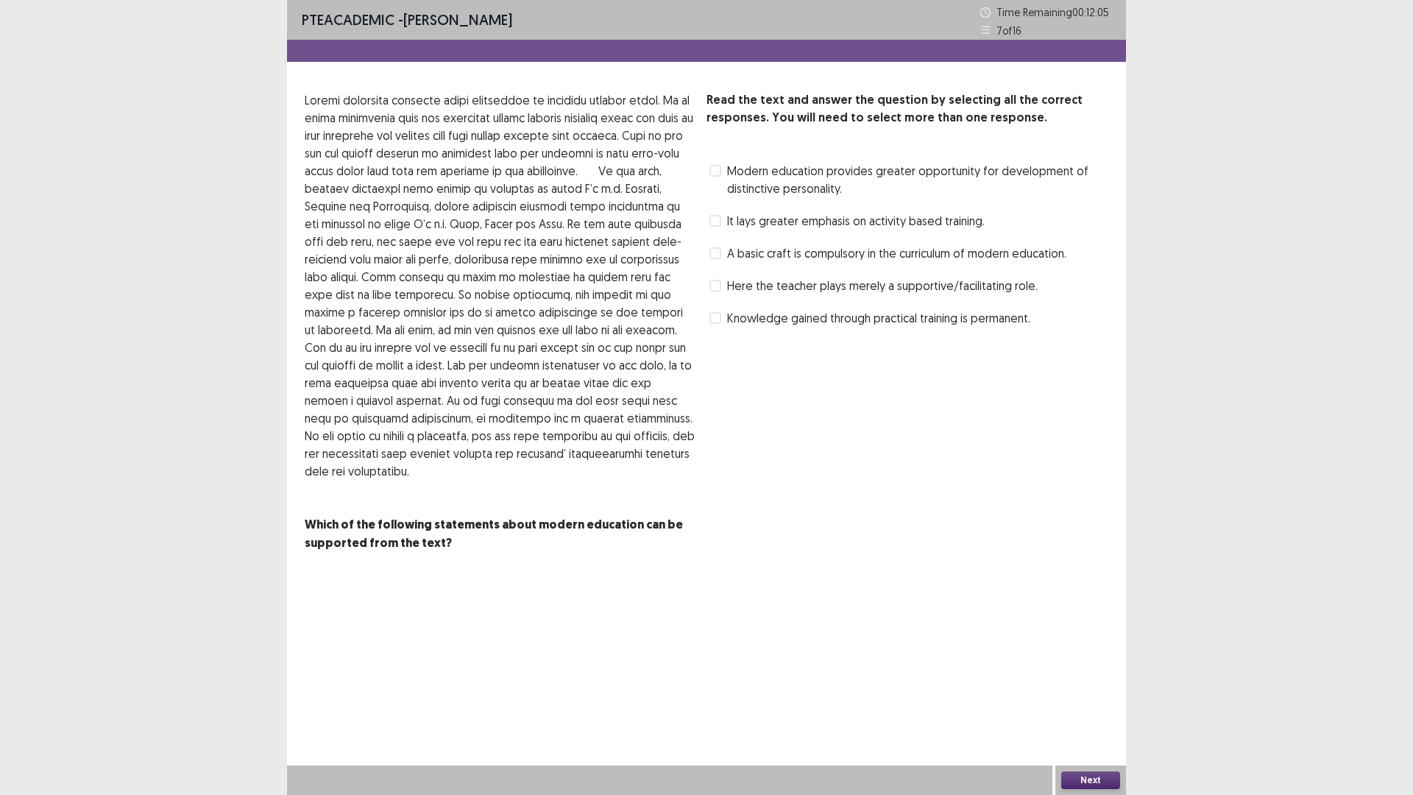
click at [718, 172] on span at bounding box center [715, 171] width 12 height 12
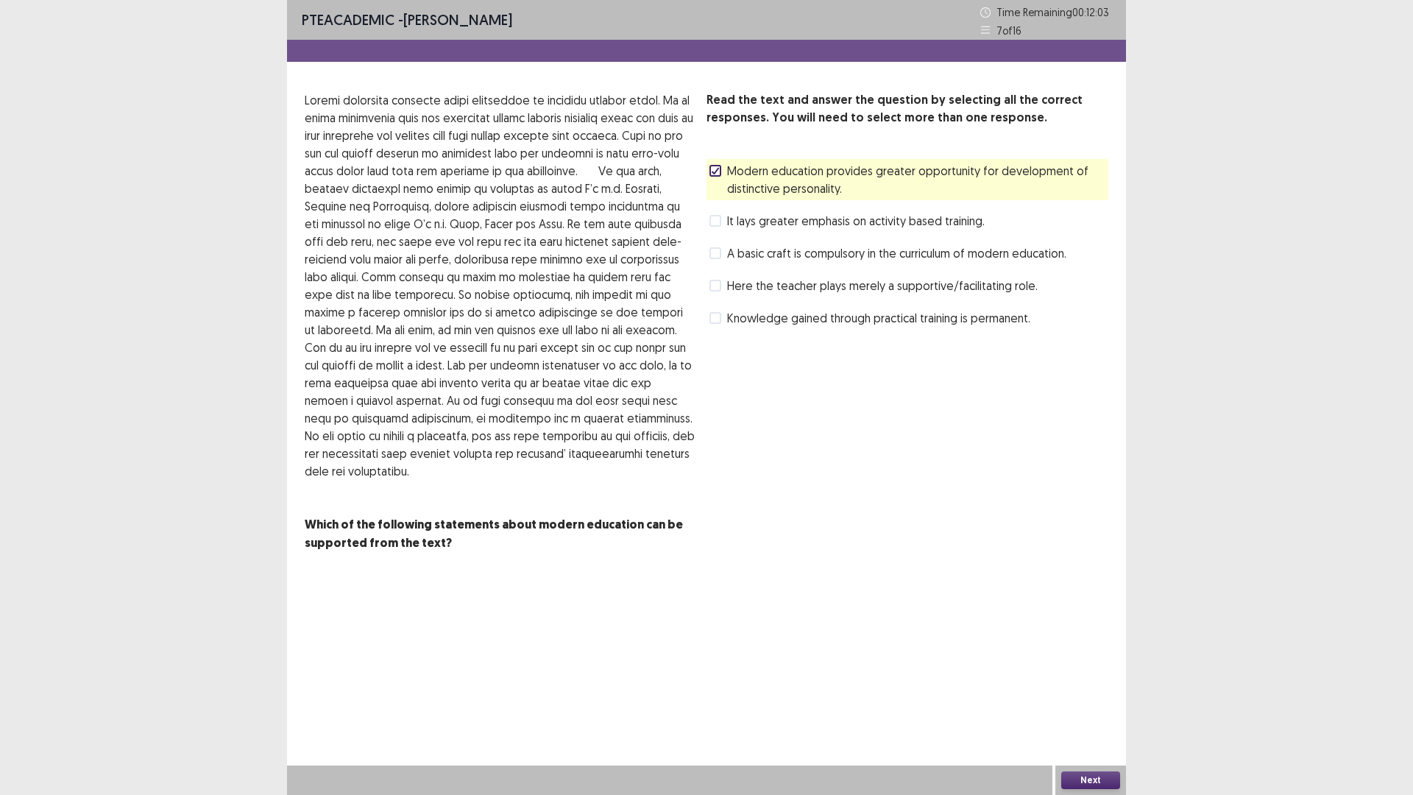
click at [1084, 694] on button "Next" at bounding box center [1090, 780] width 59 height 18
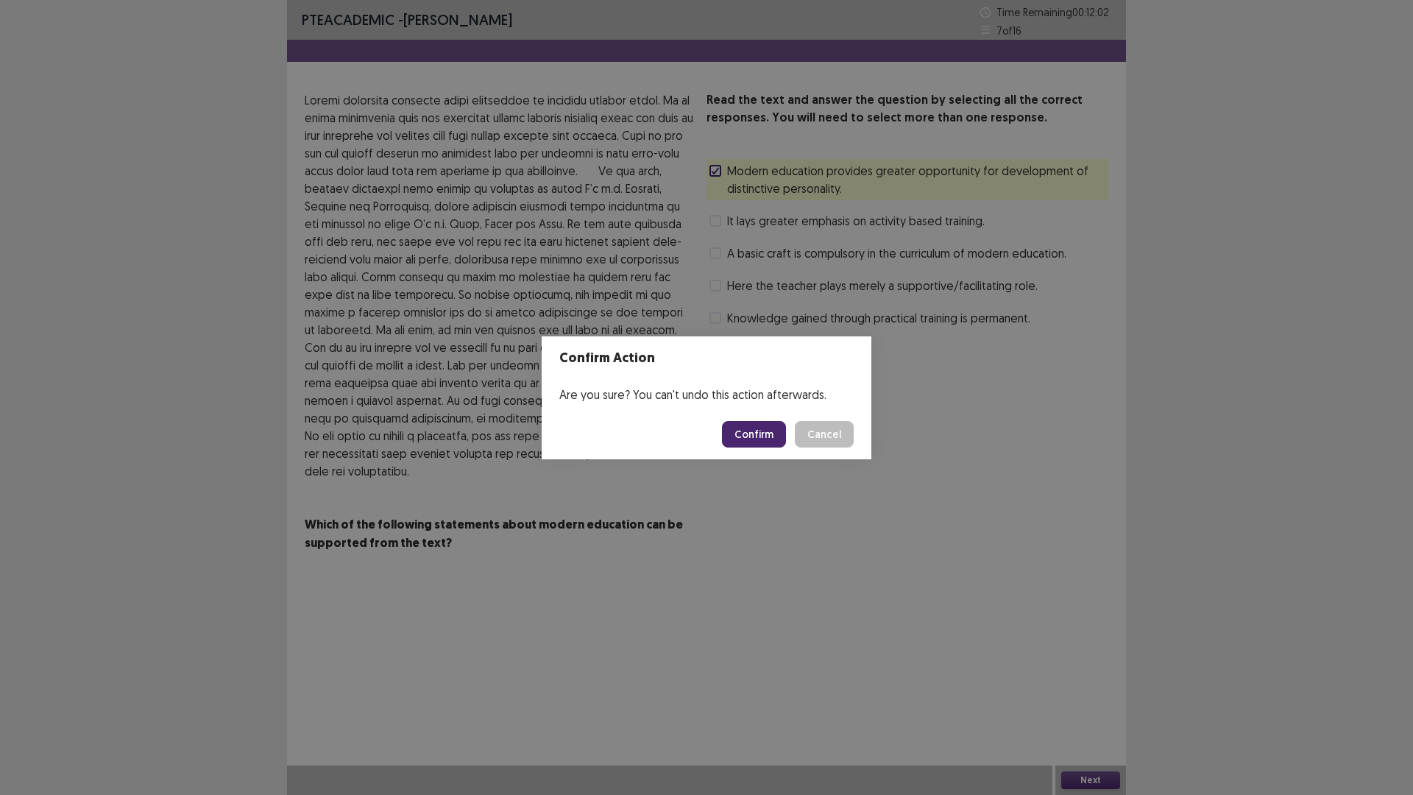
click at [777, 436] on button "Confirm" at bounding box center [754, 434] width 64 height 26
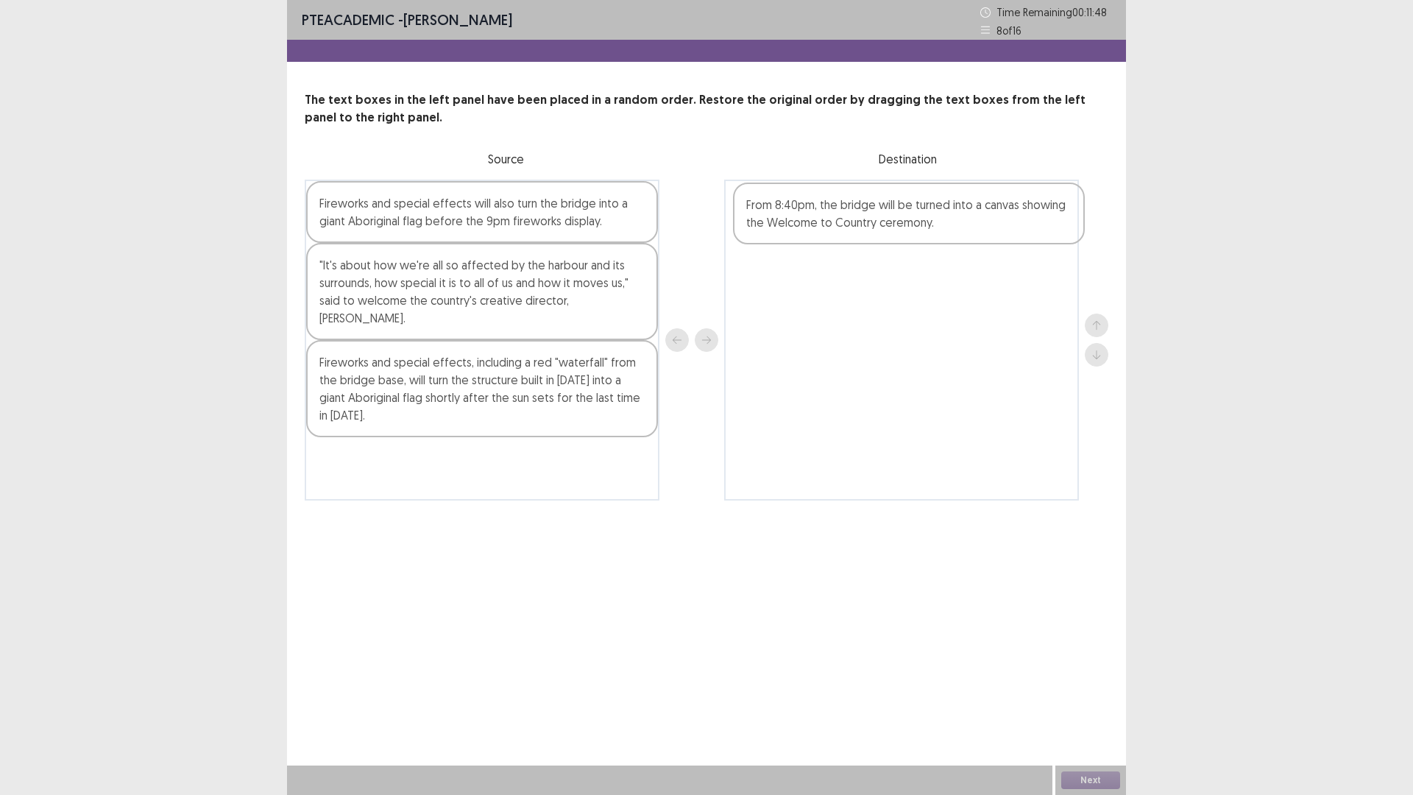
drag, startPoint x: 430, startPoint y: 386, endPoint x: 859, endPoint y: 225, distance: 458.6
click at [859, 225] on div "Fireworks and special effects will also turn the bridge into a giant Aboriginal…" at bounding box center [706, 340] width 803 height 321
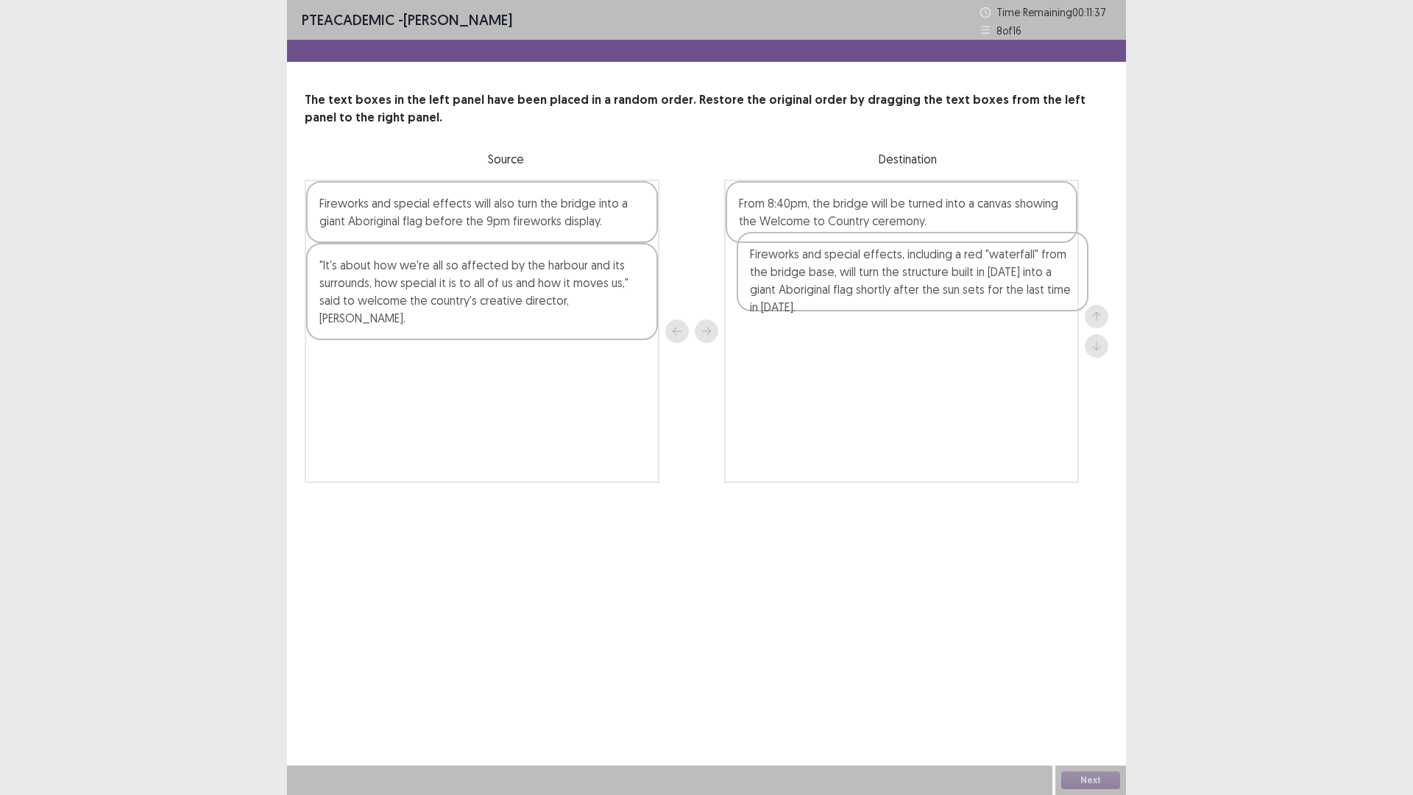
drag, startPoint x: 517, startPoint y: 399, endPoint x: 956, endPoint y: 291, distance: 451.8
click at [956, 291] on div "Fireworks and special effects will also turn the bridge into a giant Aboriginal…" at bounding box center [706, 331] width 803 height 303
drag, startPoint x: 810, startPoint y: 209, endPoint x: 813, endPoint y: 291, distance: 82.5
click at [813, 291] on div "From 8:40pm, the bridge will be turned into a canvas showing the Welcome to Cou…" at bounding box center [901, 331] width 355 height 303
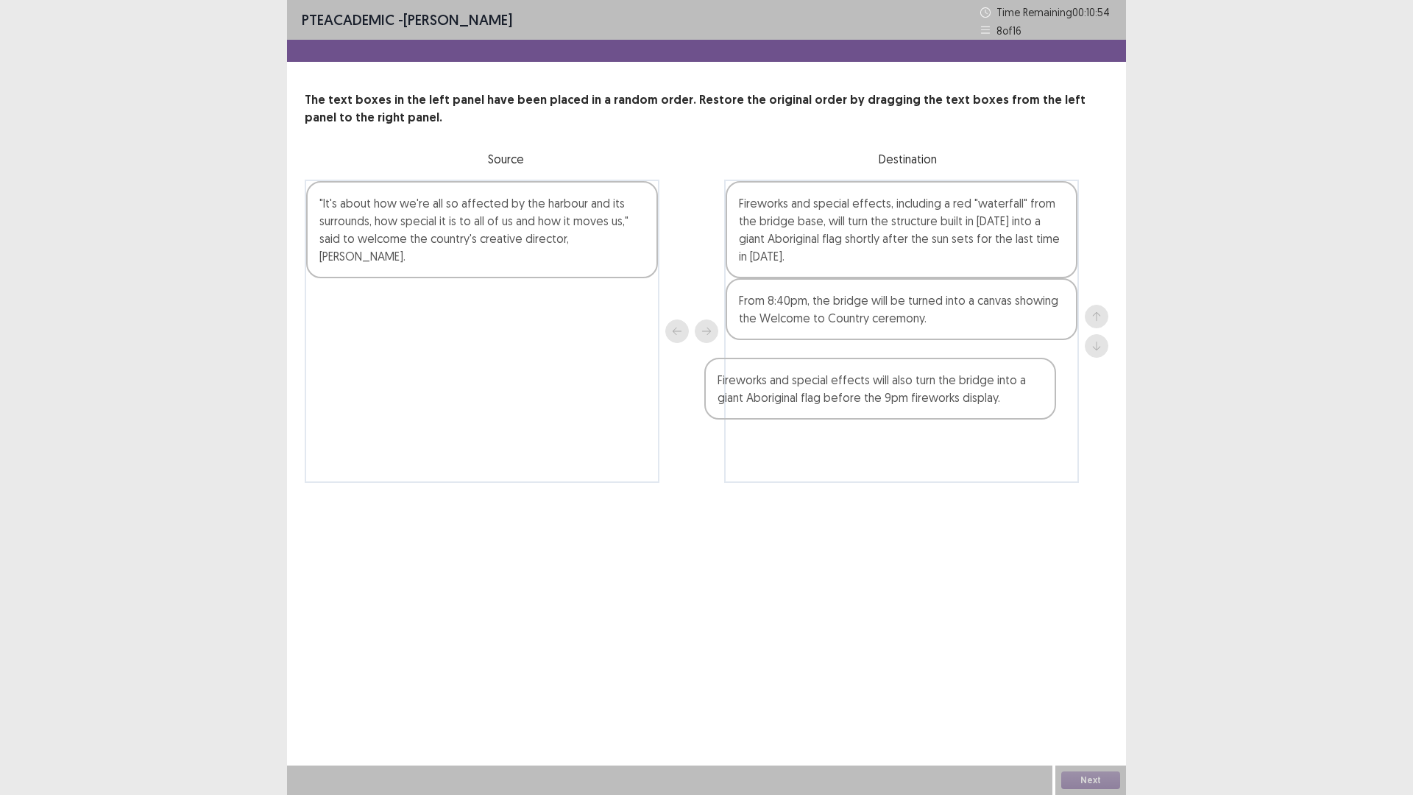
drag, startPoint x: 500, startPoint y: 229, endPoint x: 913, endPoint y: 402, distance: 447.8
click at [909, 405] on div "Fireworks and special effects will also turn the bridge into a giant Aboriginal…" at bounding box center [706, 331] width 803 height 303
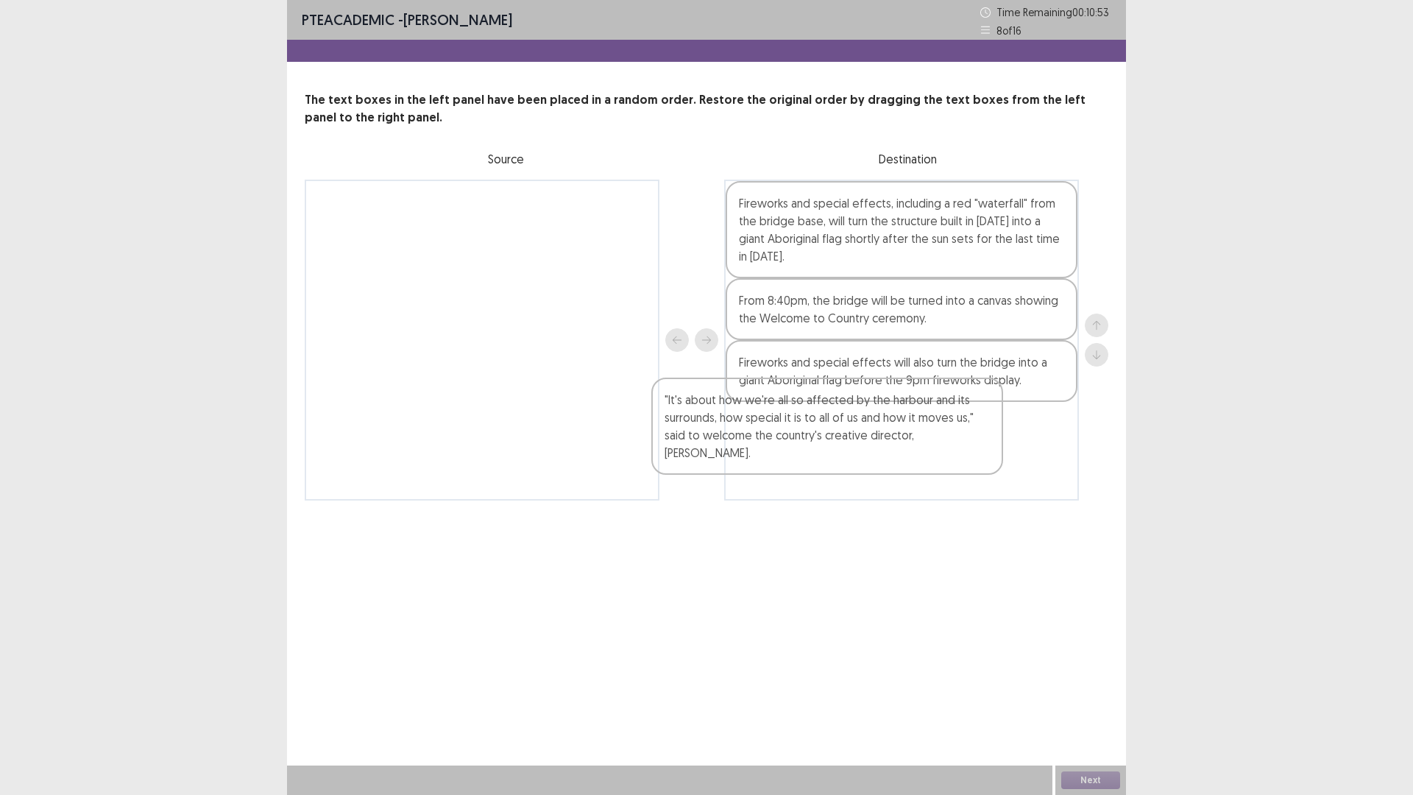
drag, startPoint x: 480, startPoint y: 244, endPoint x: 895, endPoint y: 457, distance: 465.9
click at [895, 457] on div ""It's about how we're all so affected by the harbour and its surrounds, how spe…" at bounding box center [706, 340] width 803 height 321
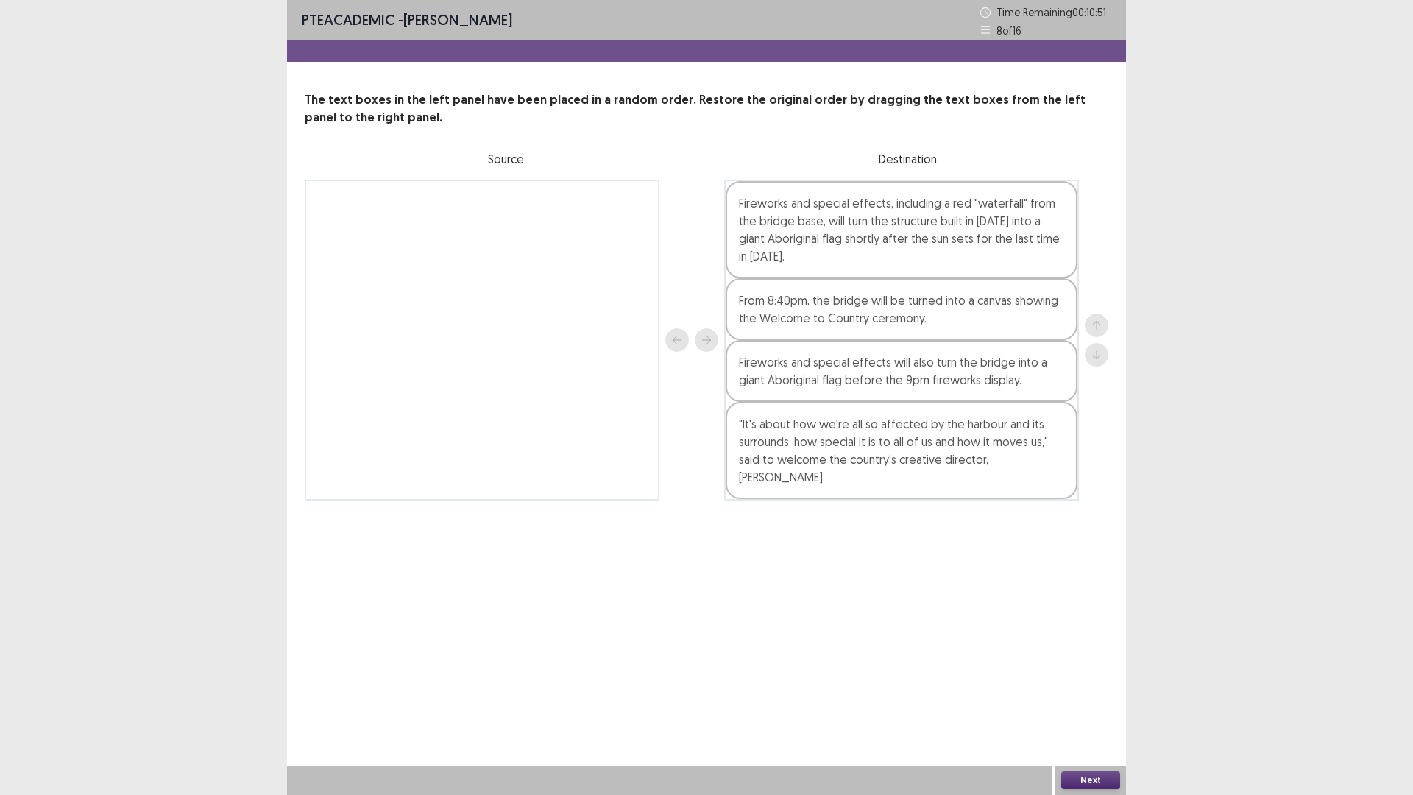
click at [1085, 694] on button "Next" at bounding box center [1090, 780] width 59 height 18
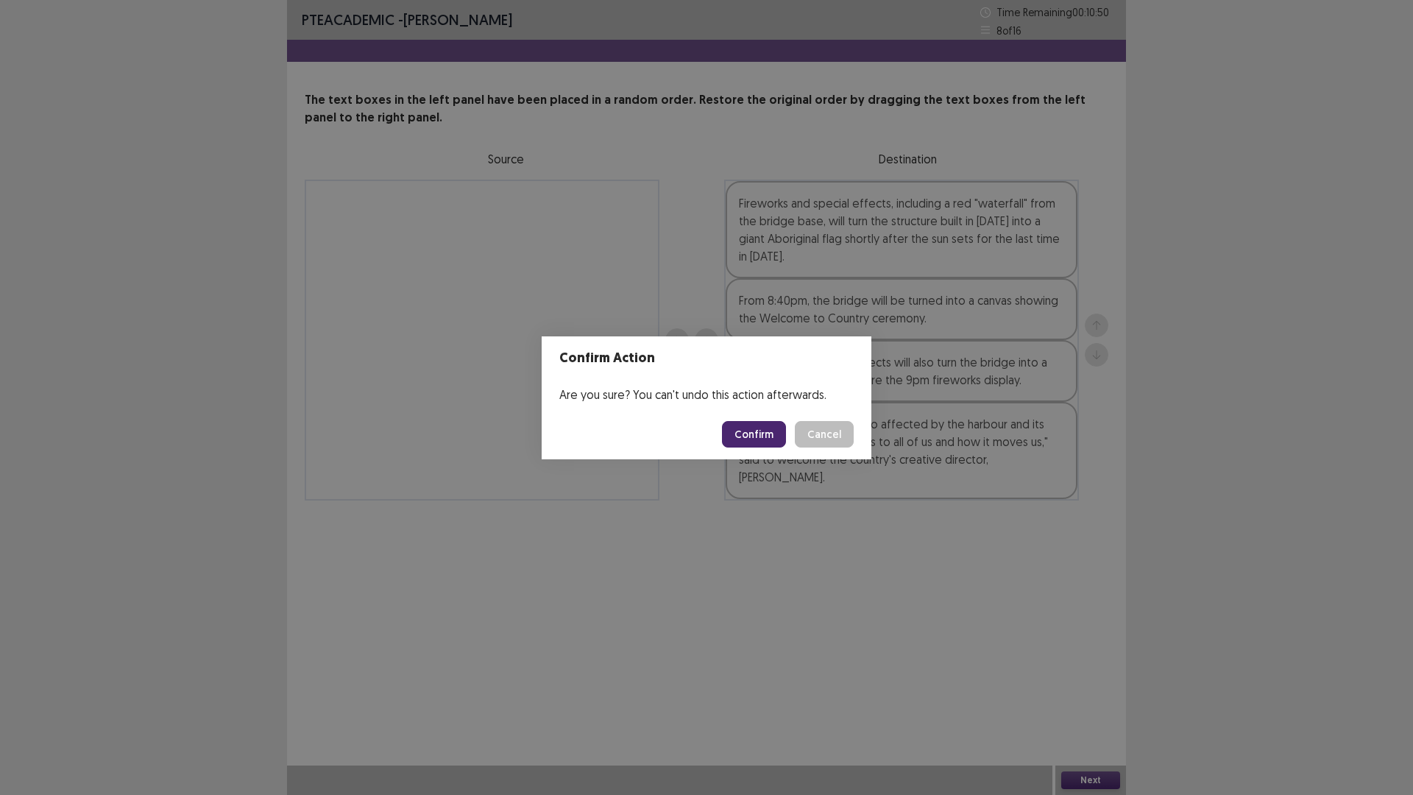
click at [758, 421] on button "Confirm" at bounding box center [754, 434] width 64 height 26
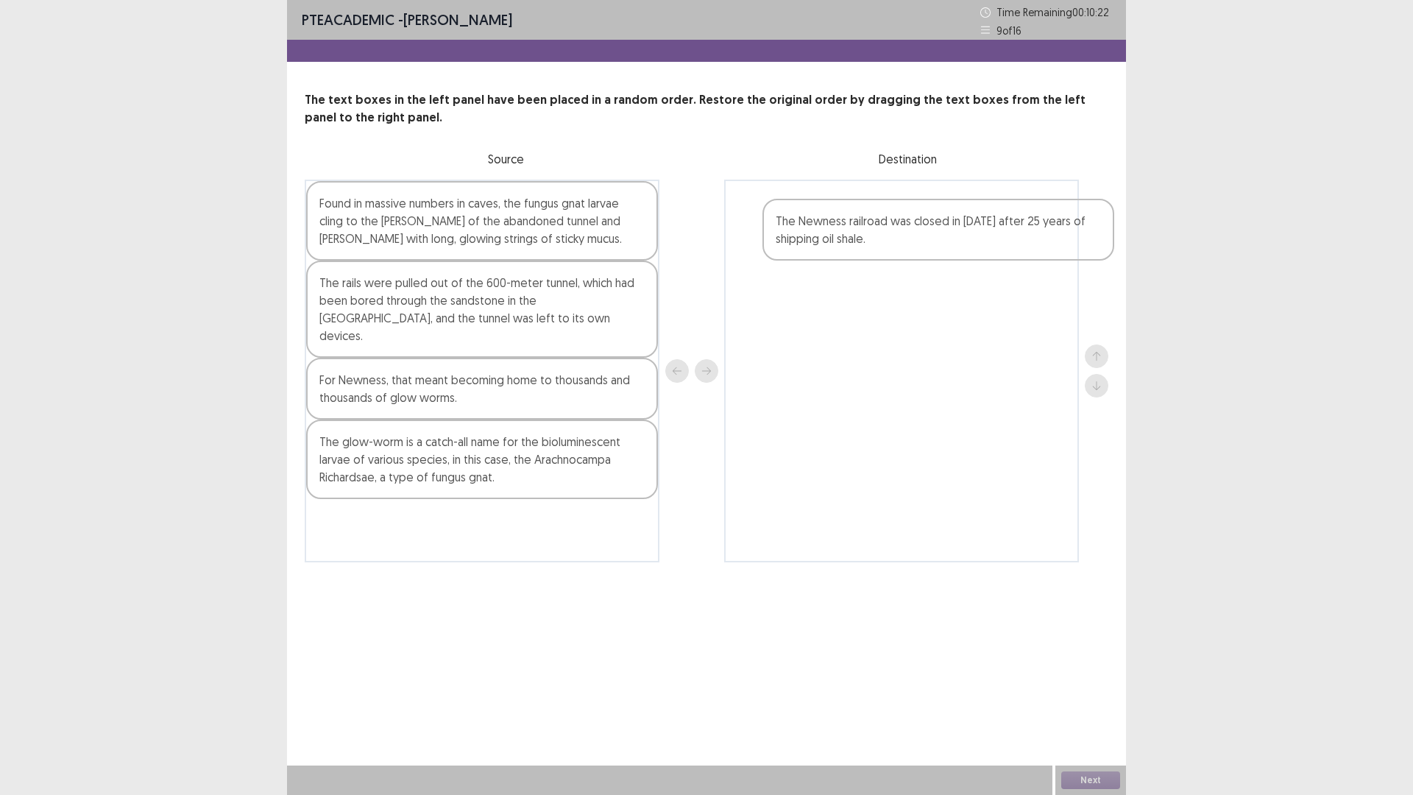
drag, startPoint x: 505, startPoint y: 234, endPoint x: 983, endPoint y: 248, distance: 477.7
click at [983, 248] on div "The Newness railroad was closed in [DATE] after 25 years of shipping oil shale.…" at bounding box center [706, 371] width 803 height 383
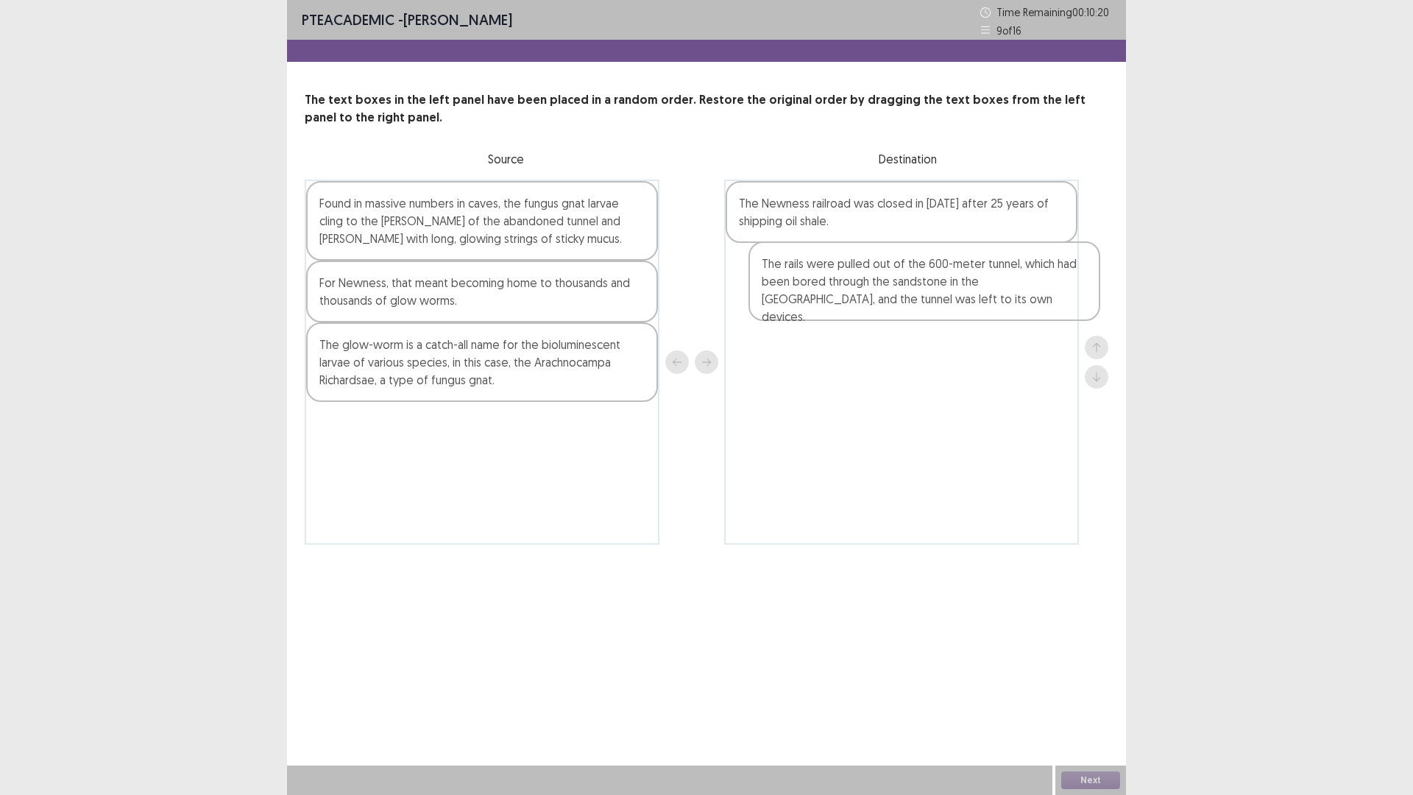
drag, startPoint x: 427, startPoint y: 319, endPoint x: 874, endPoint y: 299, distance: 447.7
click at [874, 299] on div "Found in massive numbers in caves, the fungus gnat larvae cling to the [PERSON_…" at bounding box center [706, 362] width 803 height 365
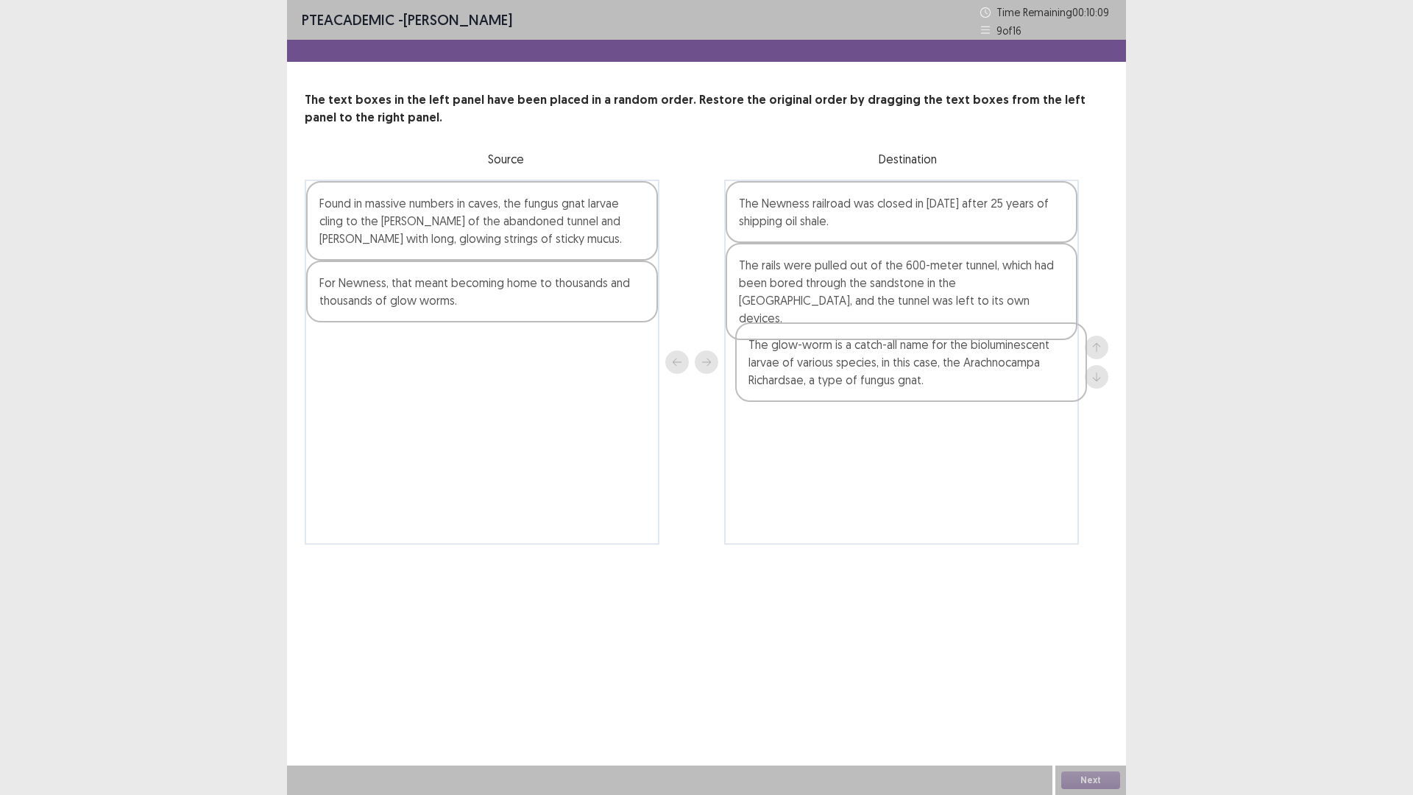
drag, startPoint x: 374, startPoint y: 377, endPoint x: 808, endPoint y: 377, distance: 433.3
click at [808, 377] on div "Found in massive numbers in caves, the fungus gnat larvae cling to the [PERSON_…" at bounding box center [706, 362] width 803 height 365
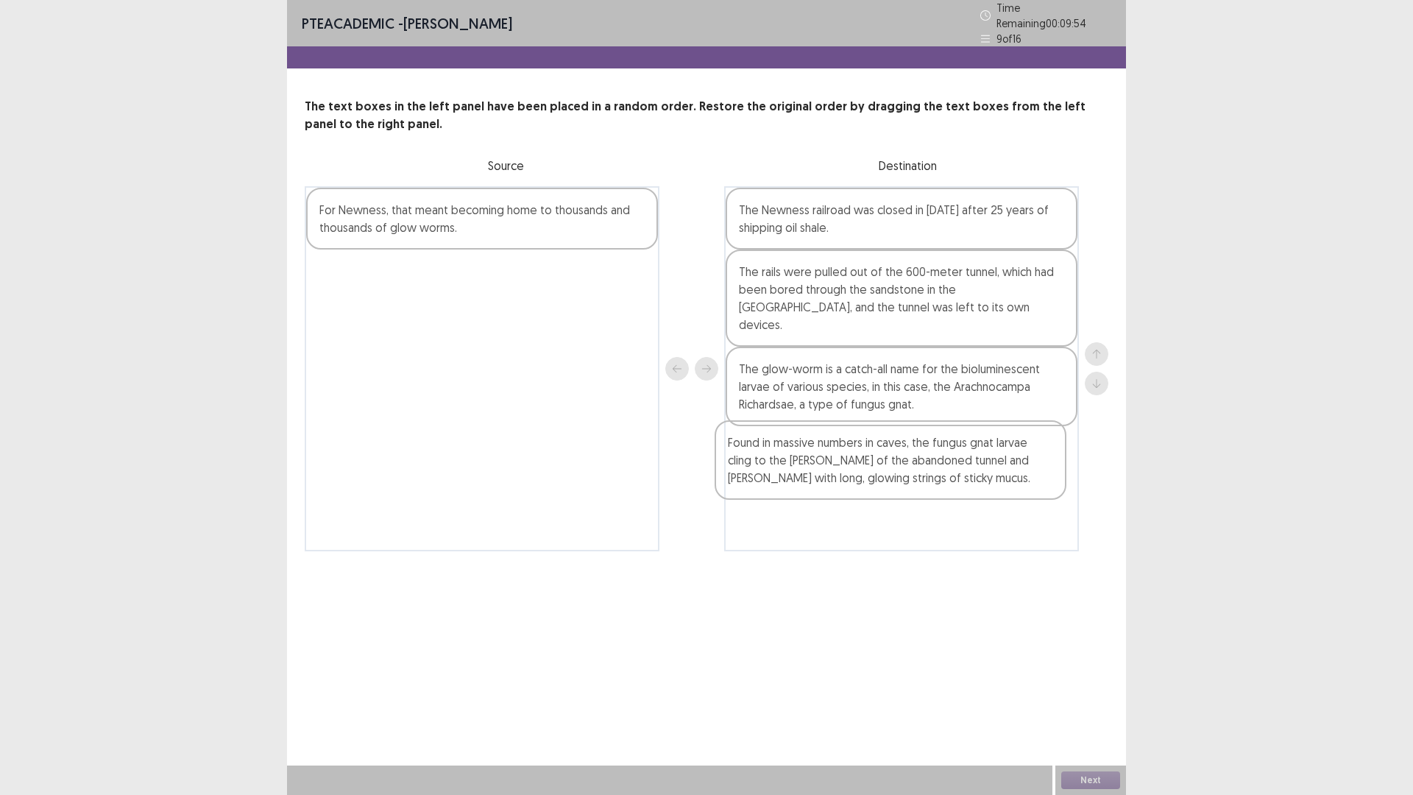
drag, startPoint x: 435, startPoint y: 225, endPoint x: 864, endPoint y: 441, distance: 480.7
click at [860, 445] on div "Found in massive numbers in caves, the fungus gnat larvae cling to the [PERSON_…" at bounding box center [706, 368] width 803 height 365
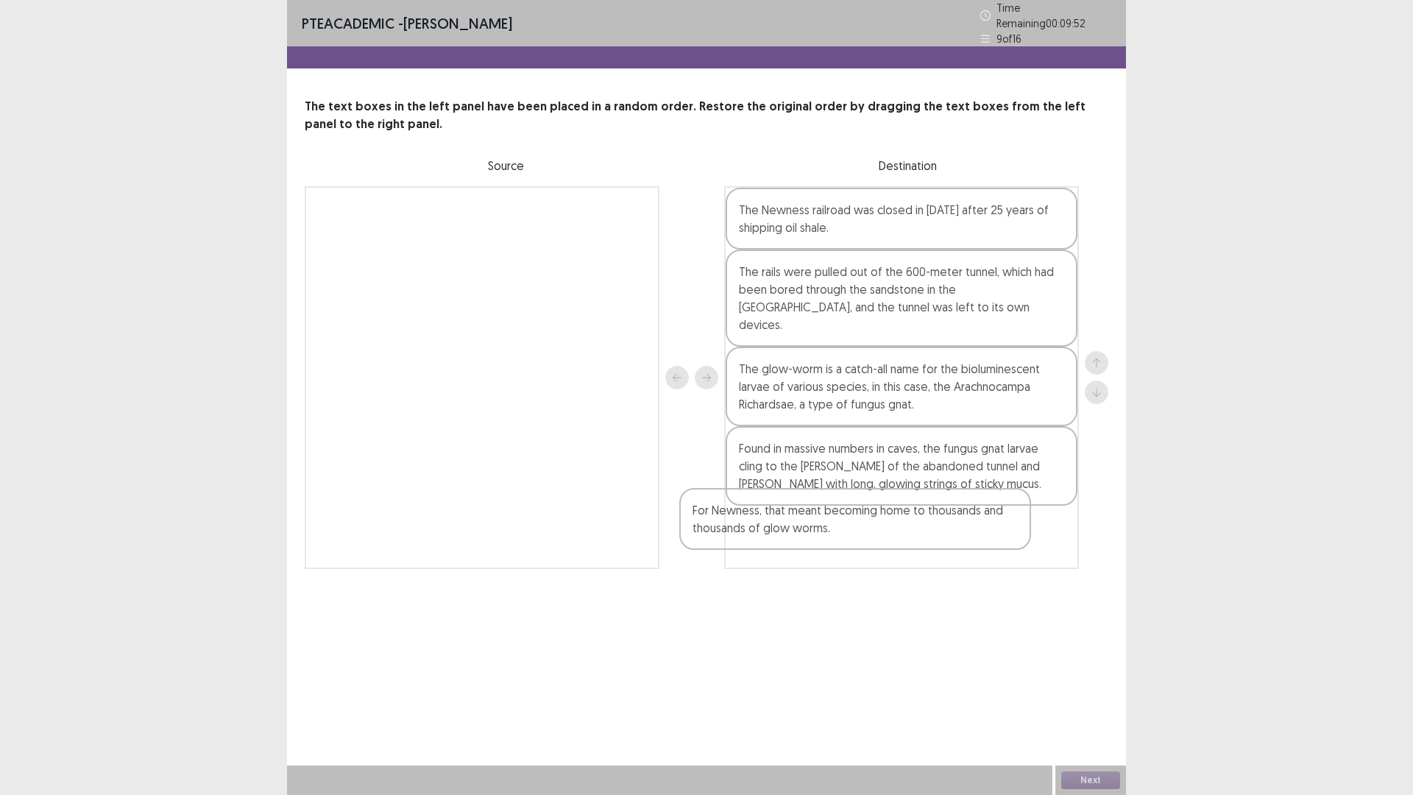
drag, startPoint x: 521, startPoint y: 204, endPoint x: 910, endPoint y: 512, distance: 496.5
click at [906, 513] on div "For Newness, that meant becoming home to thousands and thousands of glow worms.…" at bounding box center [706, 377] width 803 height 383
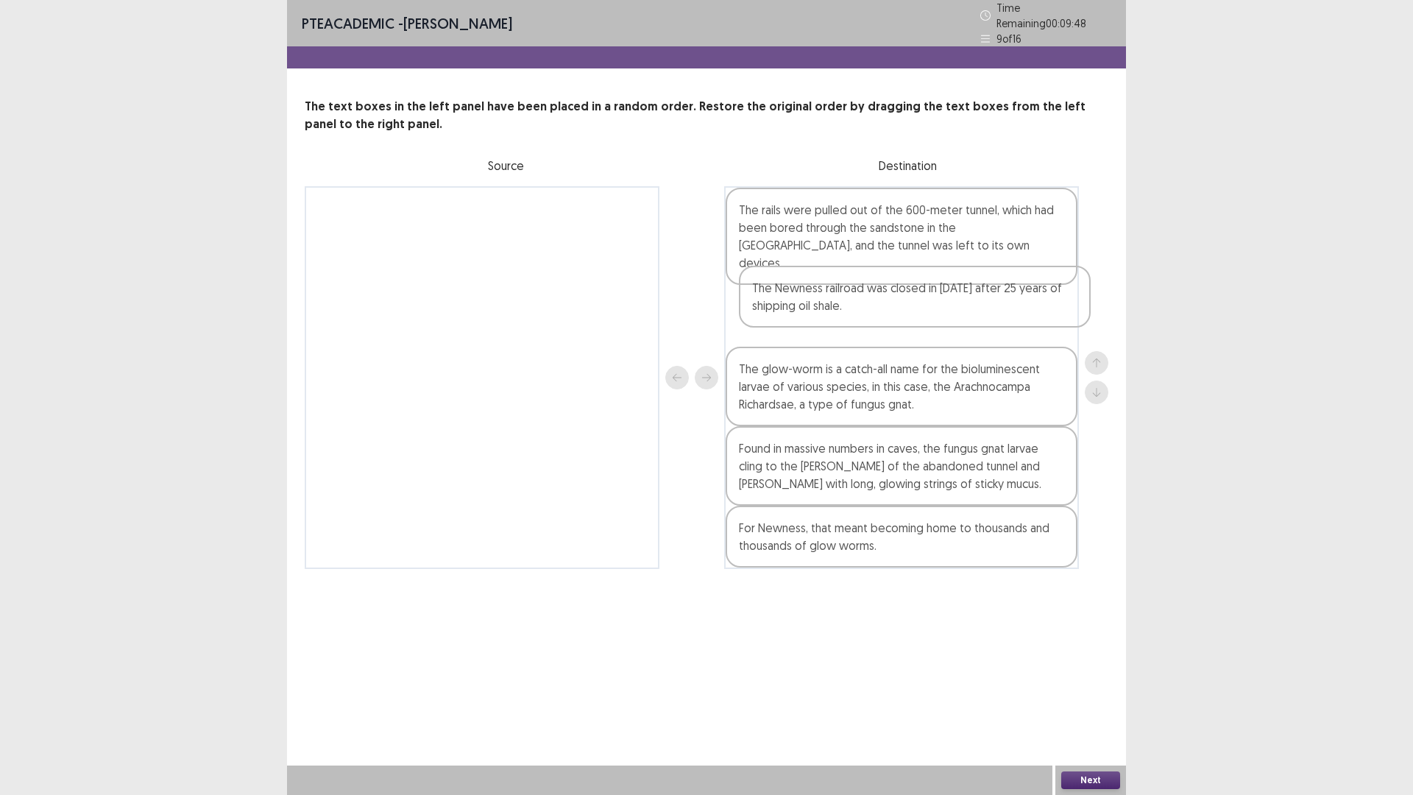
drag, startPoint x: 811, startPoint y: 204, endPoint x: 825, endPoint y: 293, distance: 90.0
click at [825, 293] on div "The Newness railroad was closed in [DATE] after 25 years of shipping oil shale.…" at bounding box center [901, 377] width 355 height 383
drag, startPoint x: 835, startPoint y: 302, endPoint x: 828, endPoint y: 227, distance: 75.3
click at [828, 227] on div "The rails were pulled out of the 600-meter tunnel, which had been bored through…" at bounding box center [901, 377] width 355 height 383
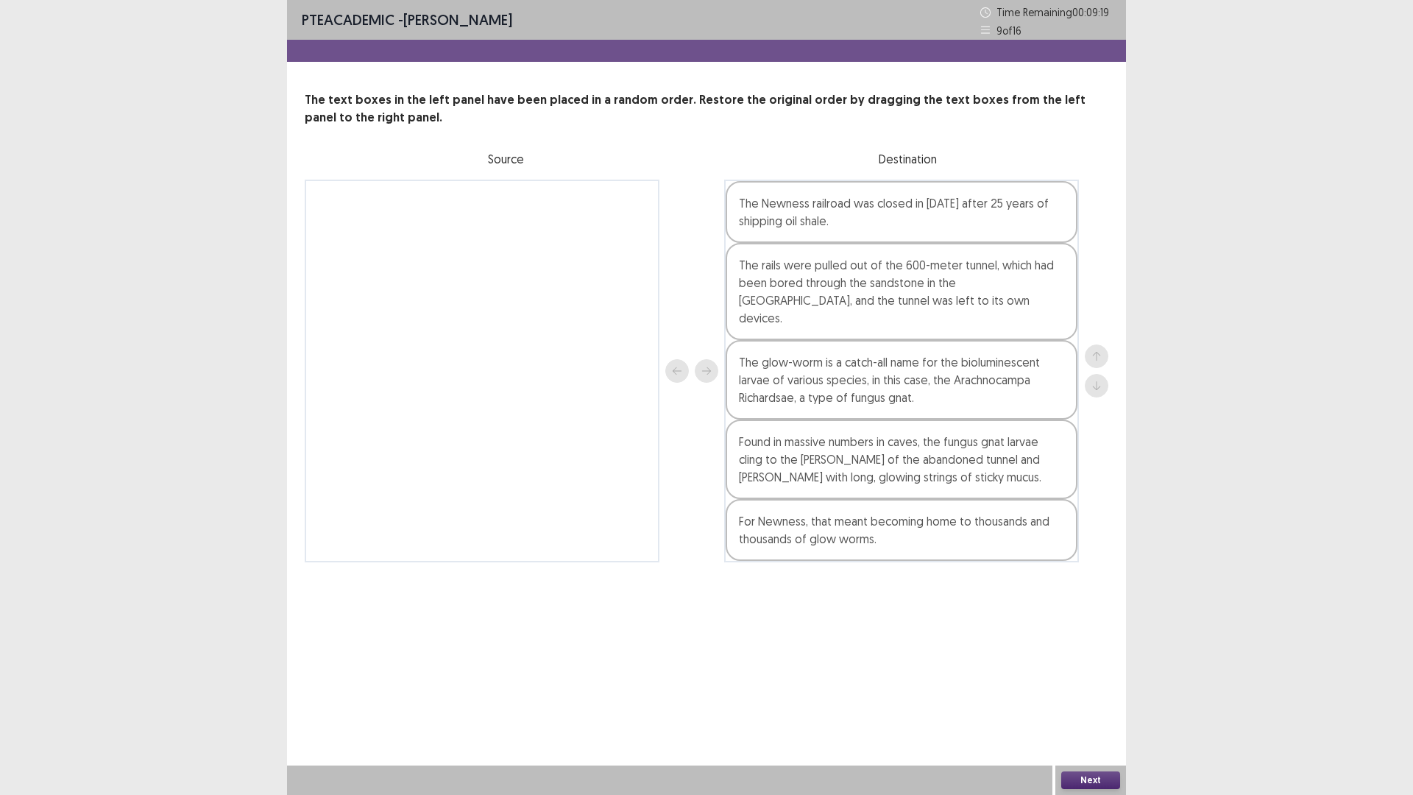
click at [1096, 694] on button "Next" at bounding box center [1090, 780] width 59 height 18
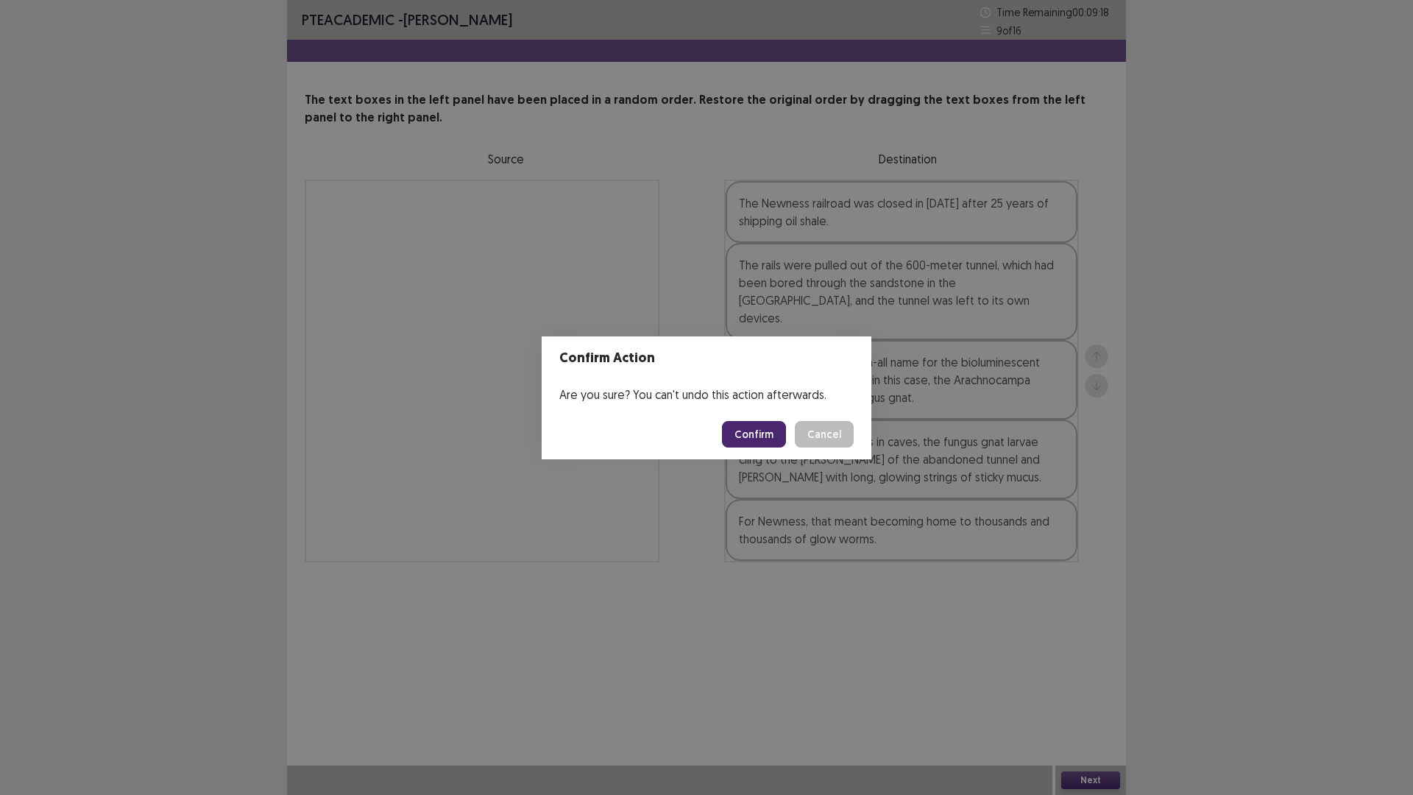
click at [757, 438] on button "Confirm" at bounding box center [754, 434] width 64 height 26
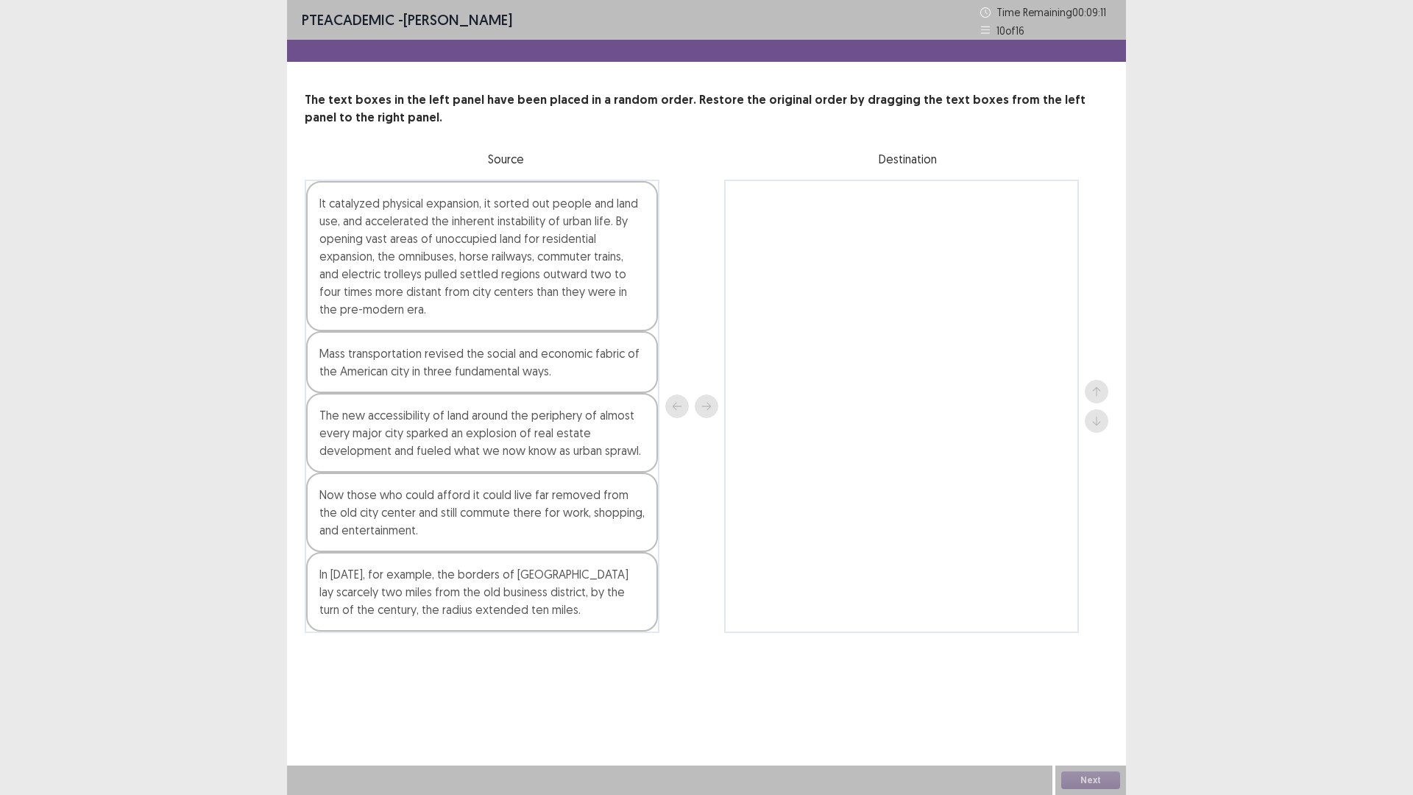
click at [374, 617] on div "In [DATE], for example, the borders of [GEOGRAPHIC_DATA] lay scarcely two miles…" at bounding box center [482, 591] width 352 height 79
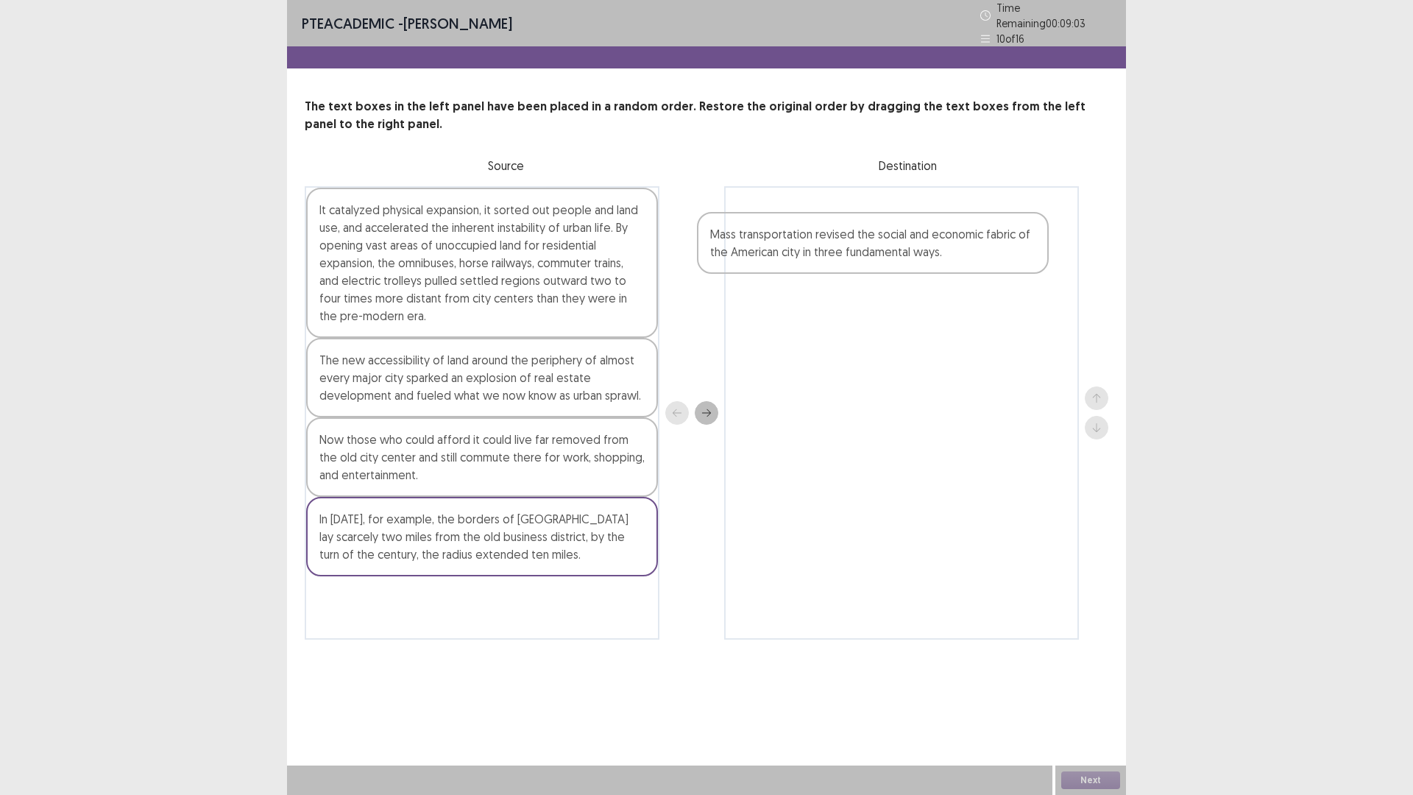
drag, startPoint x: 371, startPoint y: 368, endPoint x: 772, endPoint y: 241, distance: 420.7
click at [767, 245] on div "It catalyzed physical expansion, it sorted out people and land use, and acceler…" at bounding box center [706, 412] width 803 height 453
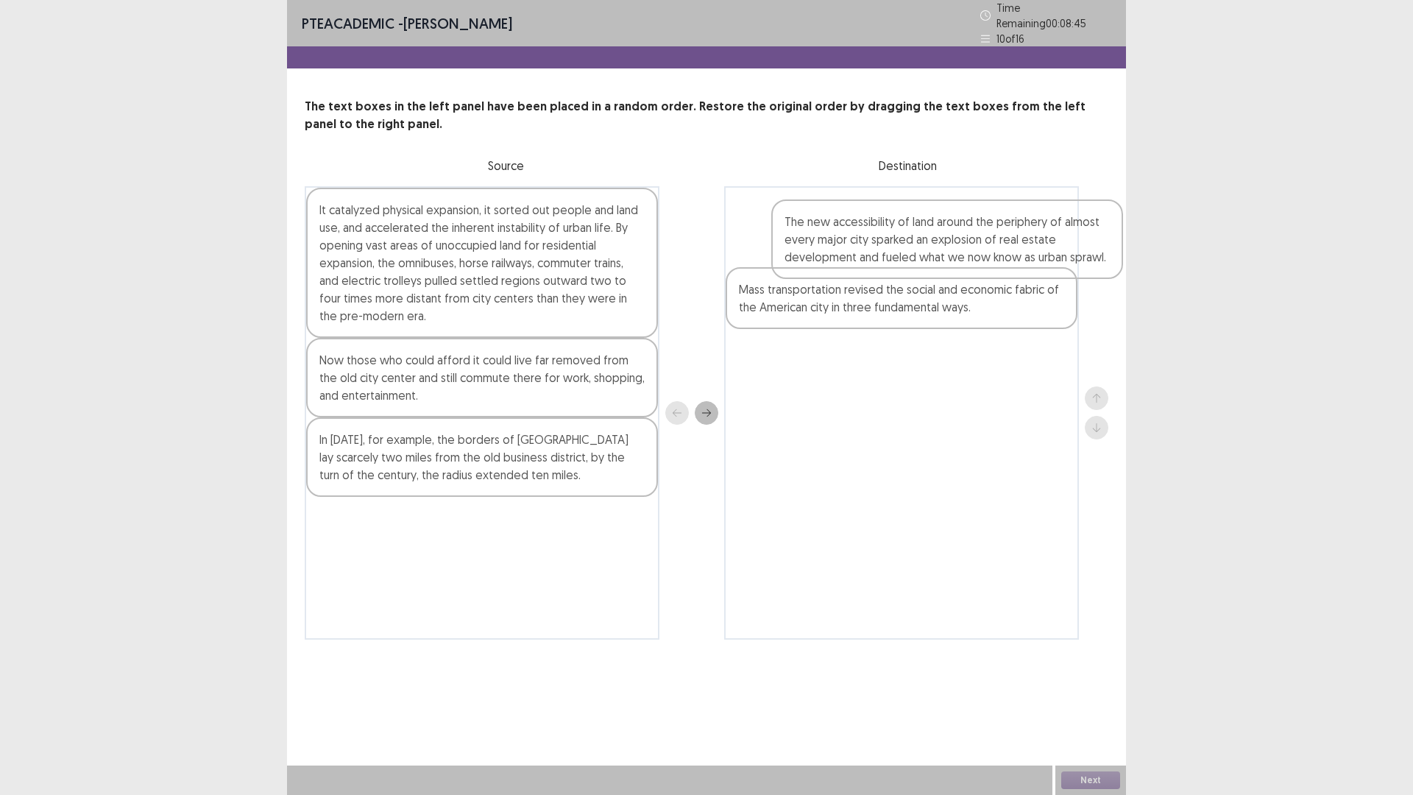
drag, startPoint x: 546, startPoint y: 387, endPoint x: 1007, endPoint y: 260, distance: 478.5
click at [1007, 260] on div "It catalyzed physical expansion, it sorted out people and land use, and acceler…" at bounding box center [706, 412] width 803 height 453
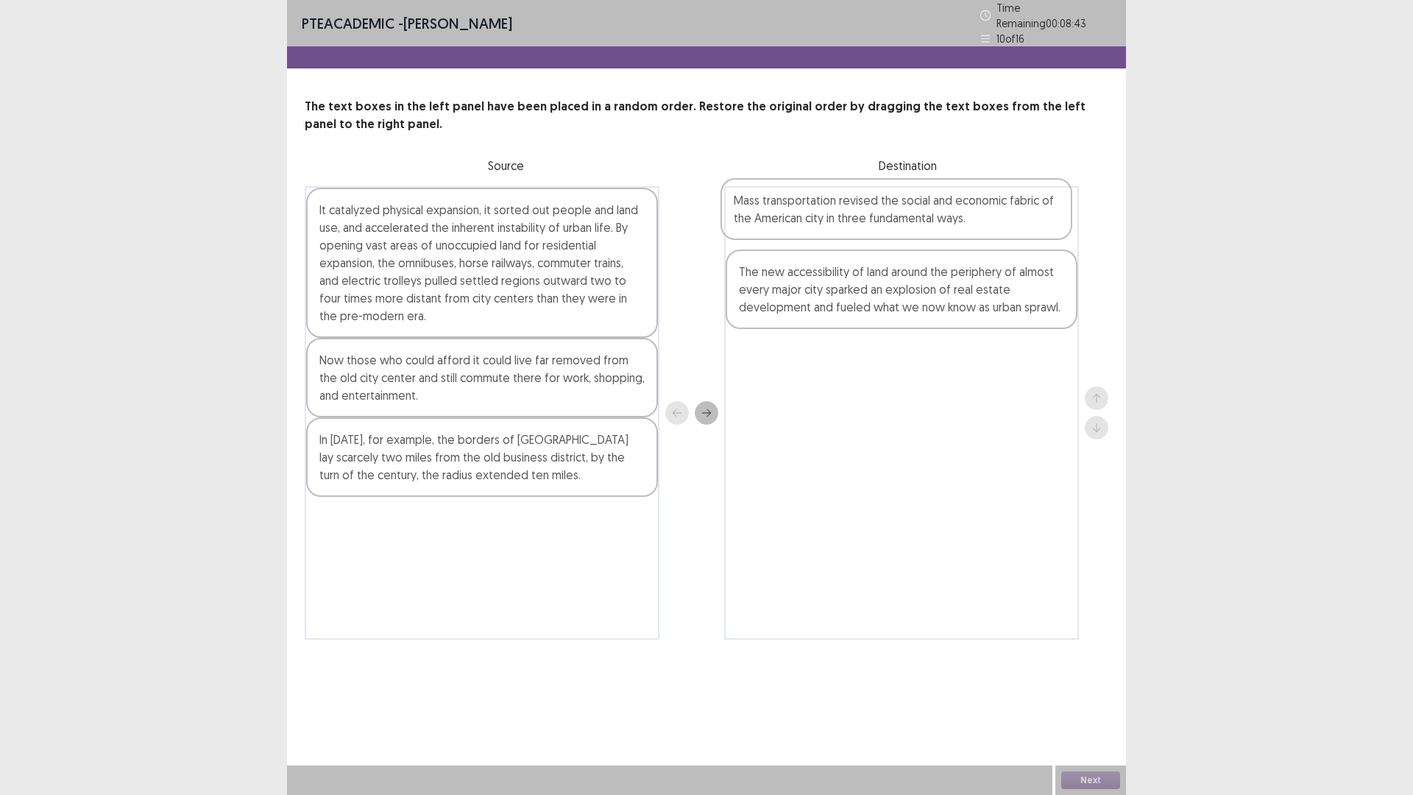
drag, startPoint x: 773, startPoint y: 300, endPoint x: 772, endPoint y: 216, distance: 83.9
click at [772, 216] on div "The new accessibility of land around the periphery of almost every major city s…" at bounding box center [901, 412] width 355 height 453
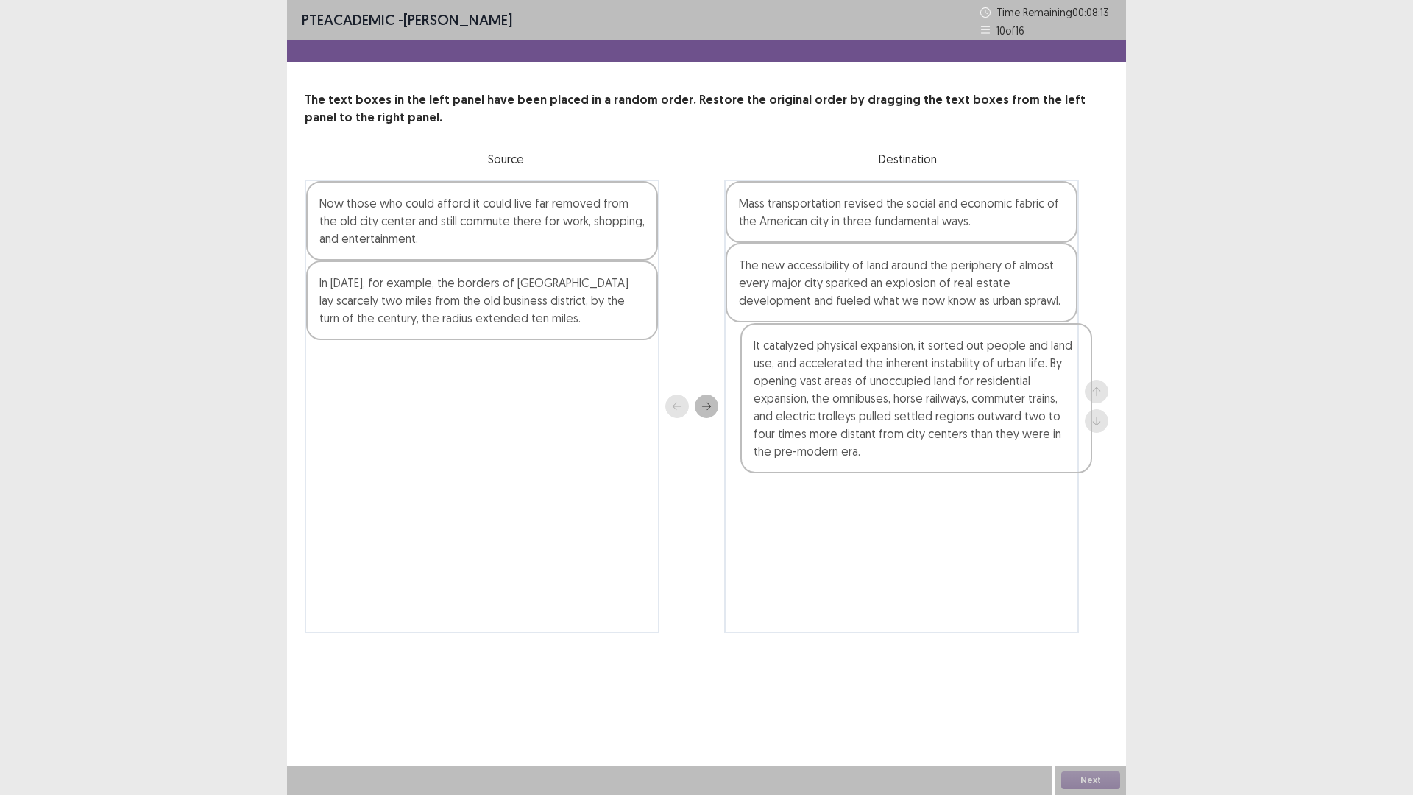
drag, startPoint x: 541, startPoint y: 277, endPoint x: 978, endPoint y: 423, distance: 461.3
click at [978, 423] on div "It catalyzed physical expansion, it sorted out people and land use, and acceler…" at bounding box center [706, 406] width 803 height 453
drag, startPoint x: 939, startPoint y: 219, endPoint x: 933, endPoint y: 305, distance: 86.3
click at [933, 305] on div "Mass transportation revised the social and economic fabric of the American city…" at bounding box center [901, 406] width 355 height 453
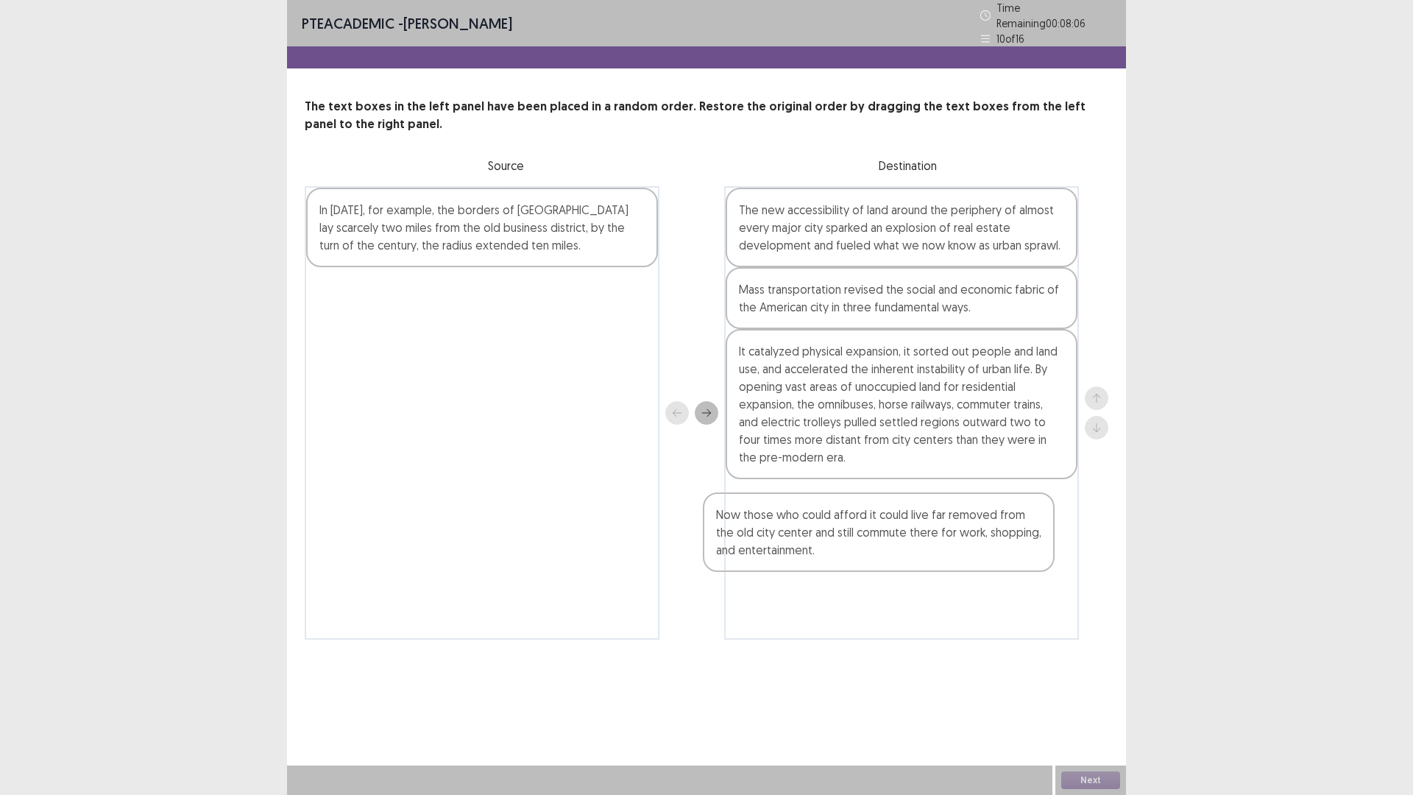
drag, startPoint x: 426, startPoint y: 236, endPoint x: 843, endPoint y: 537, distance: 514.3
click at [842, 537] on div "Now those who could afford it could live far removed from the old city center a…" at bounding box center [706, 412] width 803 height 453
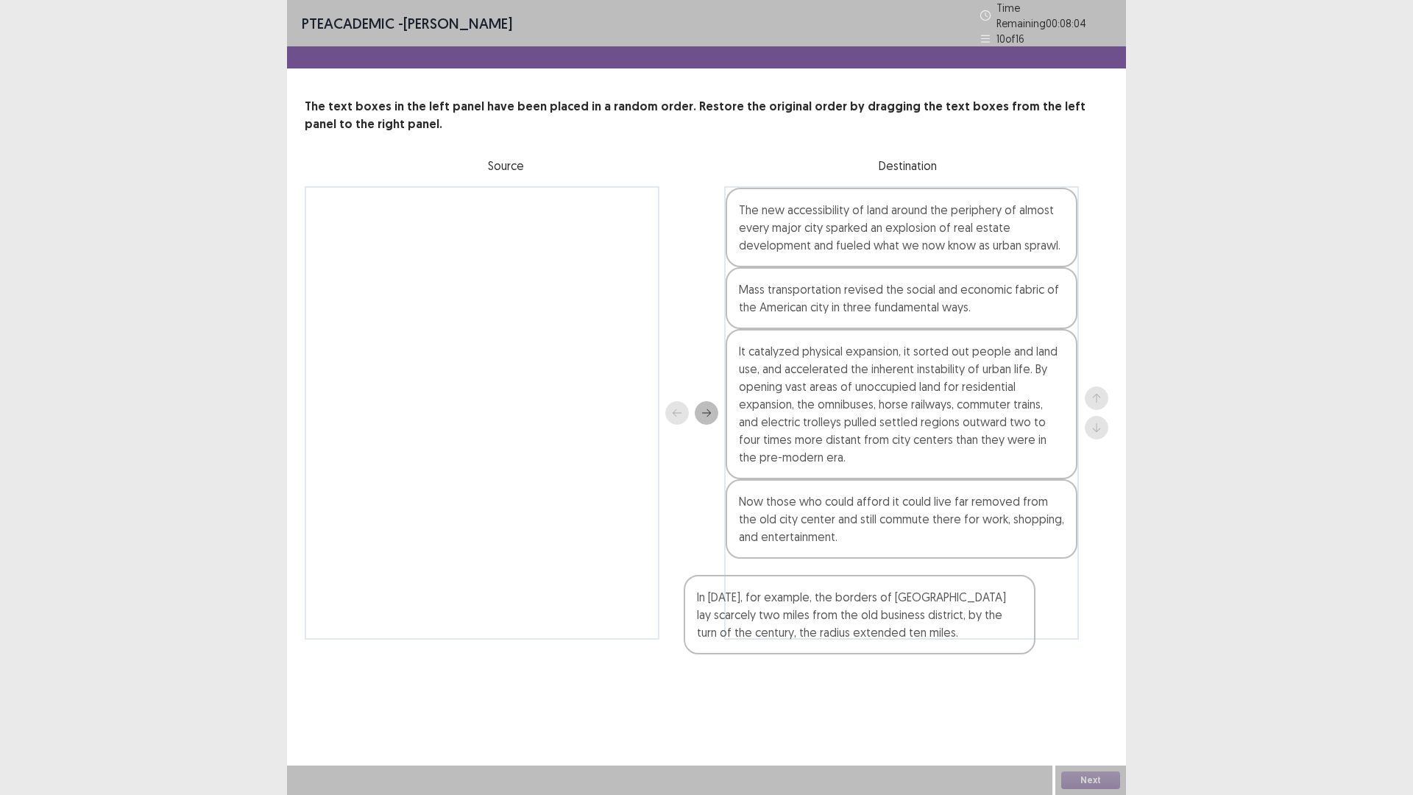
drag, startPoint x: 452, startPoint y: 215, endPoint x: 842, endPoint y: 589, distance: 540.6
click at [842, 590] on div "In [DATE], for example, the borders of [GEOGRAPHIC_DATA] lay scarcely two miles…" at bounding box center [706, 412] width 803 height 453
click at [1098, 694] on button "Next" at bounding box center [1090, 780] width 59 height 18
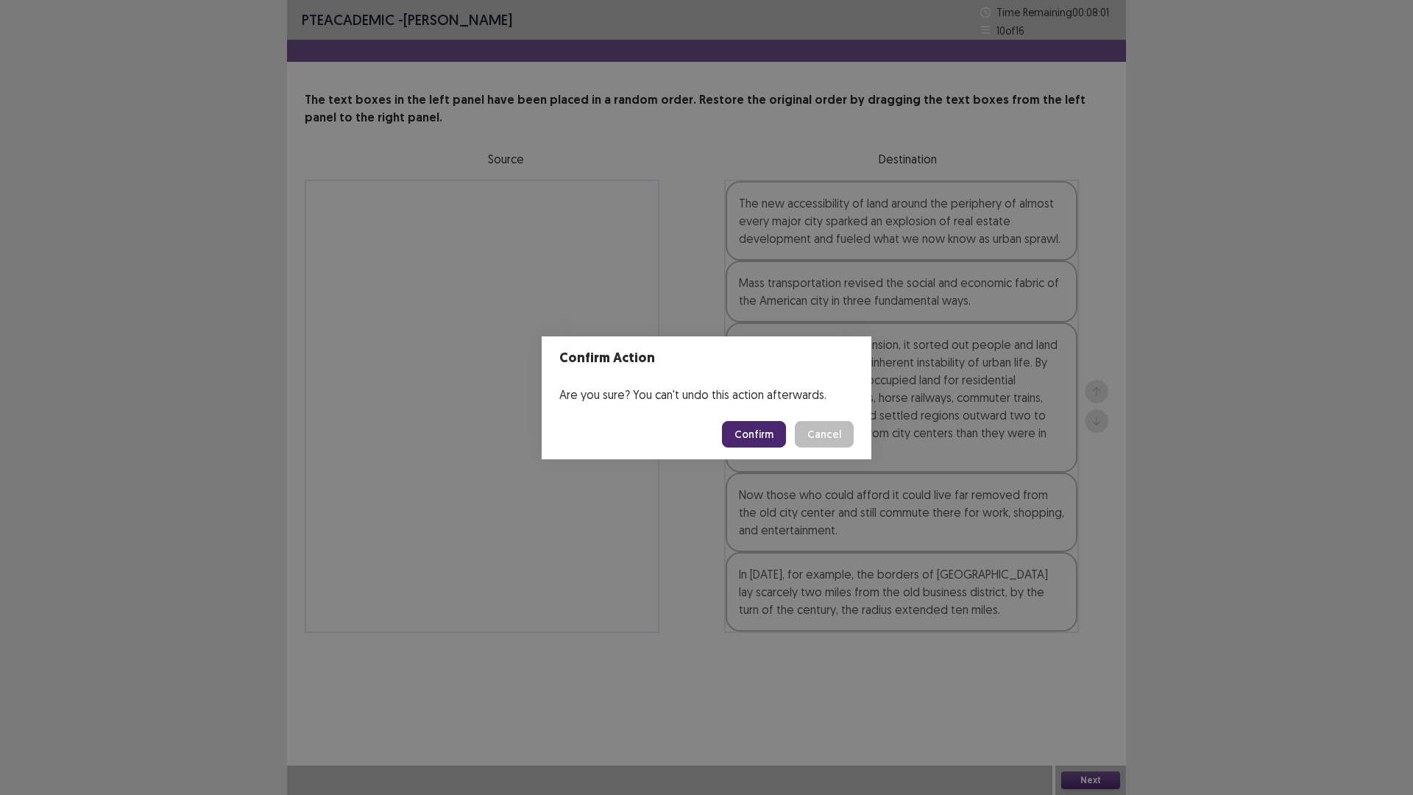
click at [755, 413] on footer "Confirm Cancel" at bounding box center [706, 434] width 330 height 50
click at [753, 436] on button "Confirm" at bounding box center [754, 434] width 64 height 26
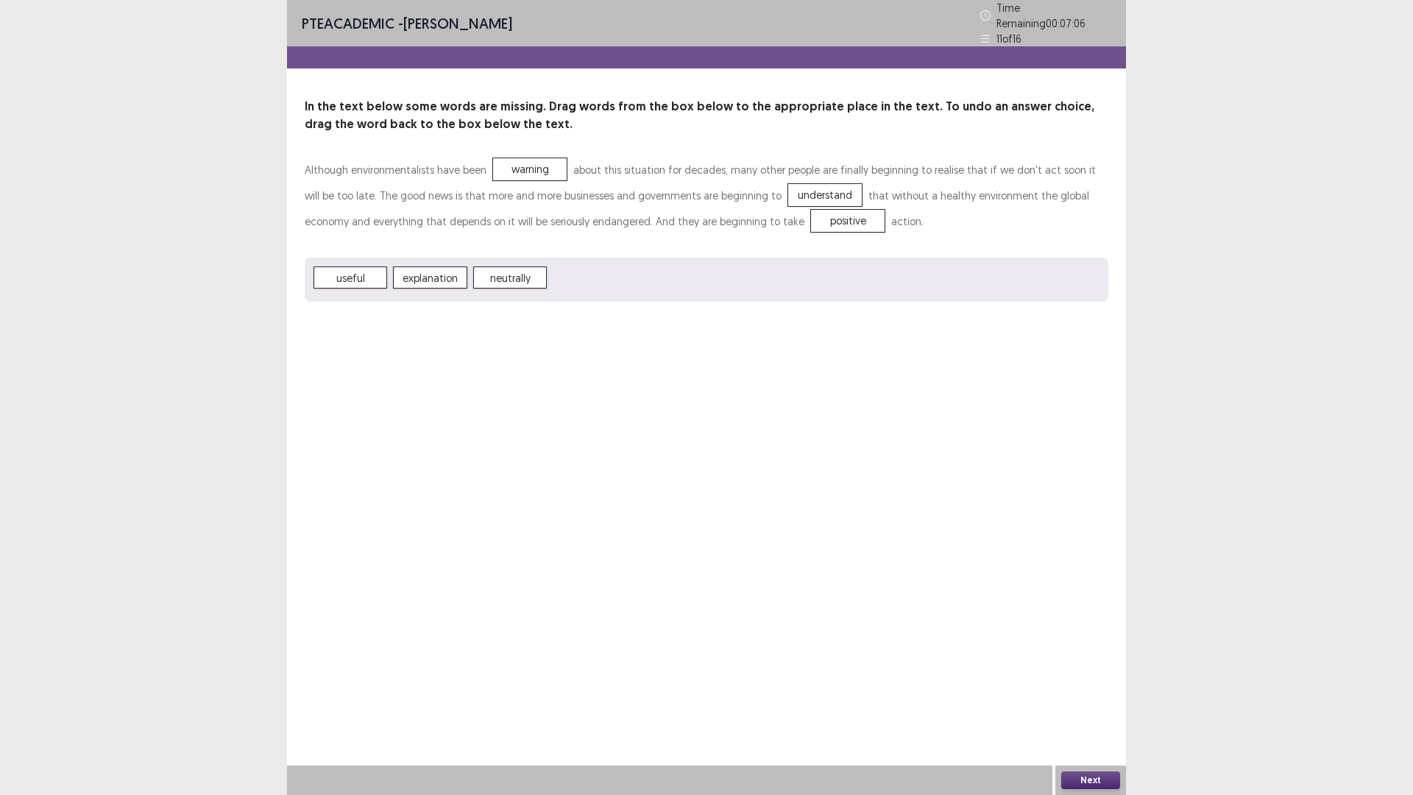
click at [1086, 694] on button "Next" at bounding box center [1090, 780] width 59 height 18
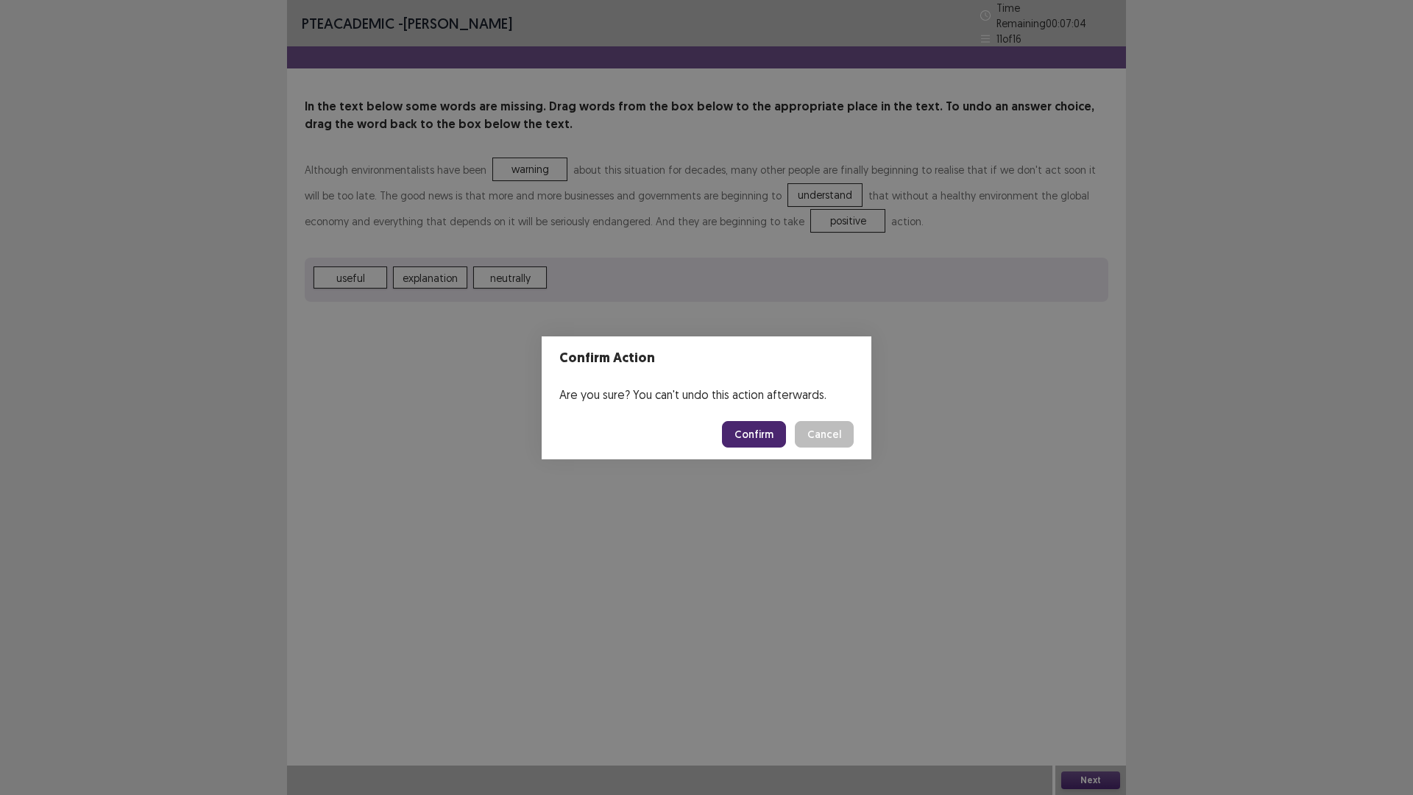
click at [736, 422] on button "Confirm" at bounding box center [754, 434] width 64 height 26
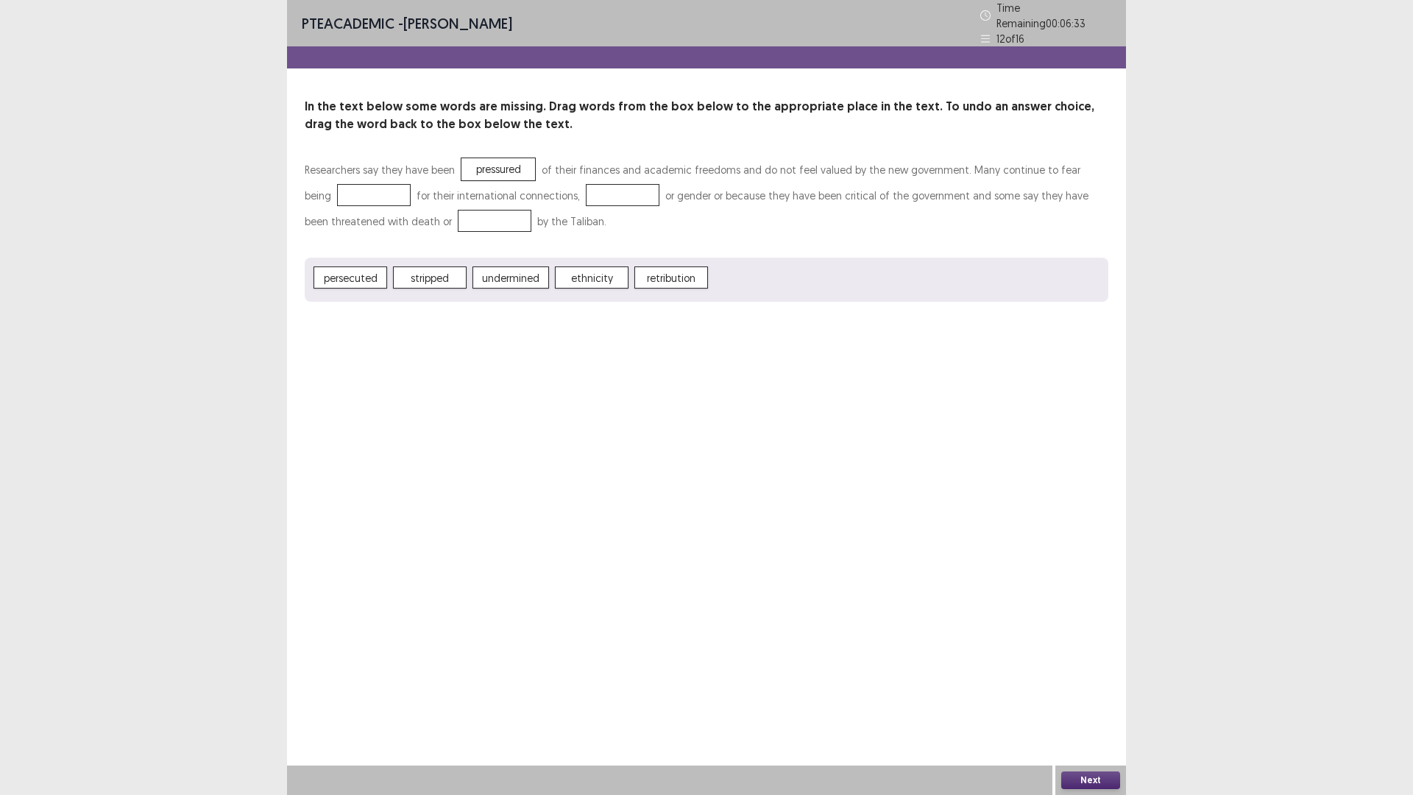
drag, startPoint x: 497, startPoint y: 146, endPoint x: 319, endPoint y: 182, distance: 180.9
click at [319, 182] on div "In the text below some words are missing. Drag words from the box below to the …" at bounding box center [706, 200] width 839 height 204
click at [1073, 694] on button "Next" at bounding box center [1090, 780] width 59 height 18
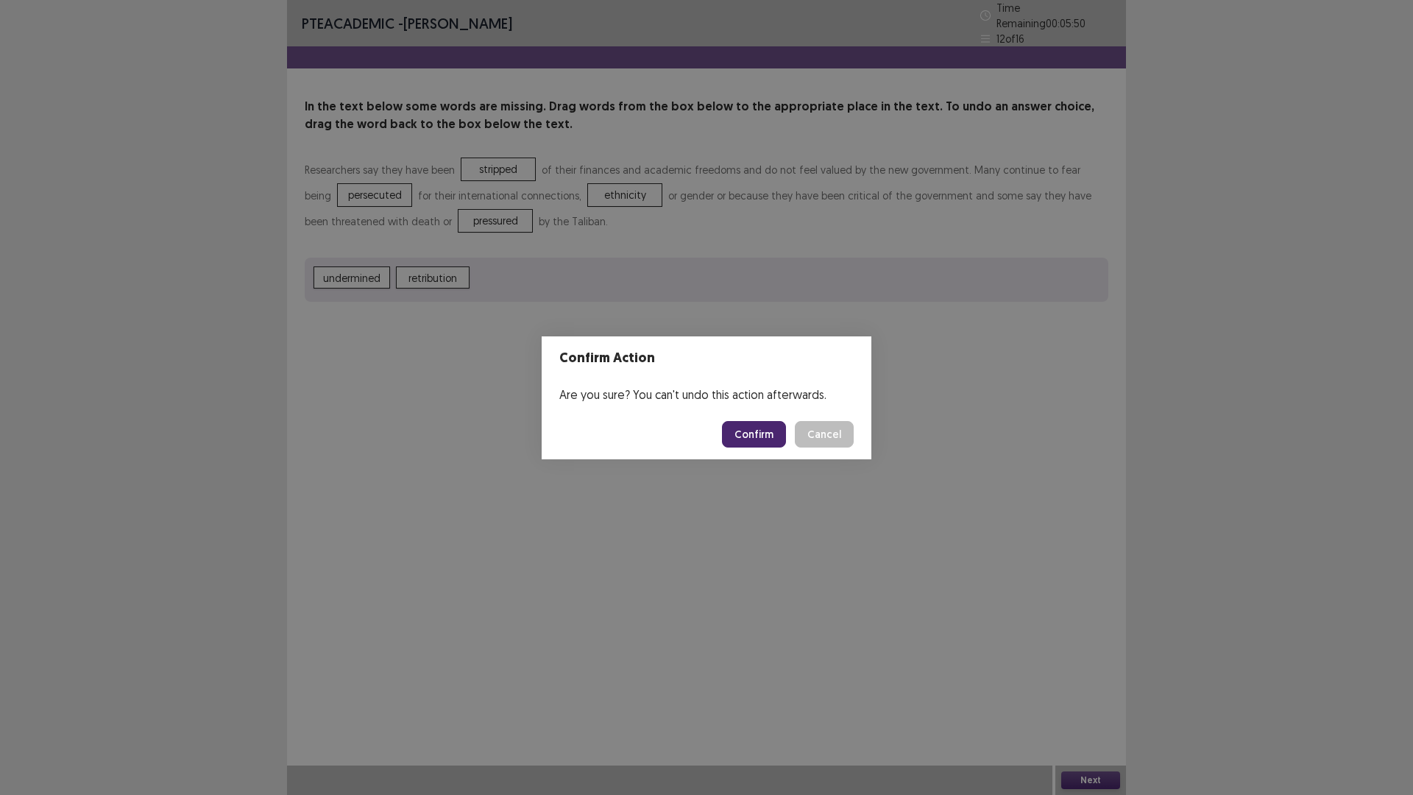
click at [747, 428] on button "Confirm" at bounding box center [754, 434] width 64 height 26
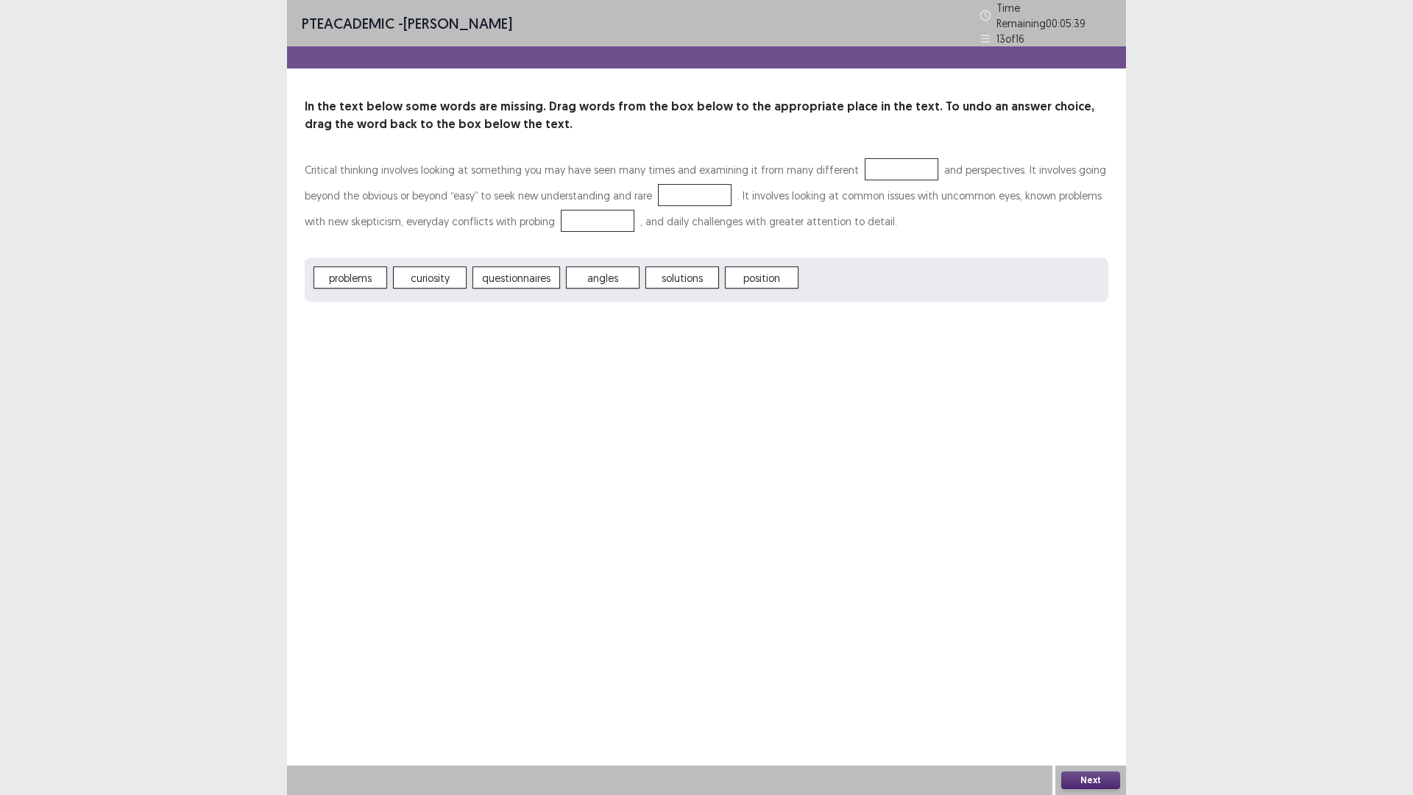
click at [600, 266] on span "angles" at bounding box center [603, 277] width 74 height 22
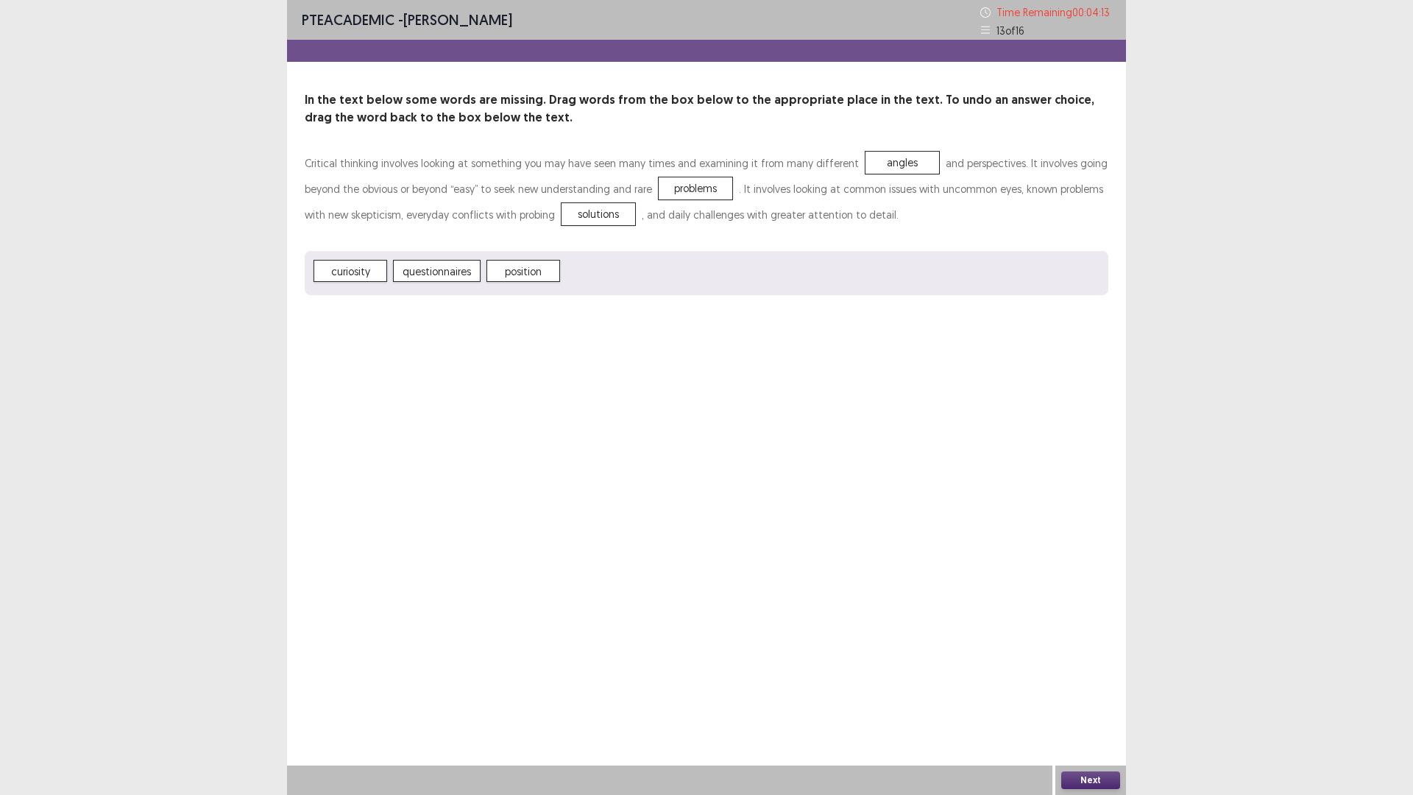
click at [1093, 694] on div "Next" at bounding box center [1090, 779] width 71 height 29
click at [1093, 694] on button "Next" at bounding box center [1090, 780] width 59 height 18
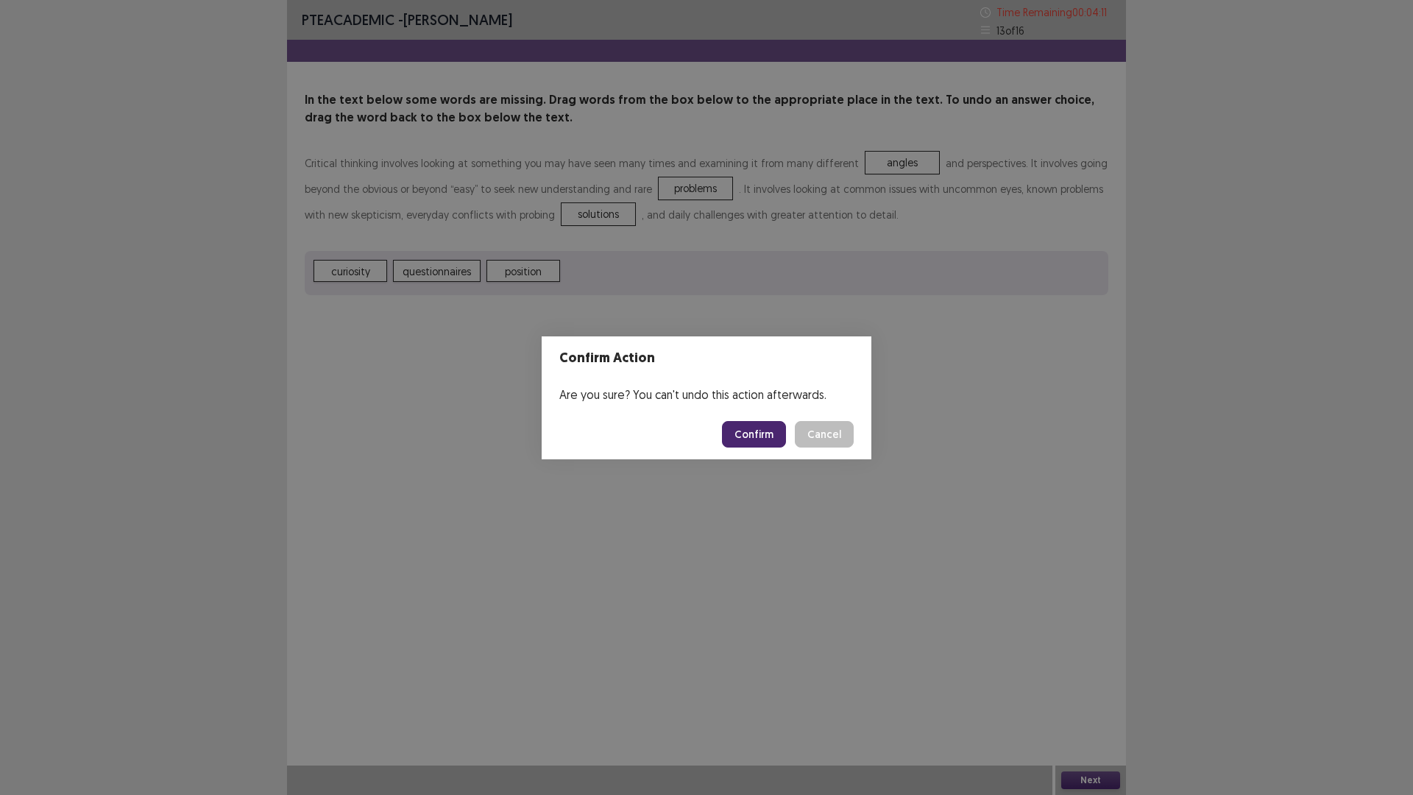
click at [749, 431] on button "Confirm" at bounding box center [754, 434] width 64 height 26
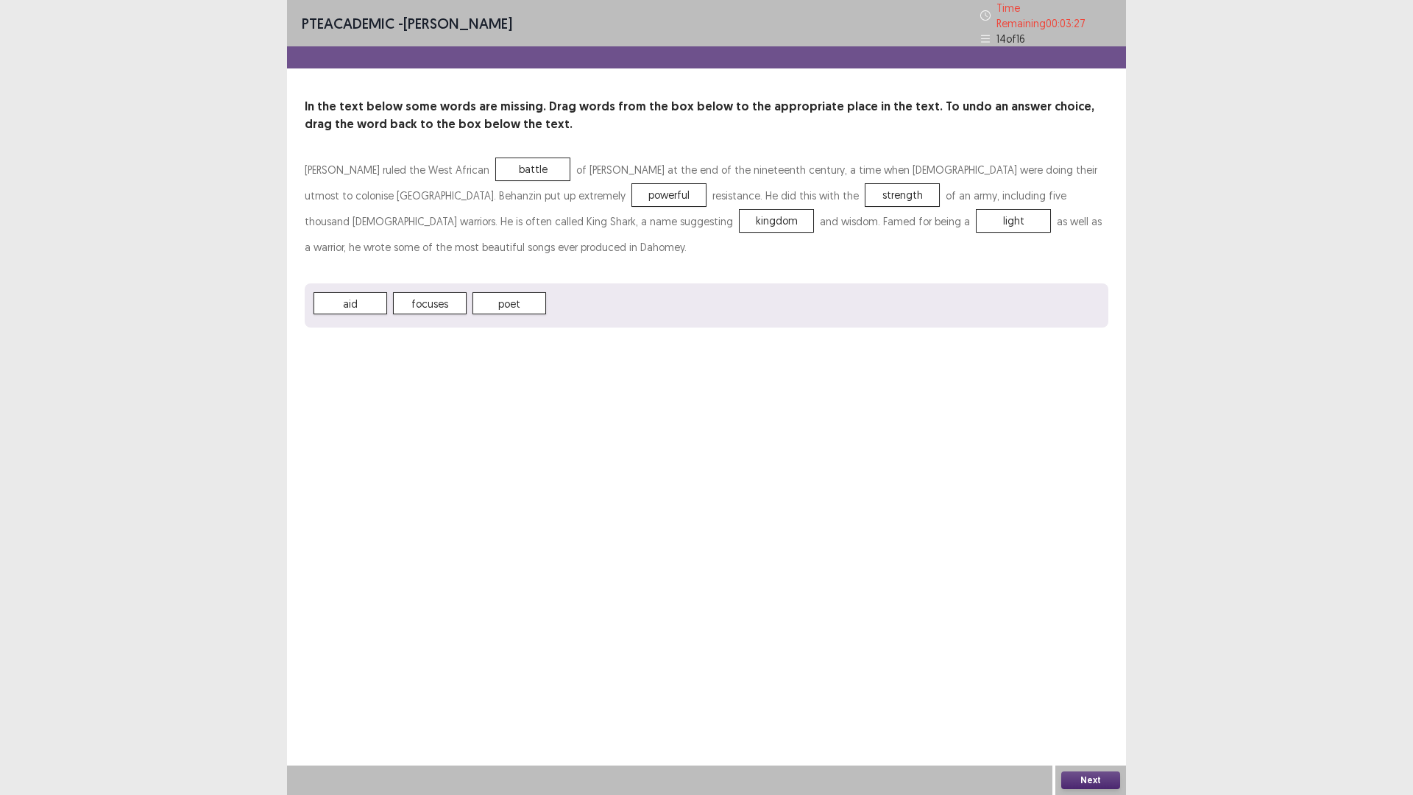
click at [1111, 694] on button "Next" at bounding box center [1090, 780] width 59 height 18
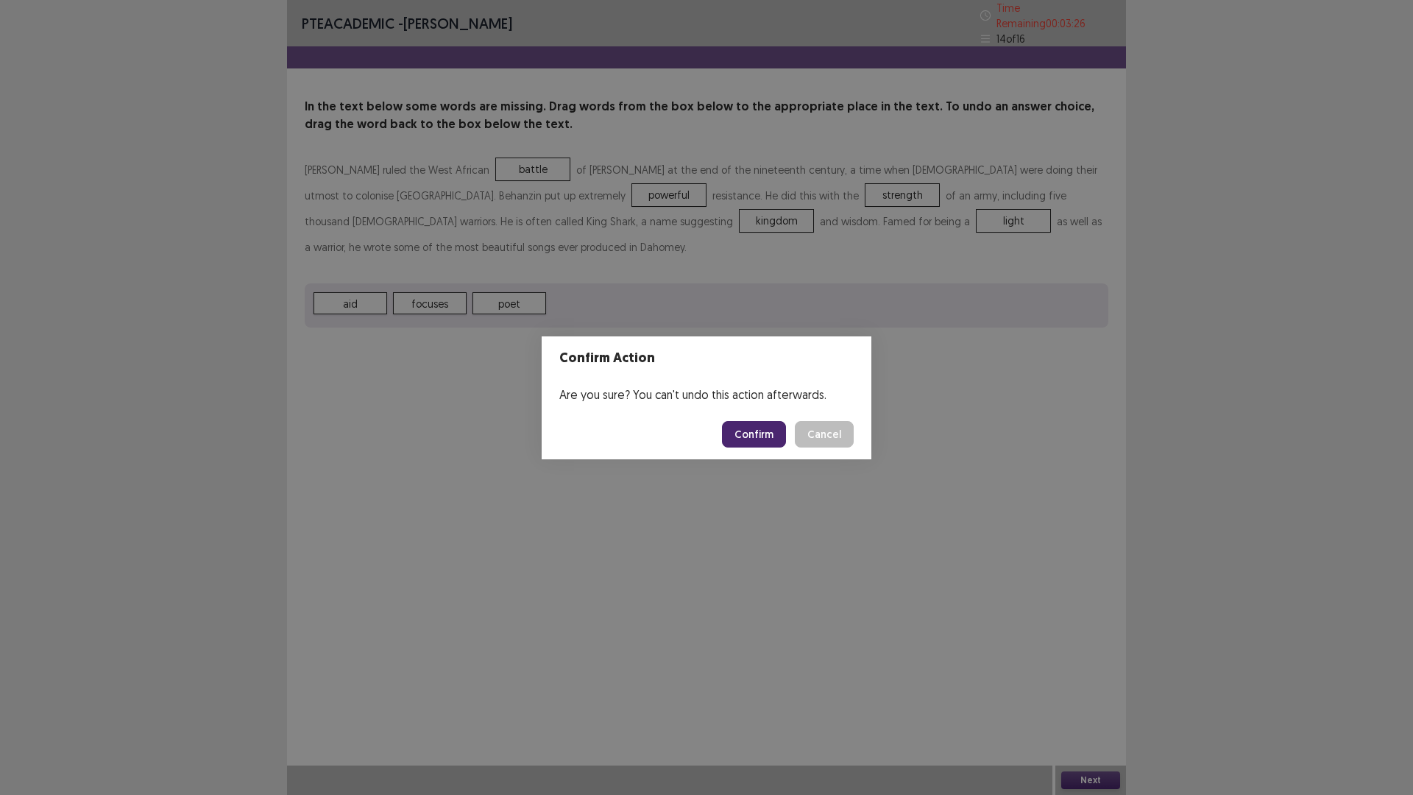
click at [737, 416] on footer "Confirm Cancel" at bounding box center [706, 434] width 330 height 50
click at [746, 430] on button "Confirm" at bounding box center [754, 434] width 64 height 26
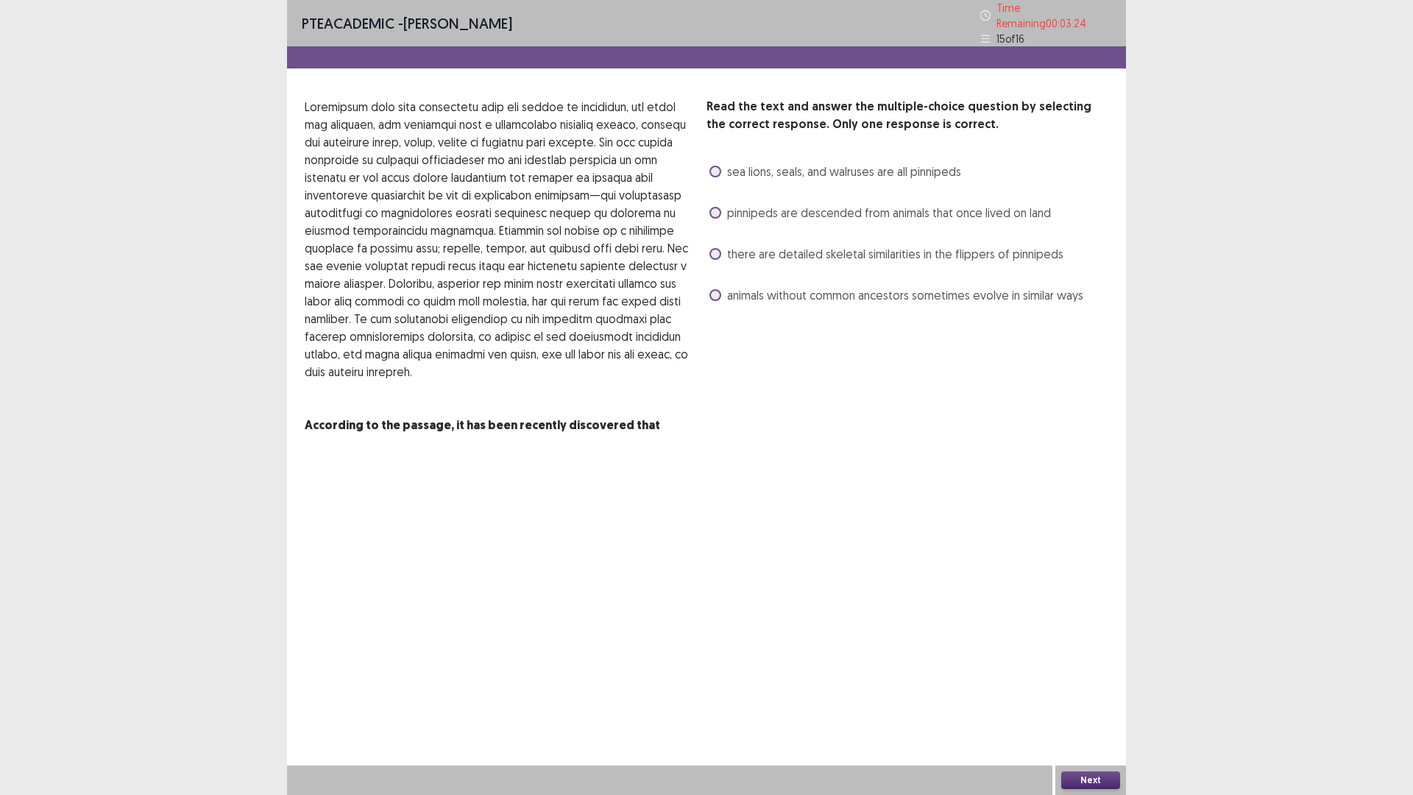
click at [719, 207] on span at bounding box center [715, 213] width 12 height 12
click at [1074, 694] on button "Next" at bounding box center [1090, 780] width 59 height 18
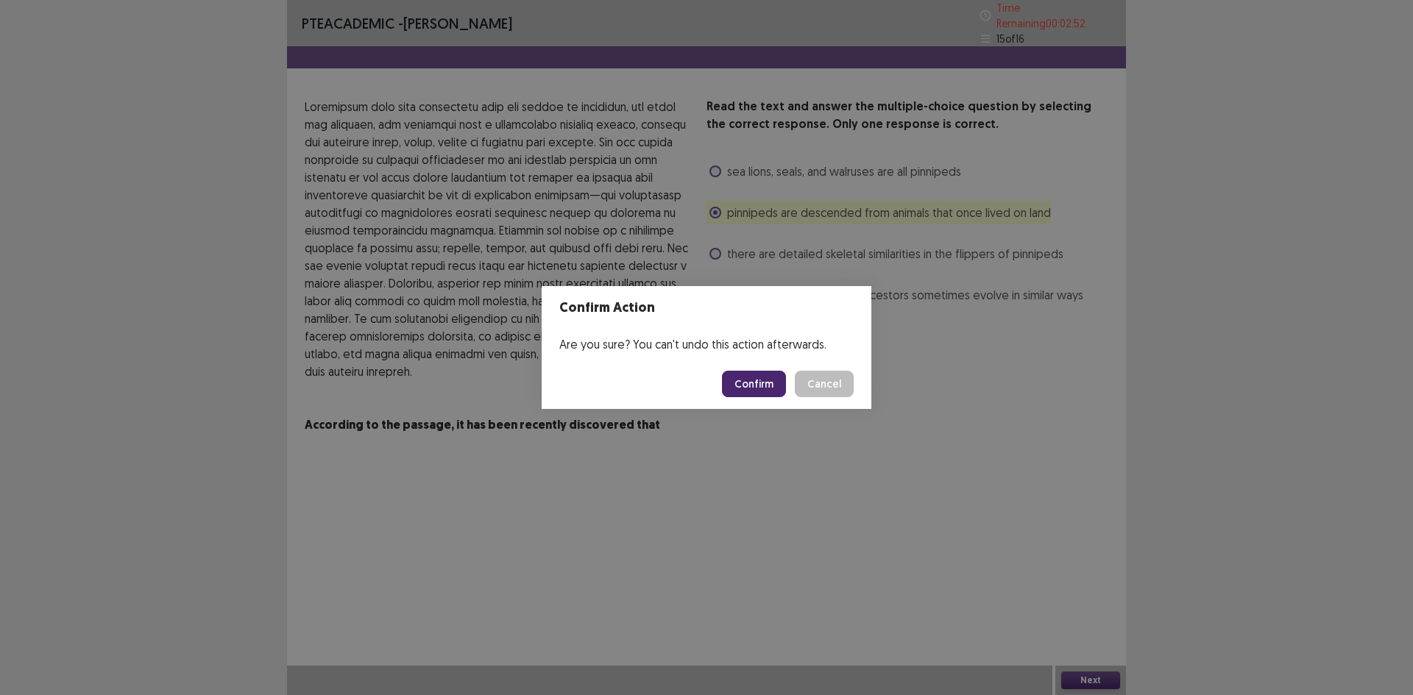
click at [773, 386] on button "Confirm" at bounding box center [754, 384] width 64 height 26
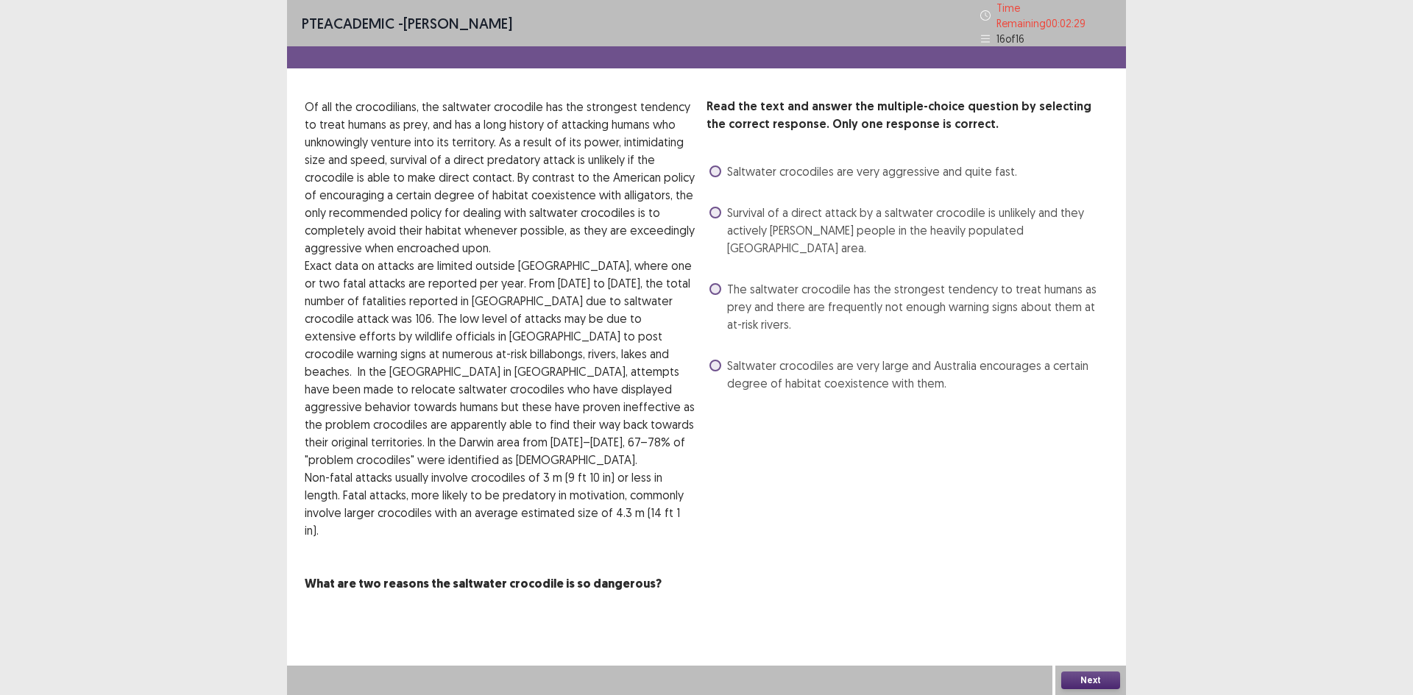
click at [723, 280] on label "The saltwater crocodile has the strongest tendency to treat humans as prey and …" at bounding box center [908, 306] width 399 height 53
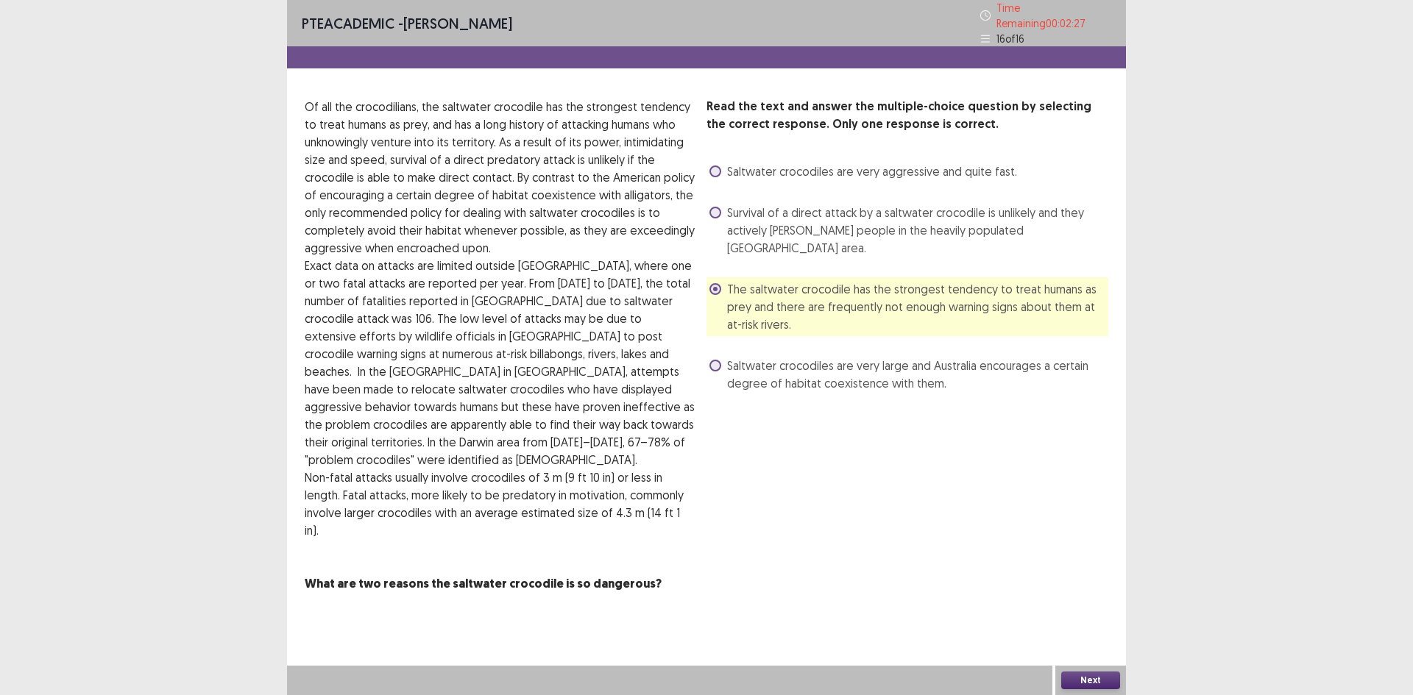
click at [1082, 673] on button "Next" at bounding box center [1090, 681] width 59 height 18
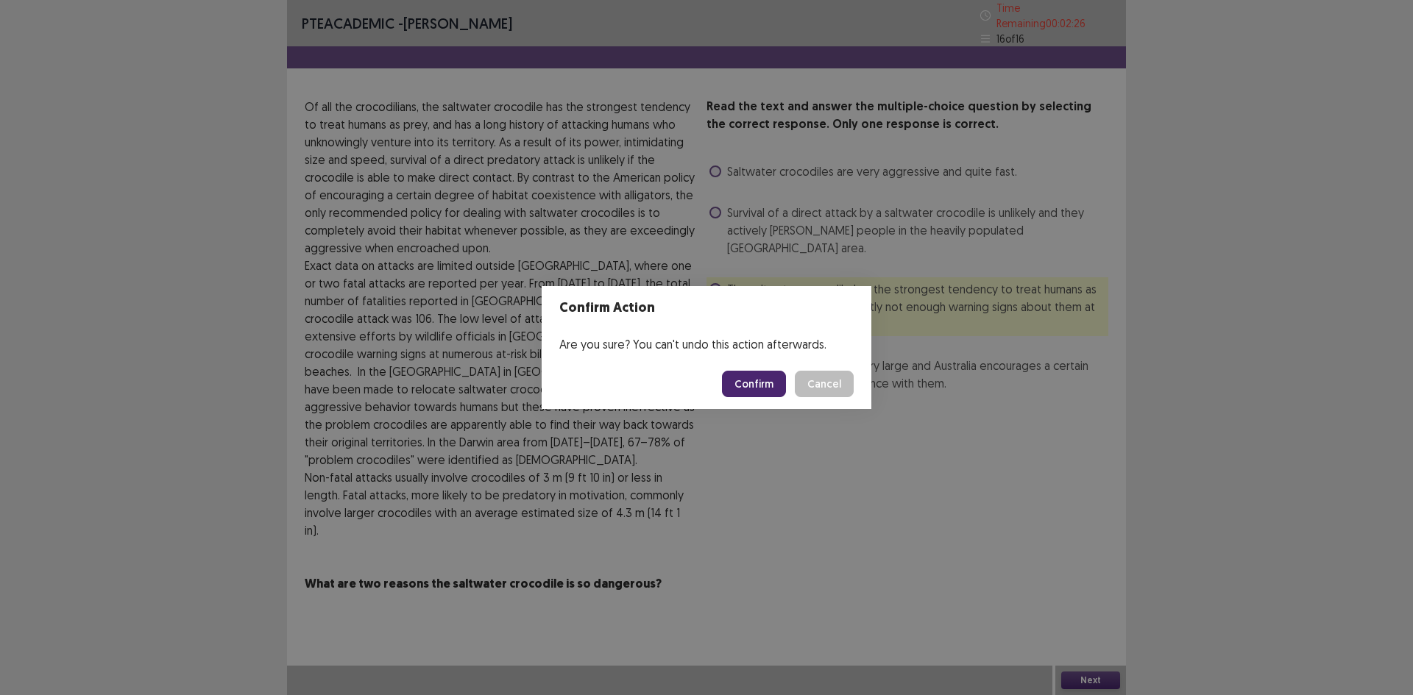
click at [750, 384] on button "Confirm" at bounding box center [754, 384] width 64 height 26
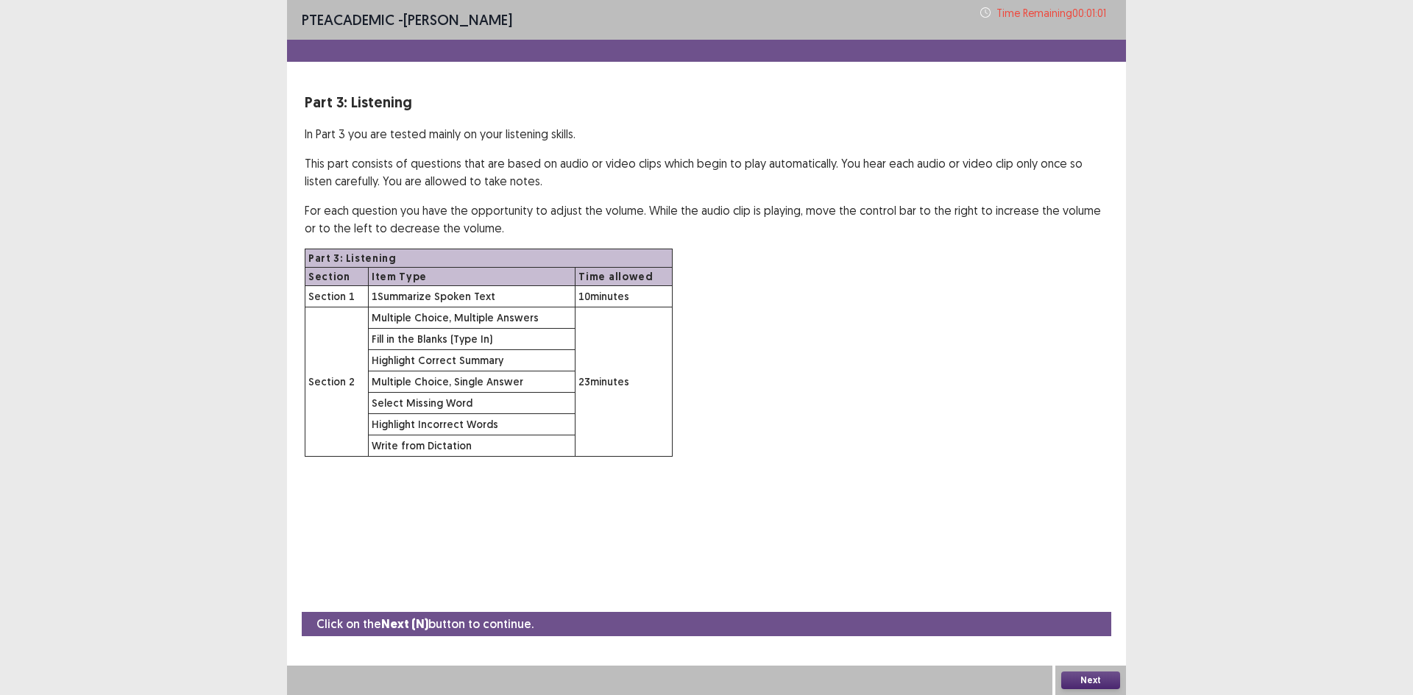
click at [1106, 677] on button "Next" at bounding box center [1090, 681] width 59 height 18
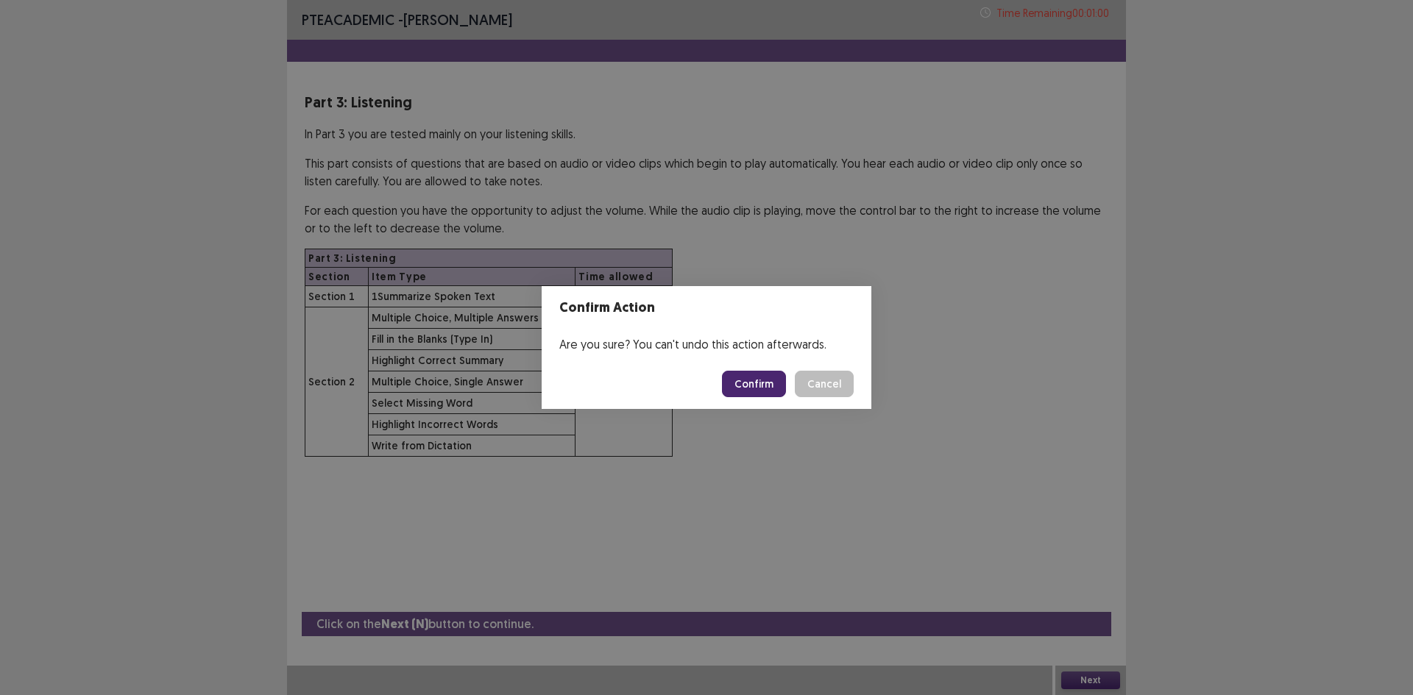
click at [770, 380] on button "Confirm" at bounding box center [754, 384] width 64 height 26
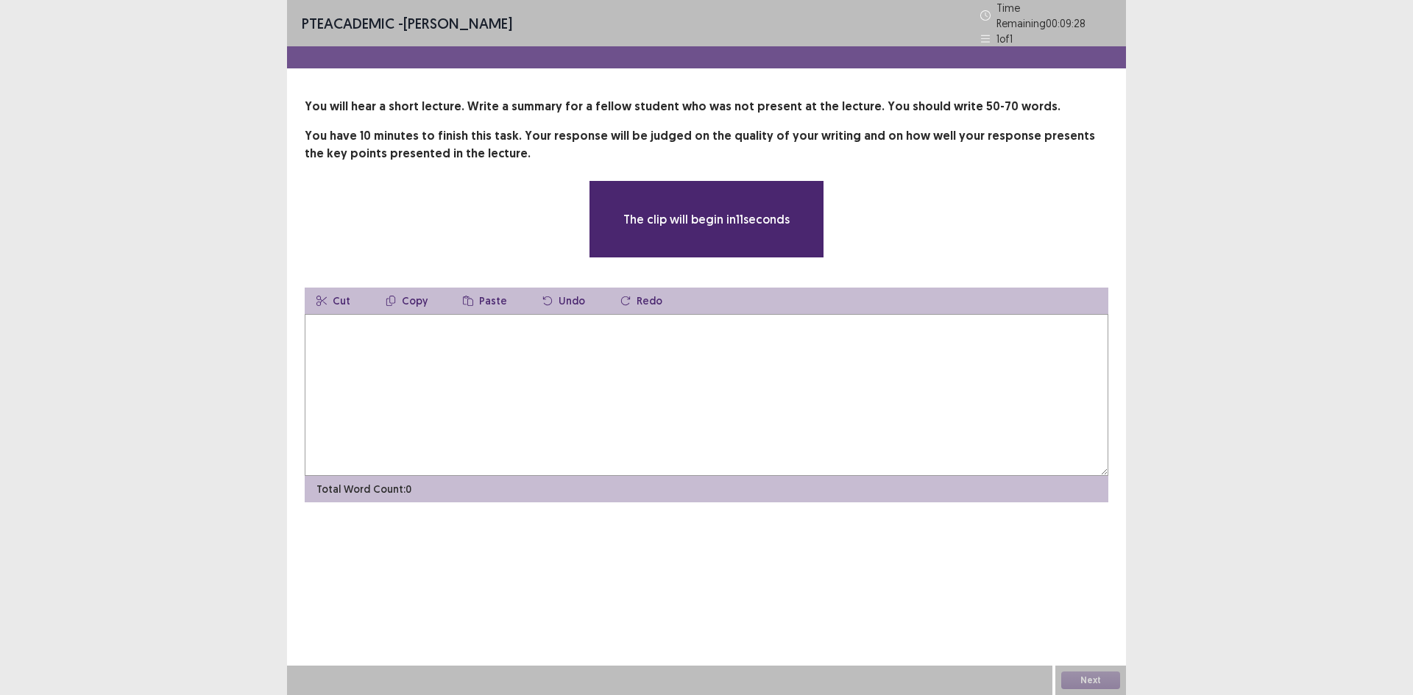
click at [806, 369] on textarea at bounding box center [706, 395] width 803 height 162
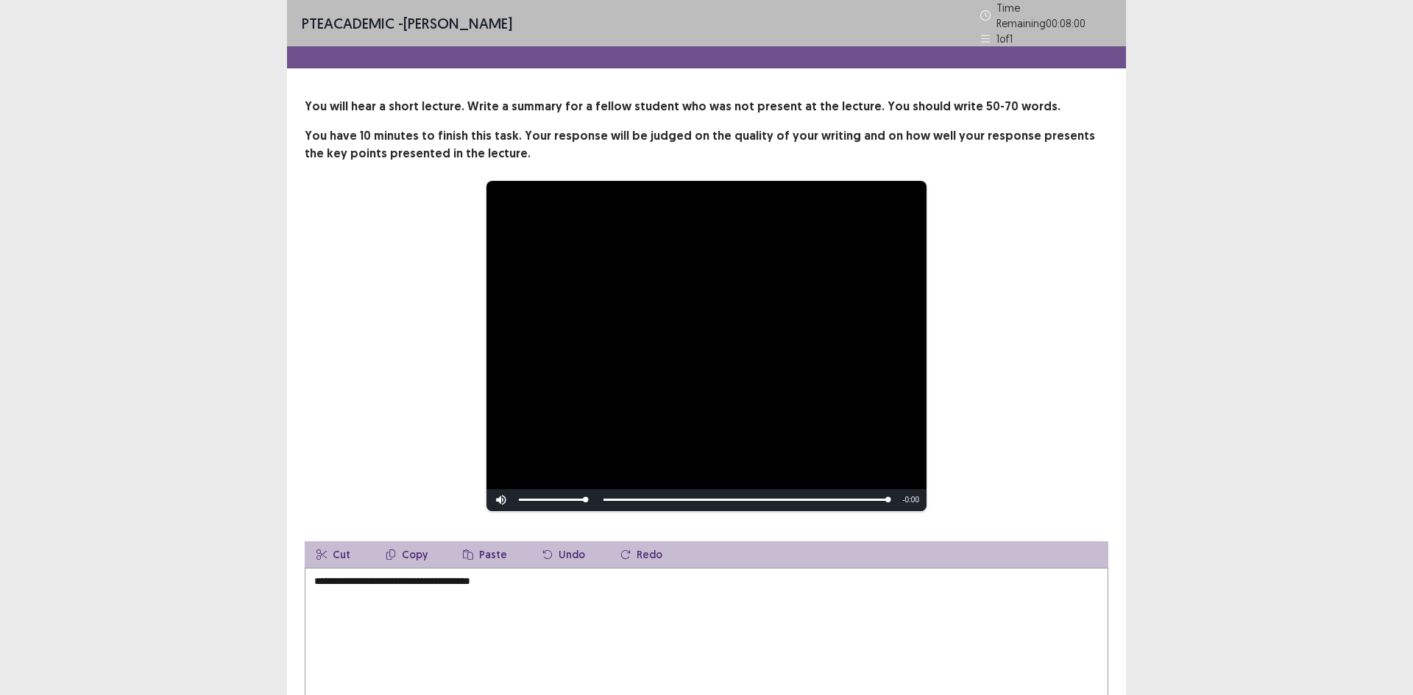
type textarea "**********"
